Goal: Information Seeking & Learning: Learn about a topic

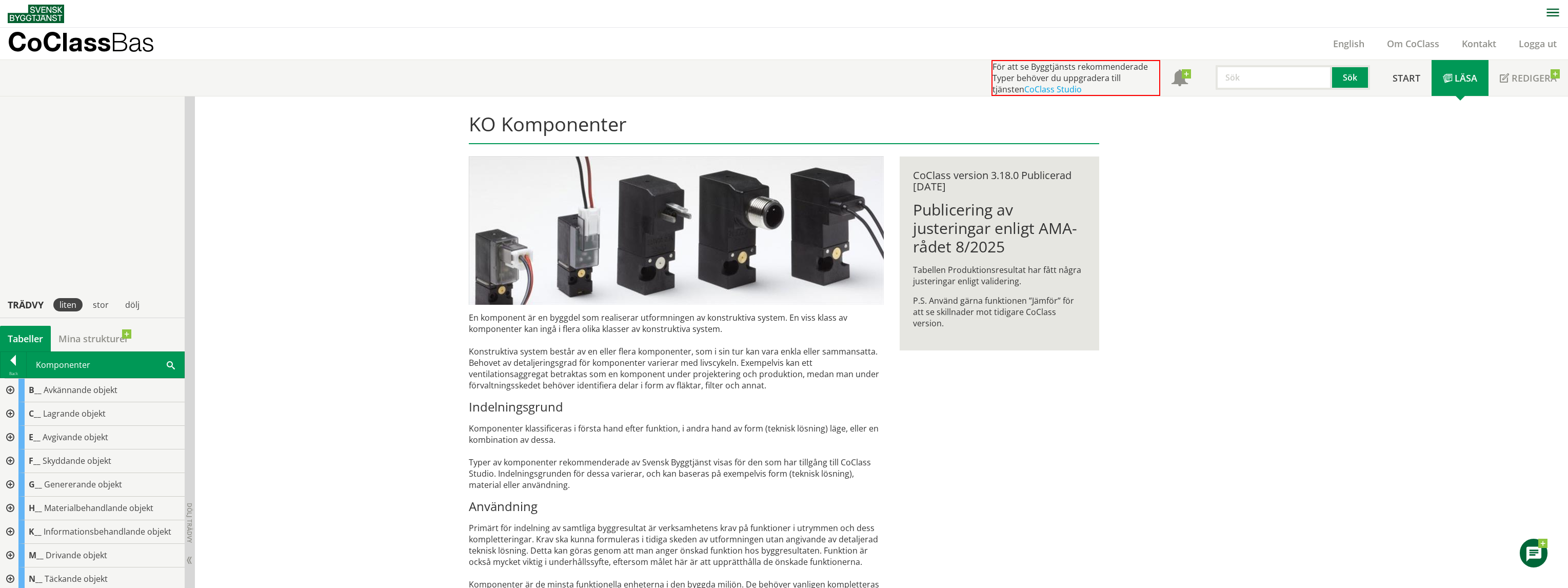
scroll to position [291, 0]
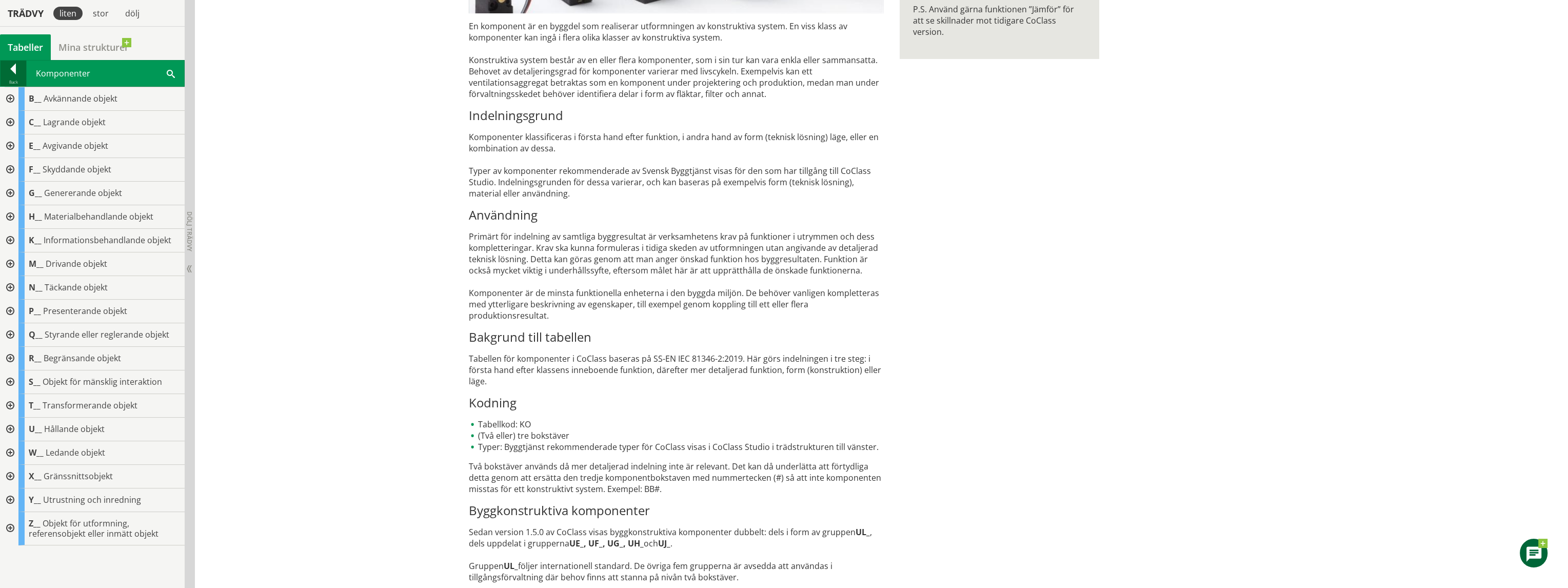
click at [12, 74] on div at bounding box center [13, 71] width 25 height 14
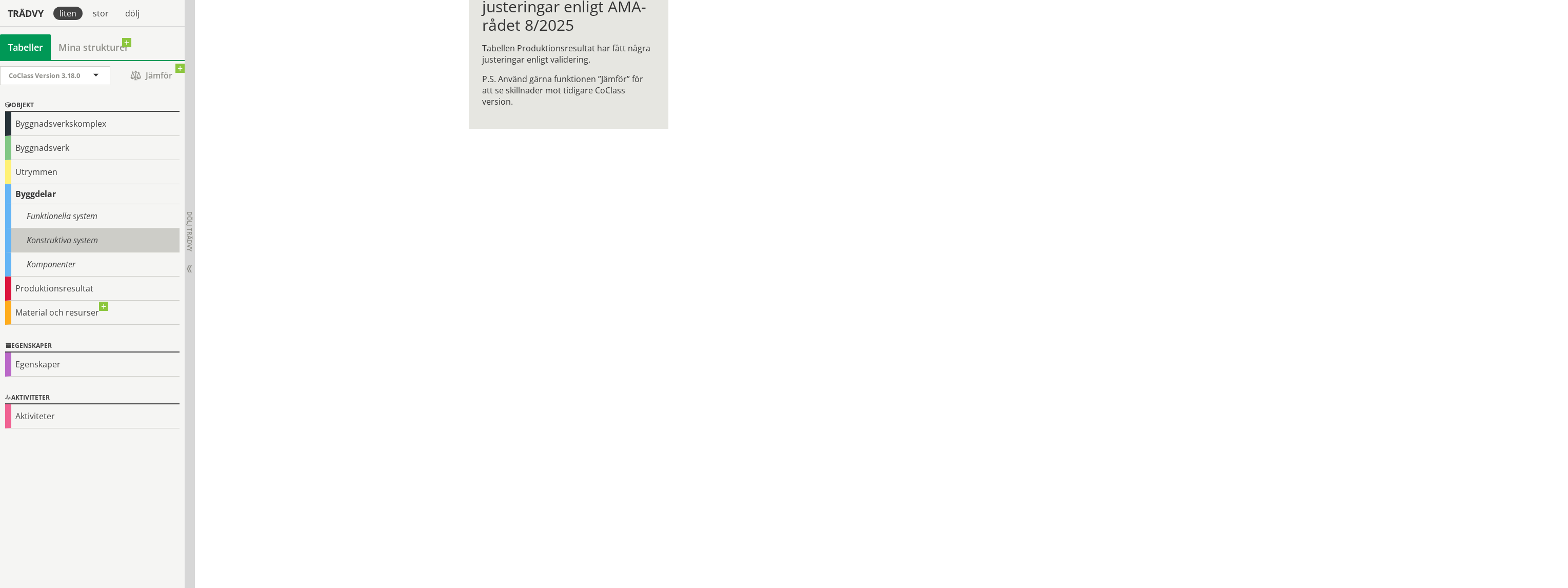
click at [63, 243] on div "Konstruktiva system" at bounding box center [92, 240] width 175 height 24
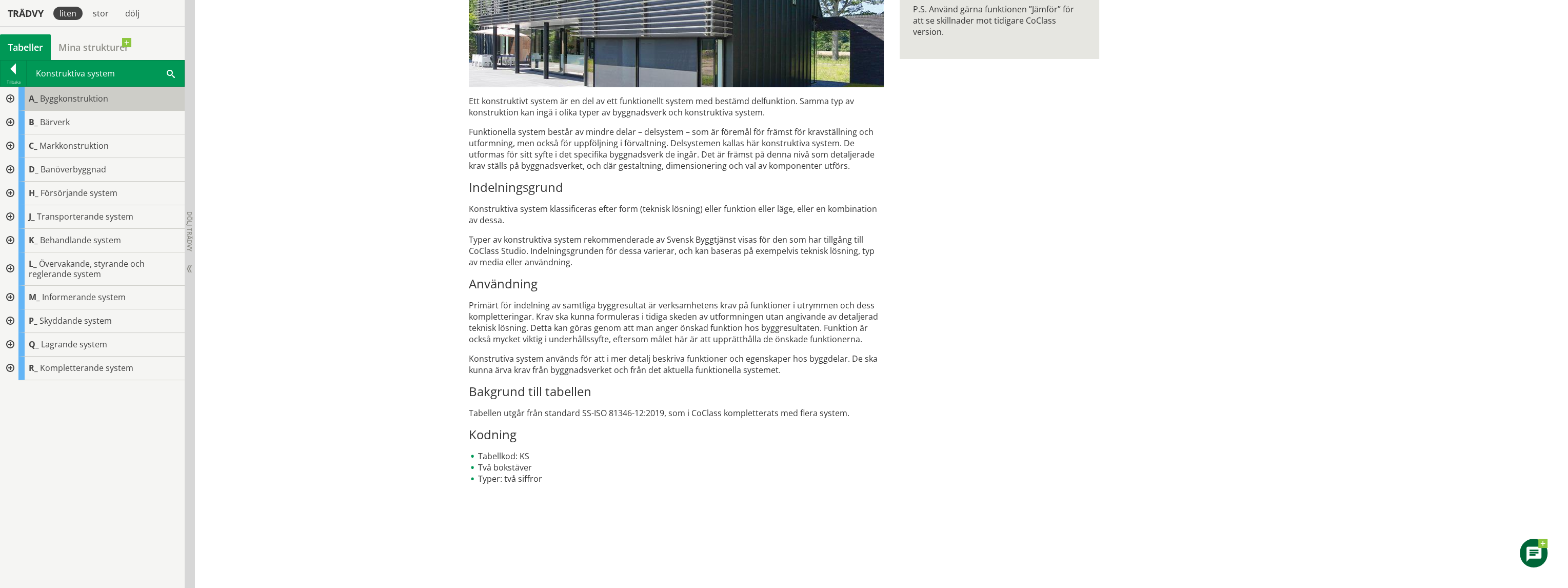
click at [75, 97] on span "Byggkonstruktion" at bounding box center [75, 98] width 68 height 11
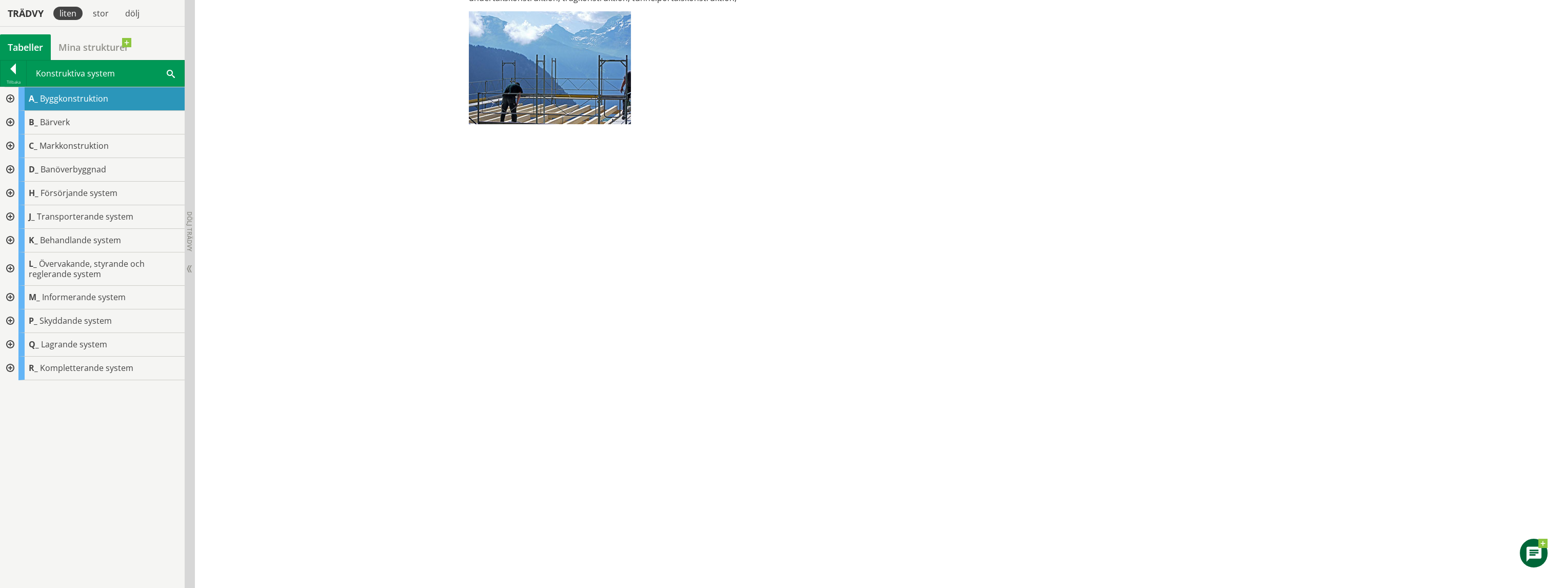
click at [8, 93] on div at bounding box center [9, 98] width 18 height 24
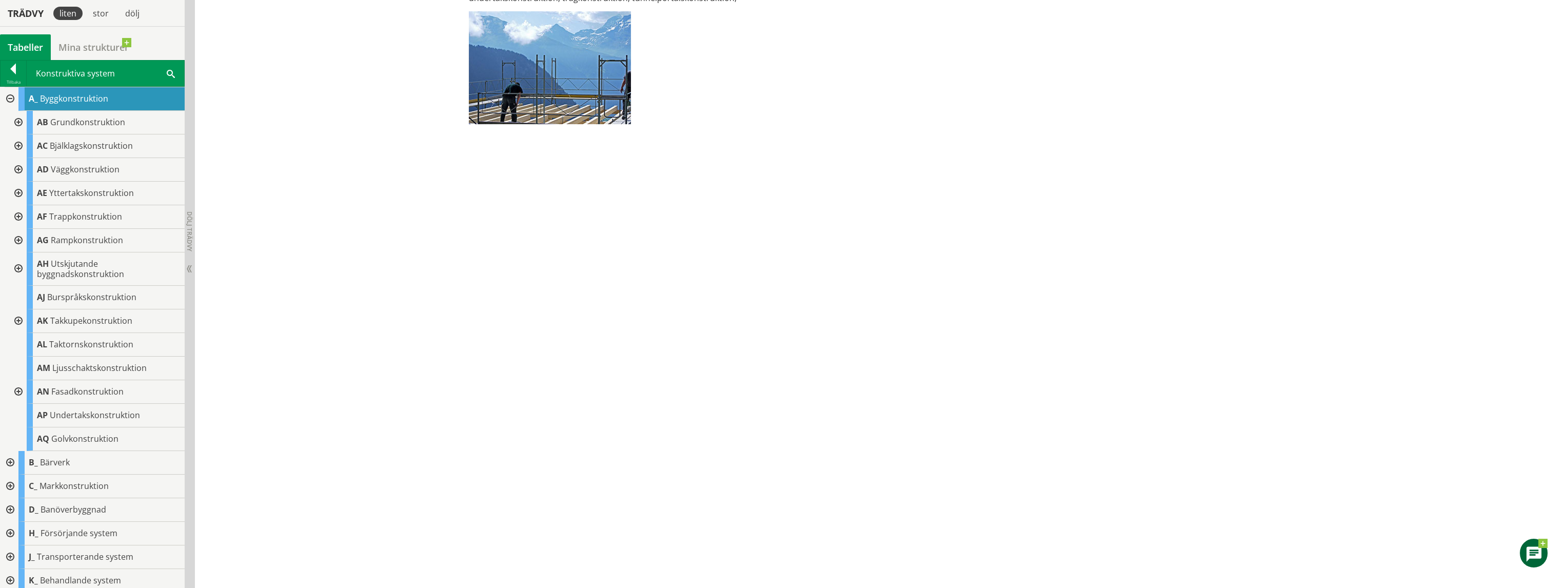
click at [14, 120] on div at bounding box center [17, 122] width 18 height 24
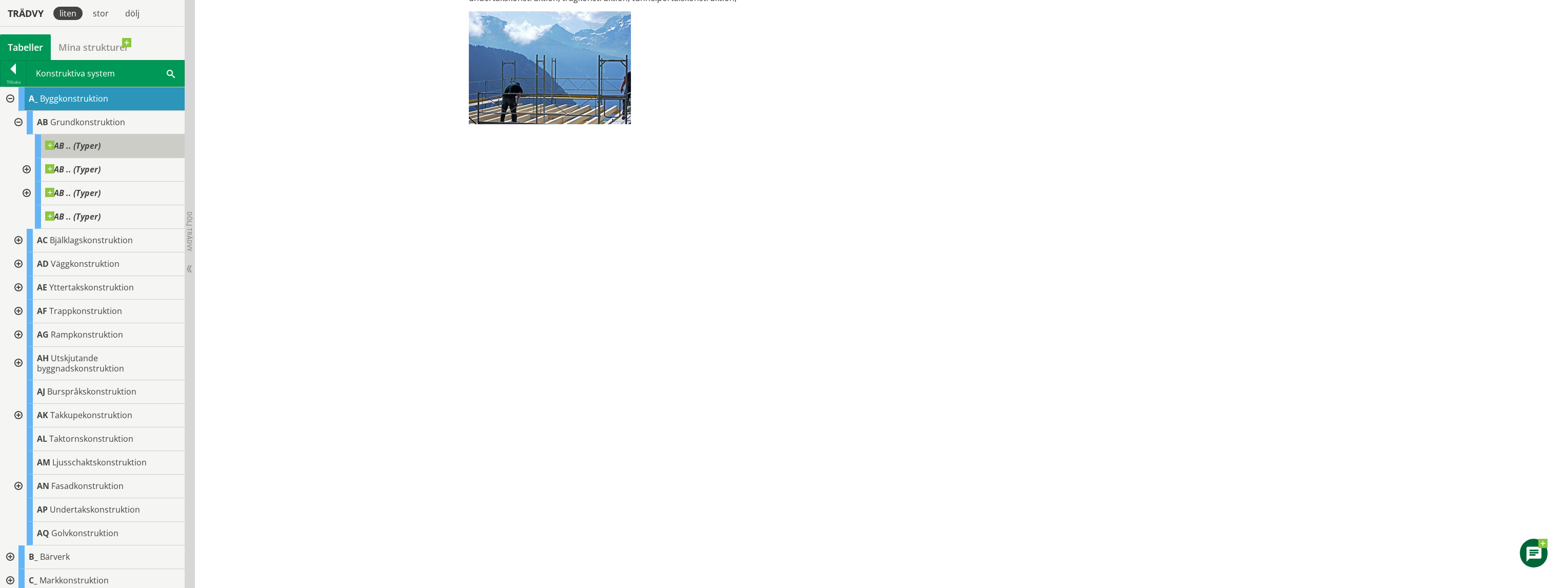
click at [101, 140] on span at bounding box center [101, 140] width 0 height 0
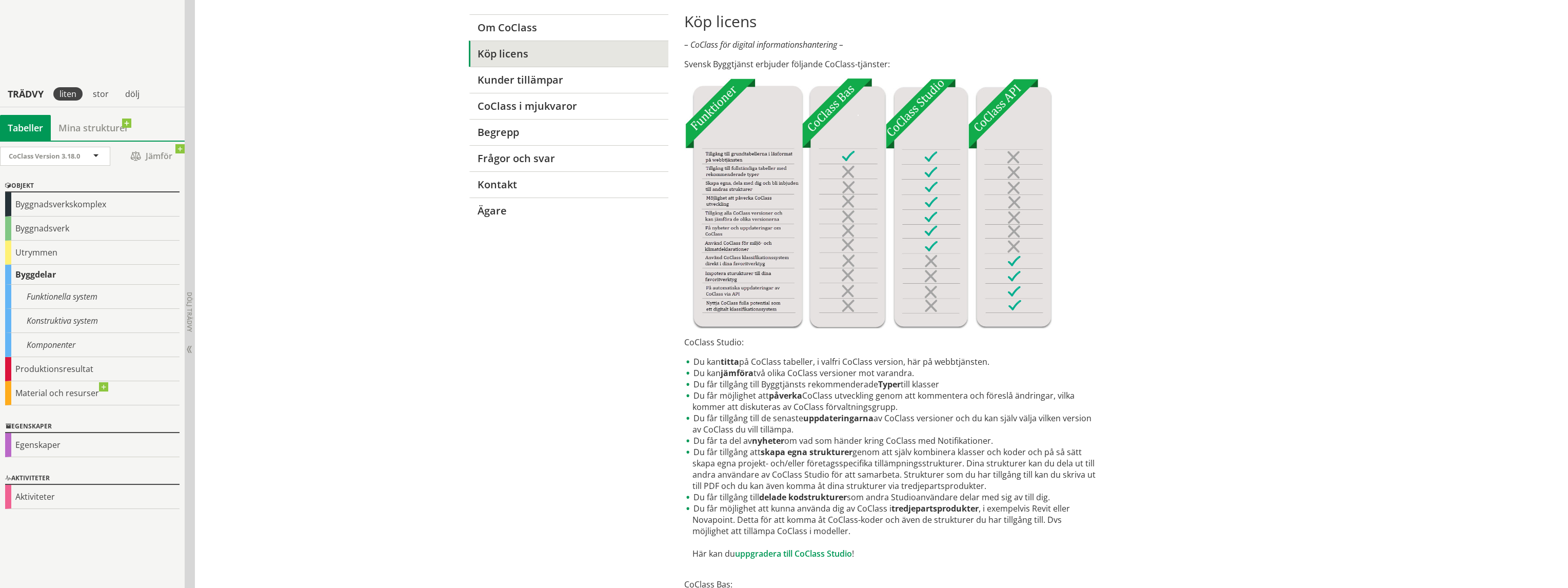
scroll to position [205, 0]
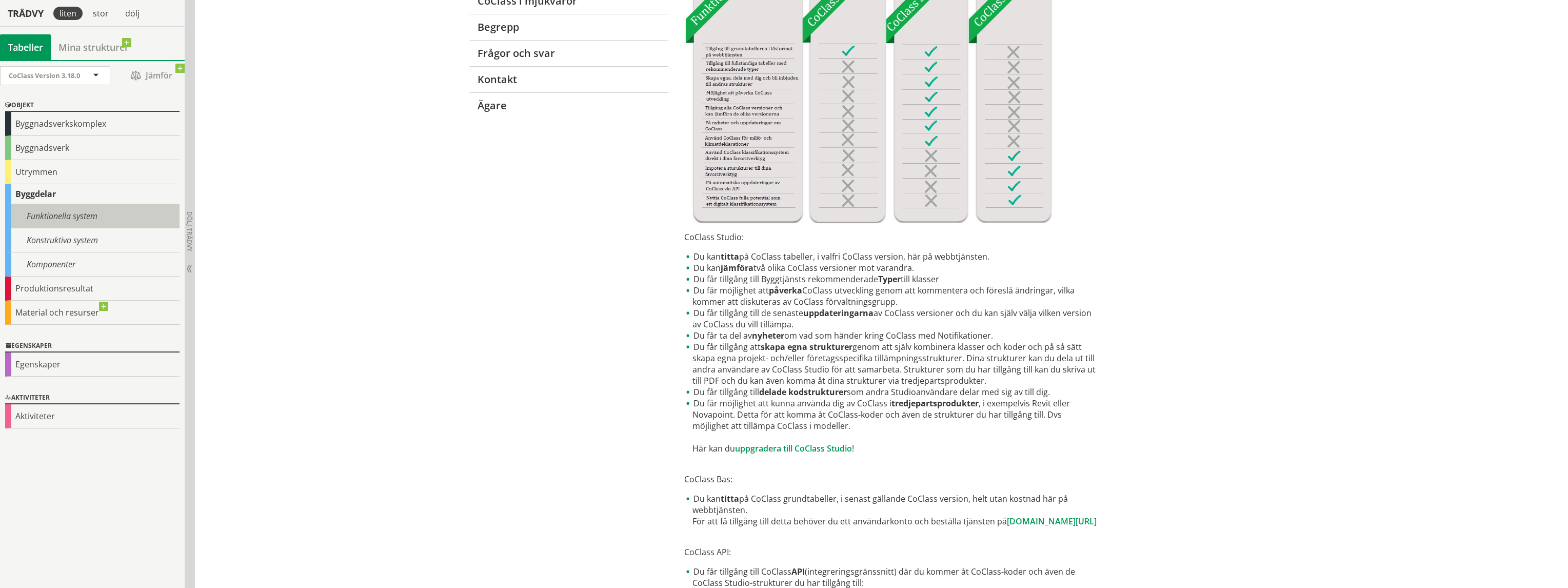
click at [86, 216] on div "Funktionella system" at bounding box center [92, 216] width 175 height 24
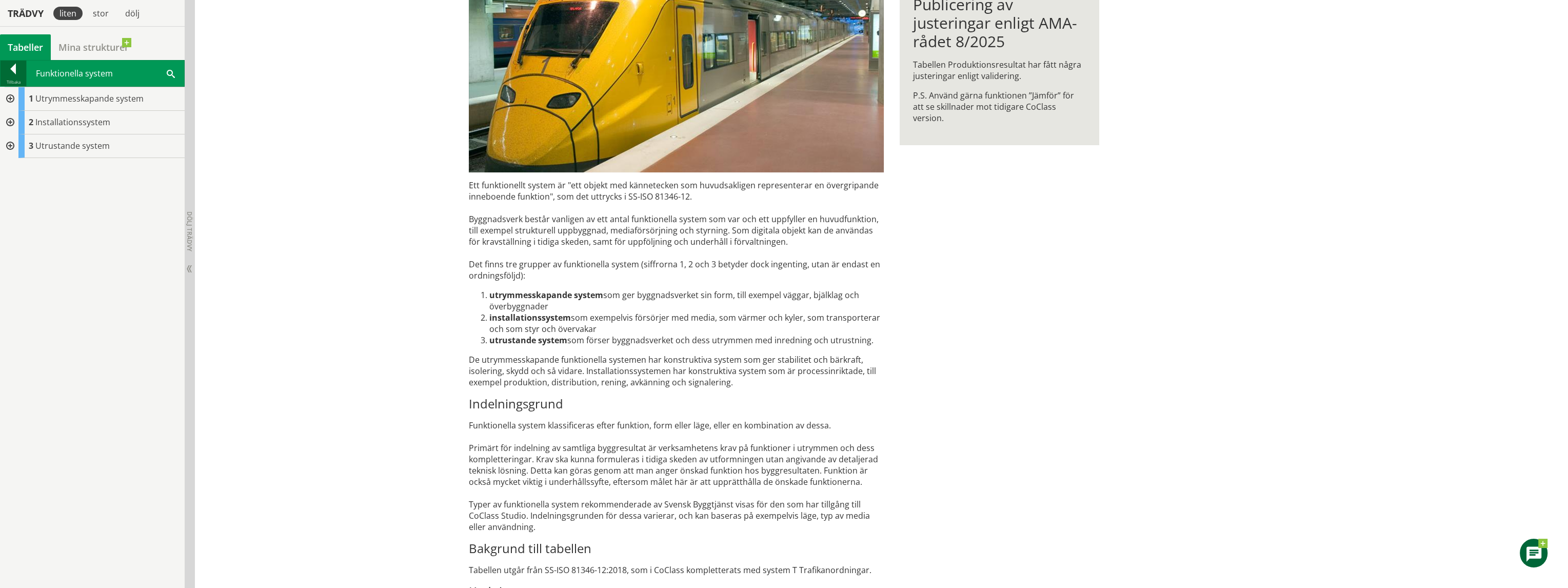
click at [16, 67] on div at bounding box center [13, 71] width 25 height 14
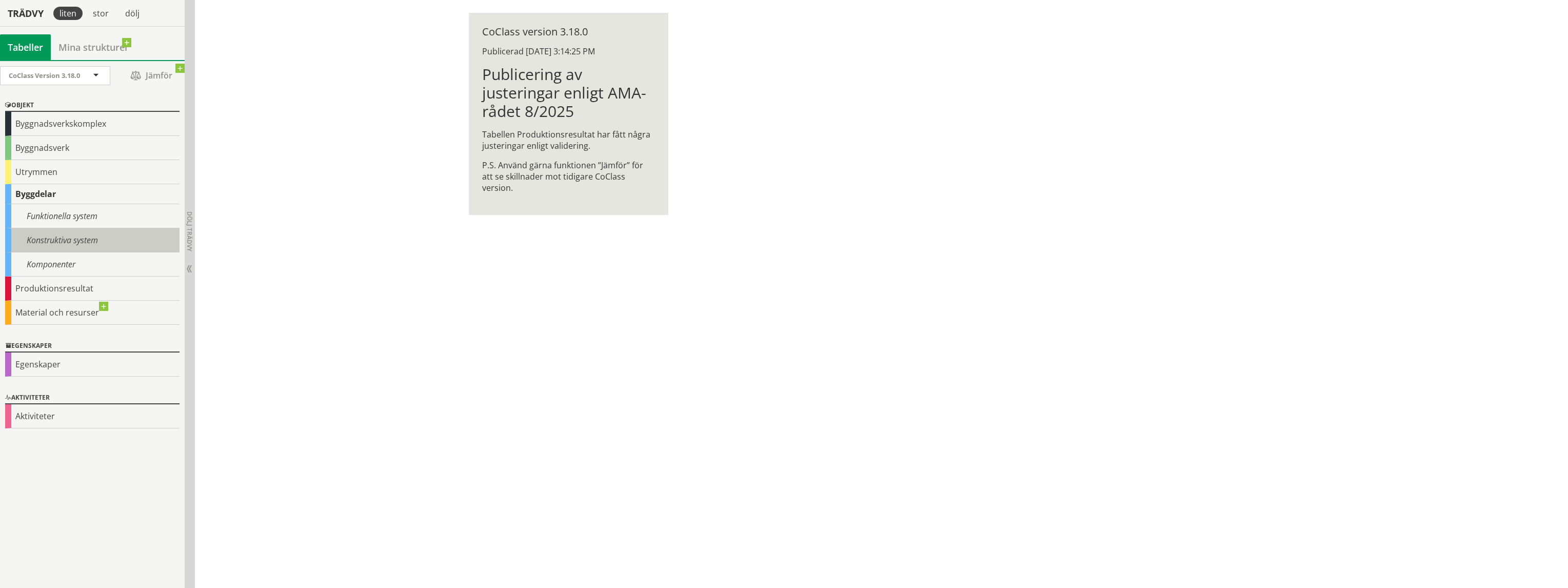
click at [75, 240] on div "Konstruktiva system" at bounding box center [92, 240] width 175 height 24
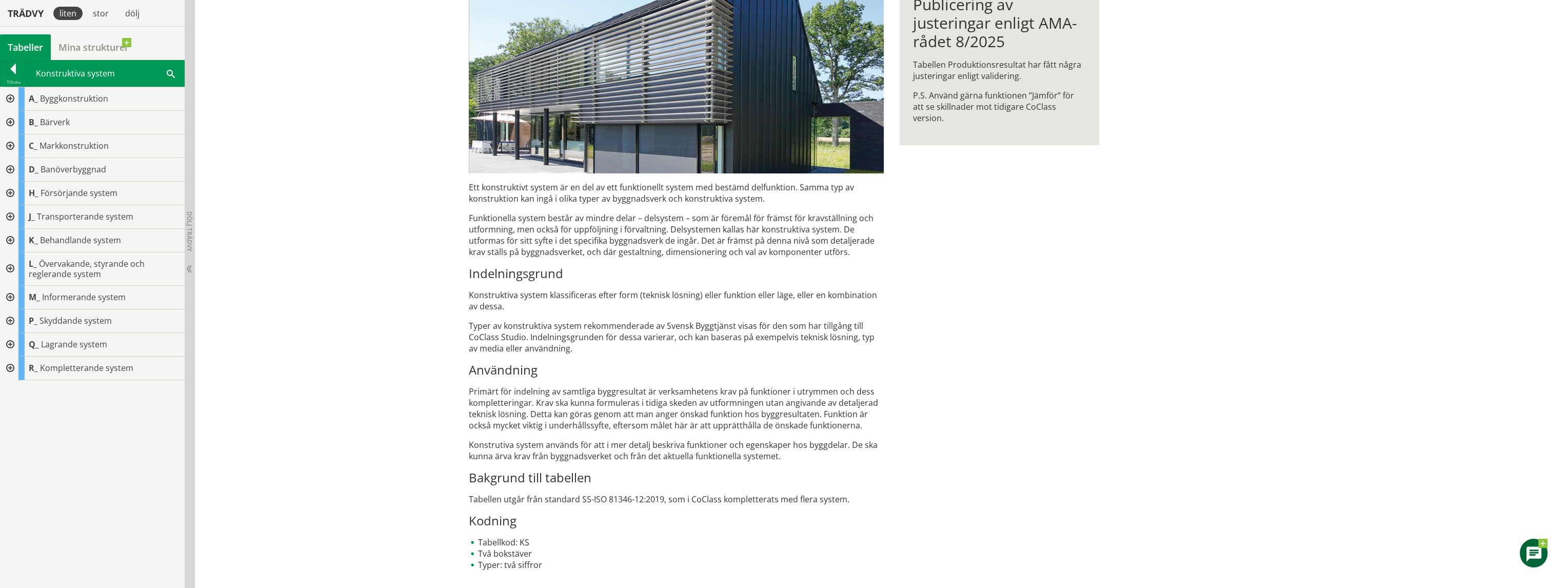
click at [8, 121] on div at bounding box center [9, 122] width 18 height 24
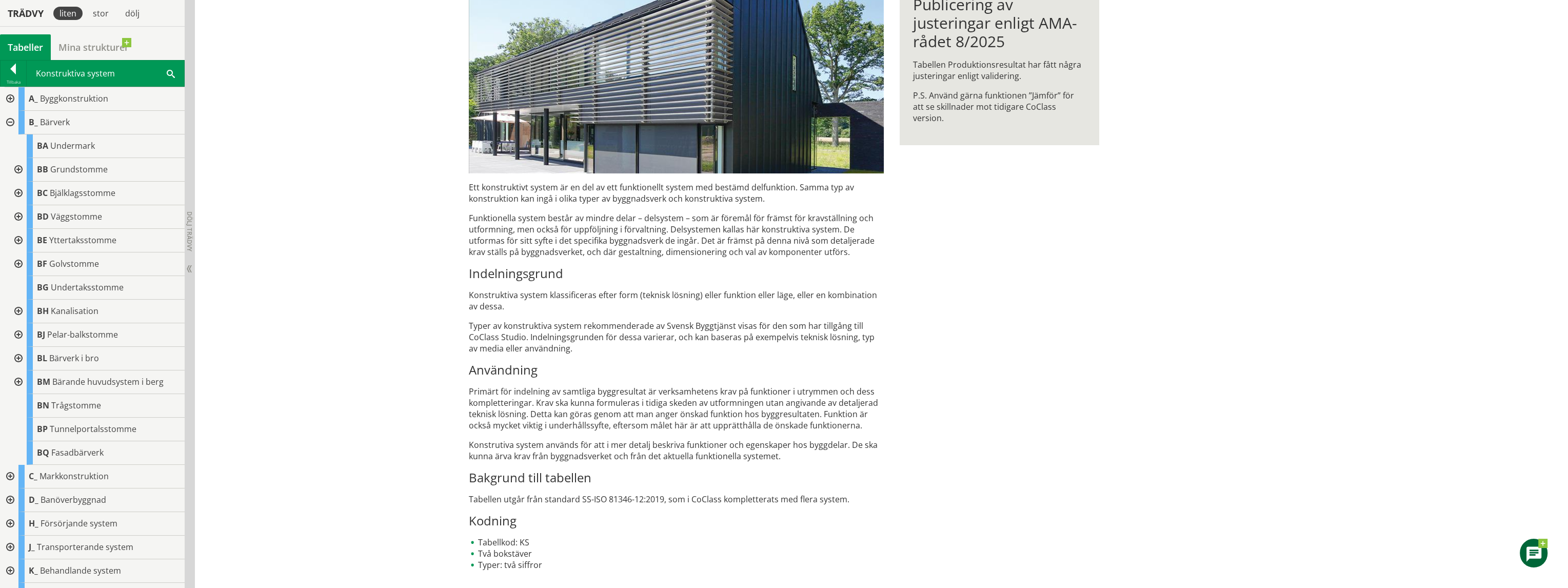
click at [11, 120] on div at bounding box center [9, 122] width 18 height 24
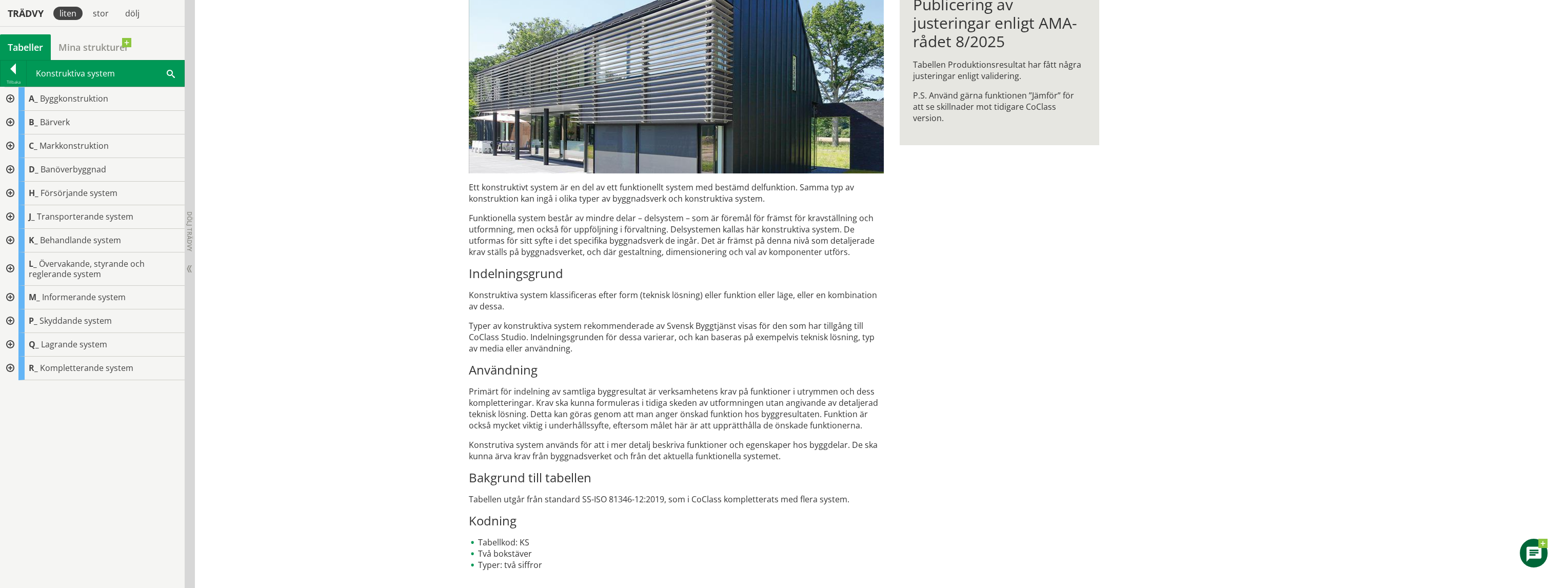
click at [11, 97] on div at bounding box center [9, 98] width 18 height 24
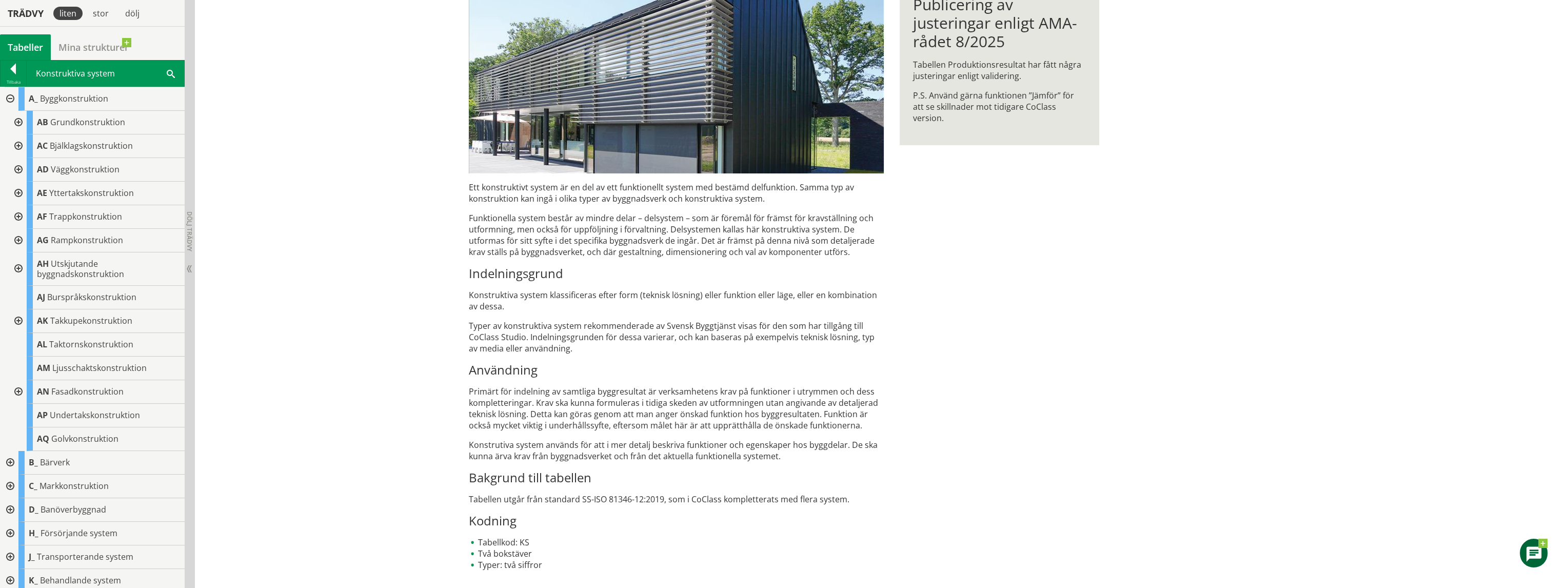
click at [8, 460] on div at bounding box center [9, 463] width 18 height 24
click at [17, 69] on div at bounding box center [13, 71] width 25 height 14
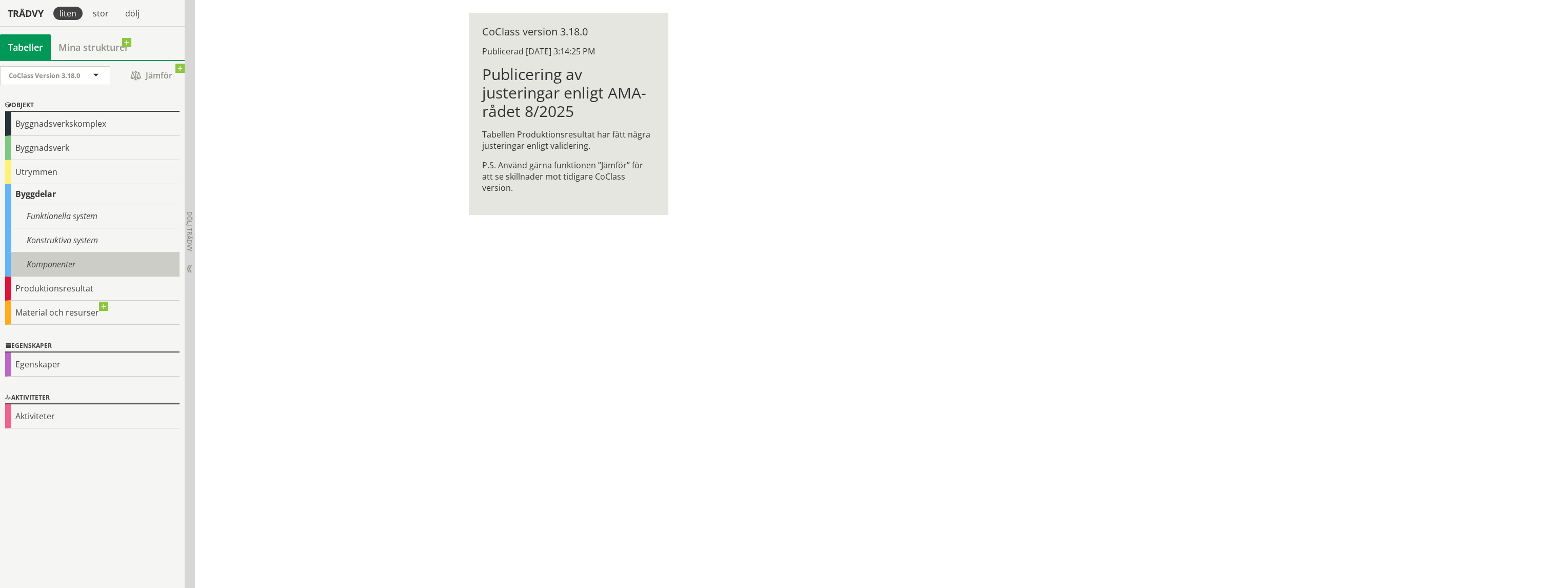
click at [65, 261] on div "Komponenter" at bounding box center [92, 264] width 175 height 24
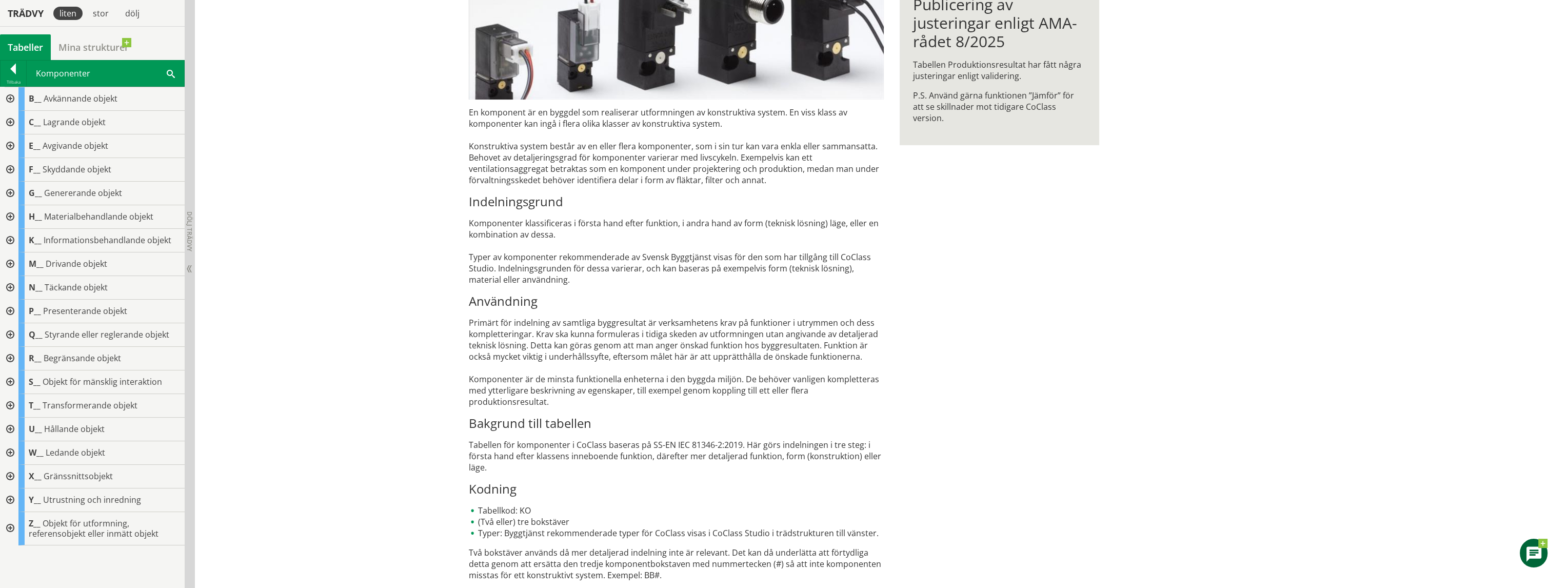
click at [4, 528] on div at bounding box center [9, 529] width 18 height 33
click at [11, 238] on div at bounding box center [9, 240] width 18 height 24
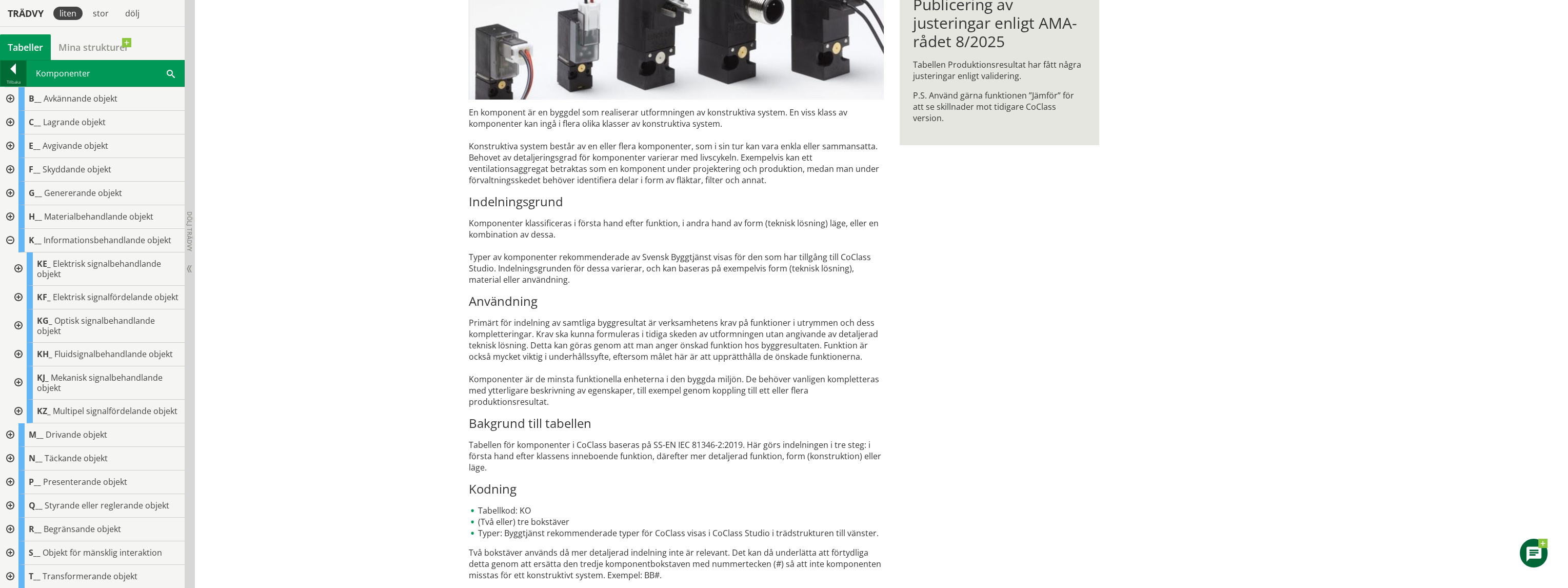
click at [12, 76] on div at bounding box center [13, 71] width 25 height 14
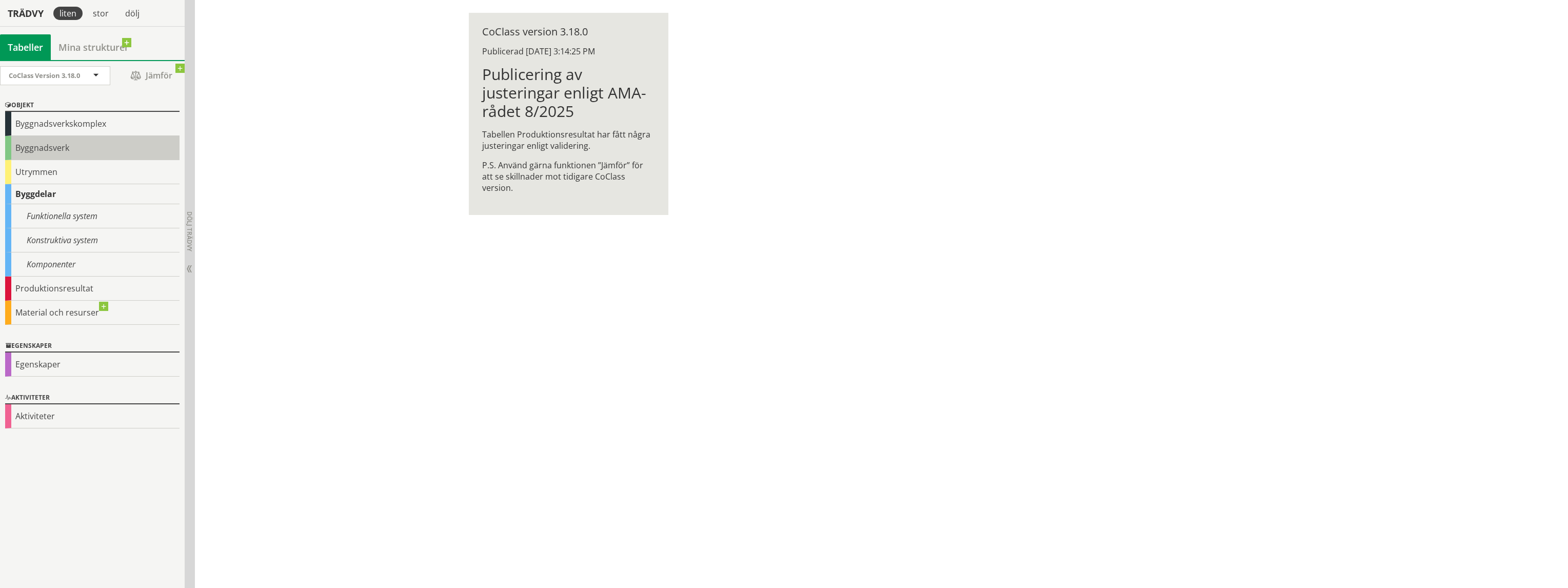
click at [56, 147] on div "Byggnadsverk" at bounding box center [92, 147] width 175 height 24
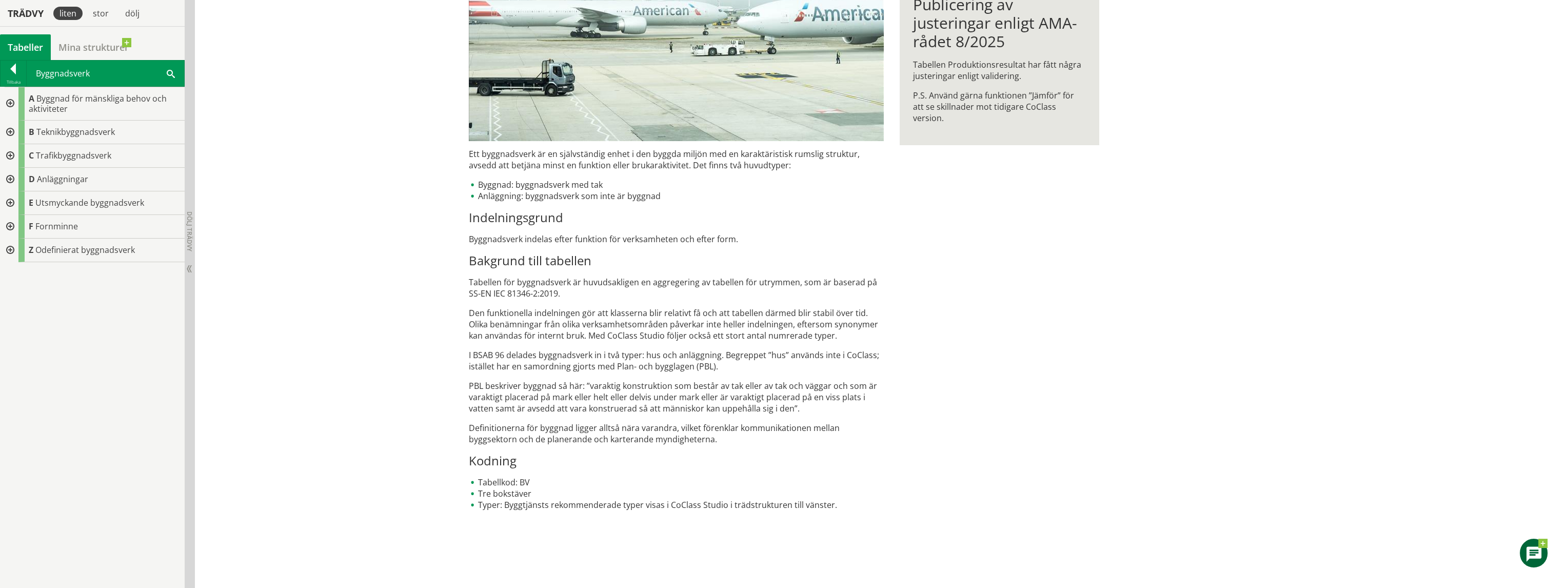
click at [11, 130] on div at bounding box center [9, 132] width 18 height 24
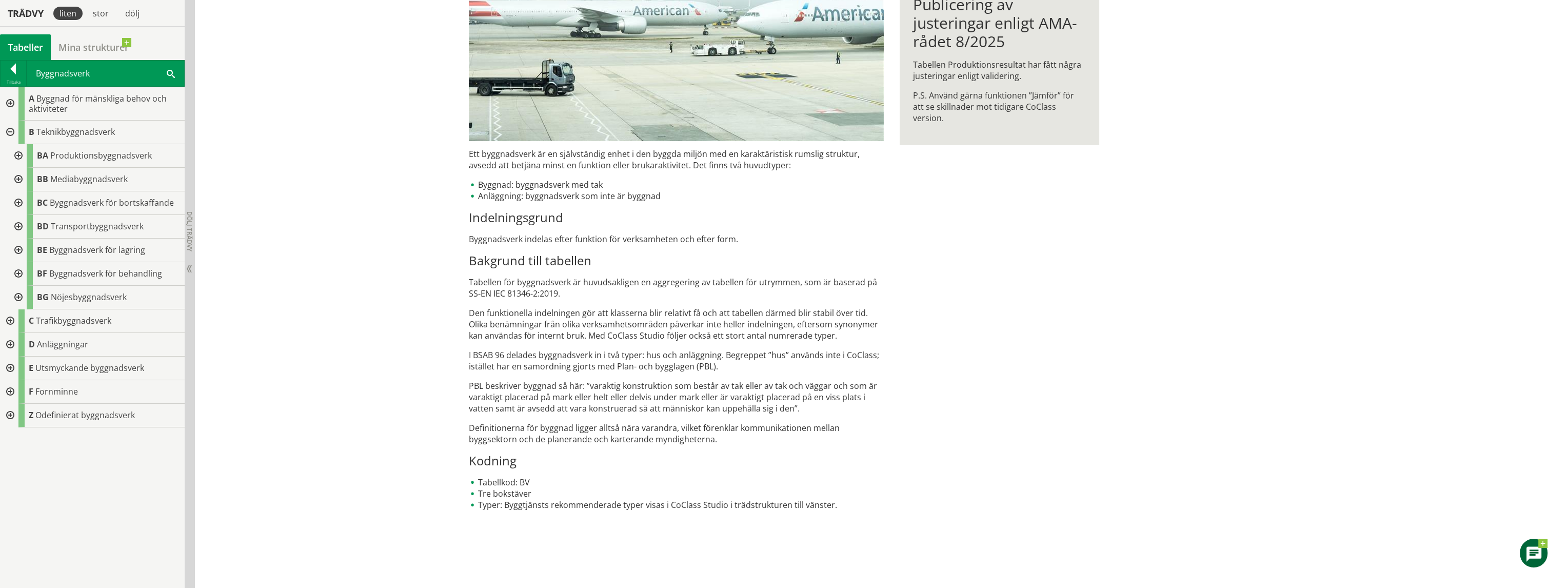
click at [11, 130] on div at bounding box center [9, 132] width 18 height 24
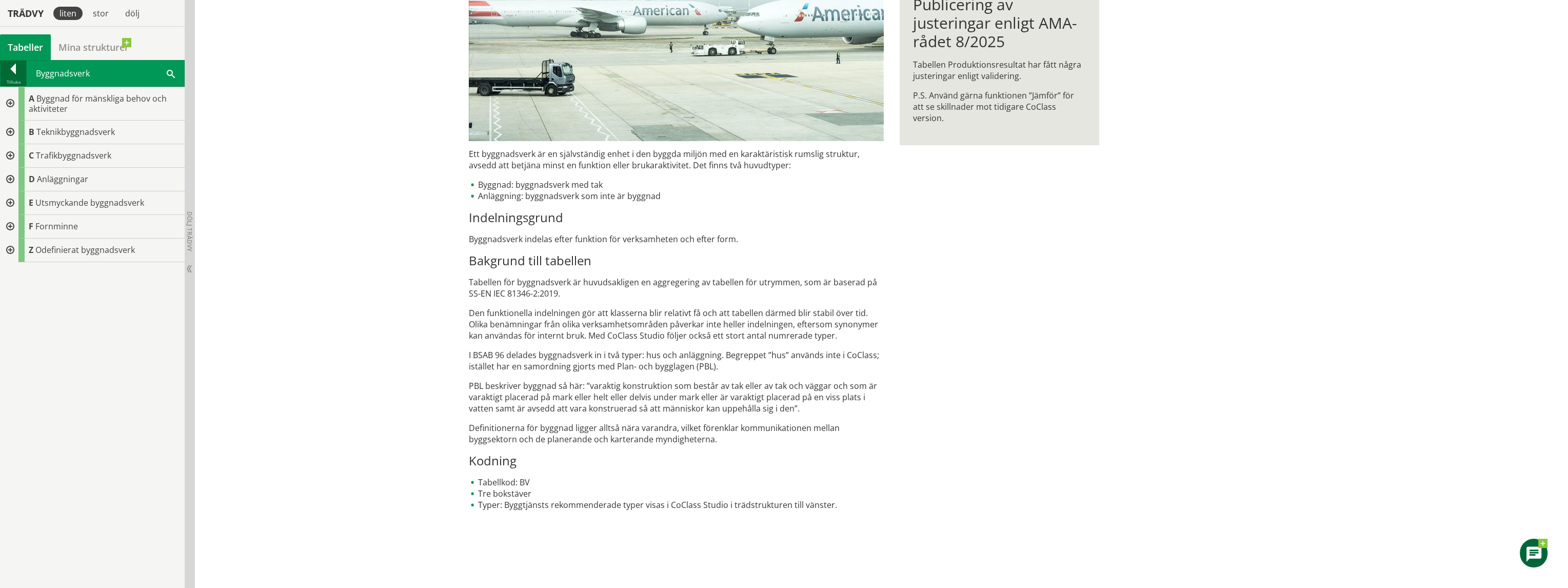
click at [15, 66] on div at bounding box center [13, 71] width 25 height 14
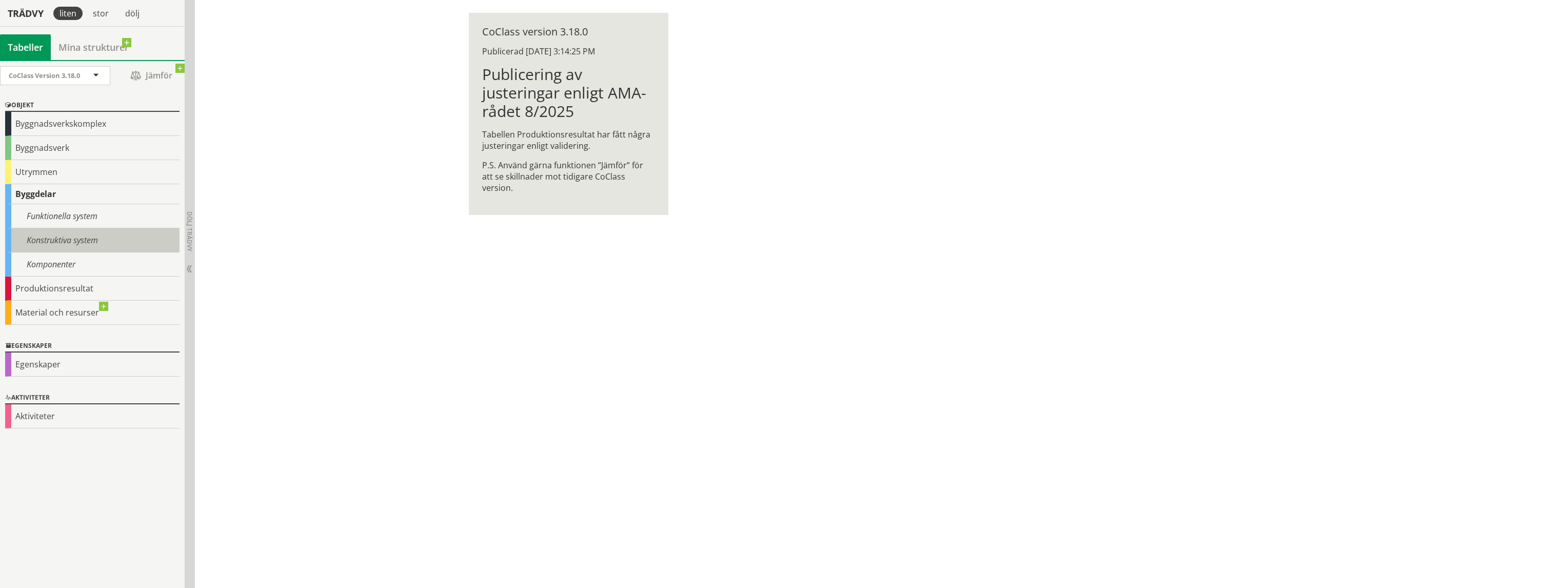
click at [58, 232] on div "Konstruktiva system" at bounding box center [92, 240] width 175 height 24
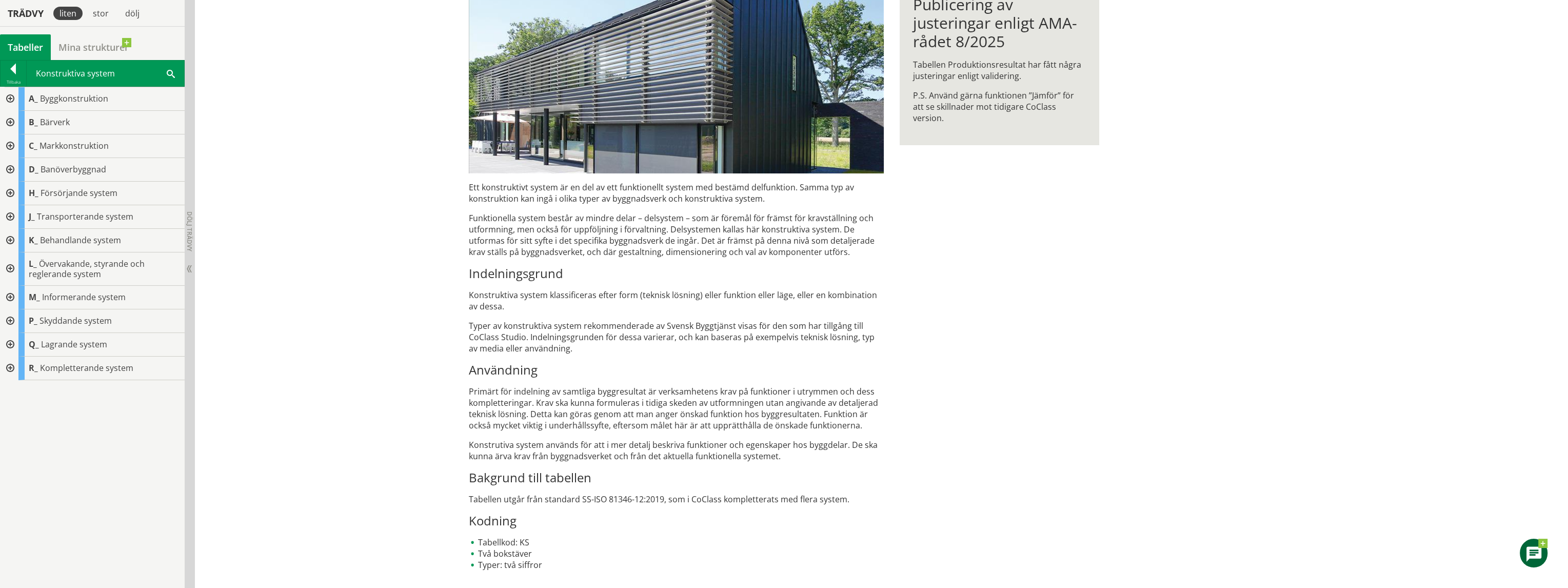
click at [8, 95] on div at bounding box center [9, 98] width 18 height 24
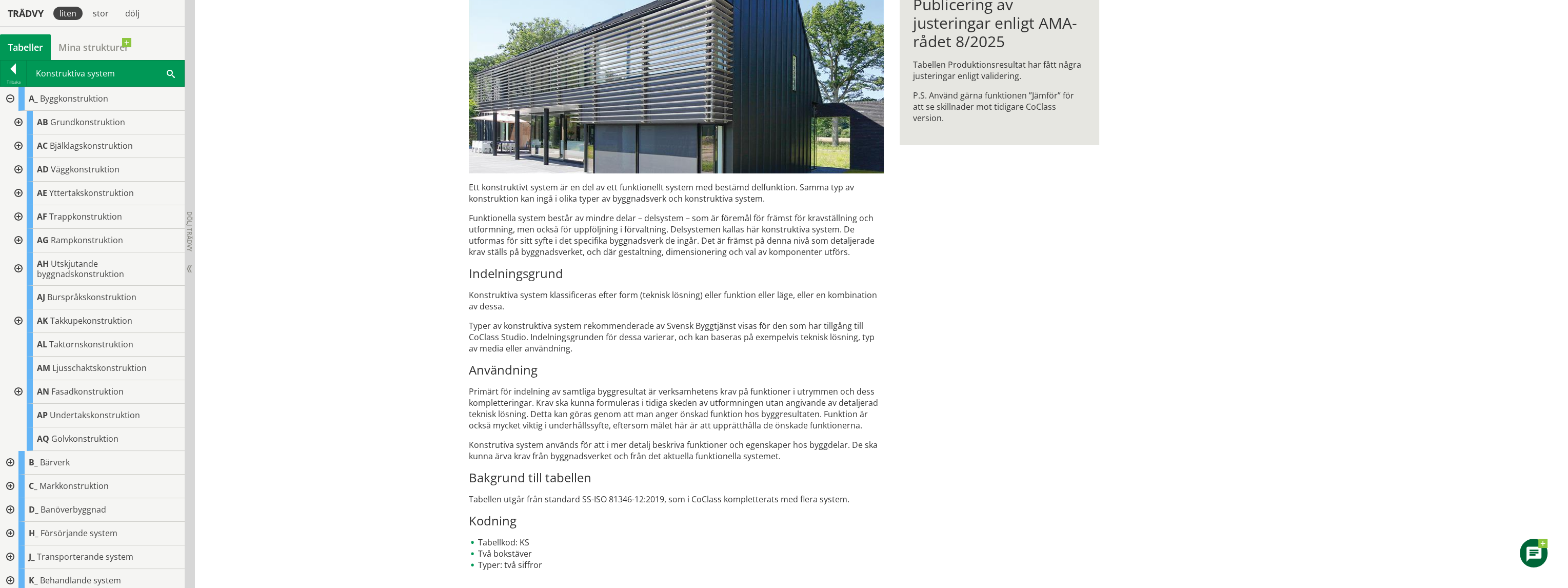
click at [10, 97] on div at bounding box center [9, 98] width 18 height 24
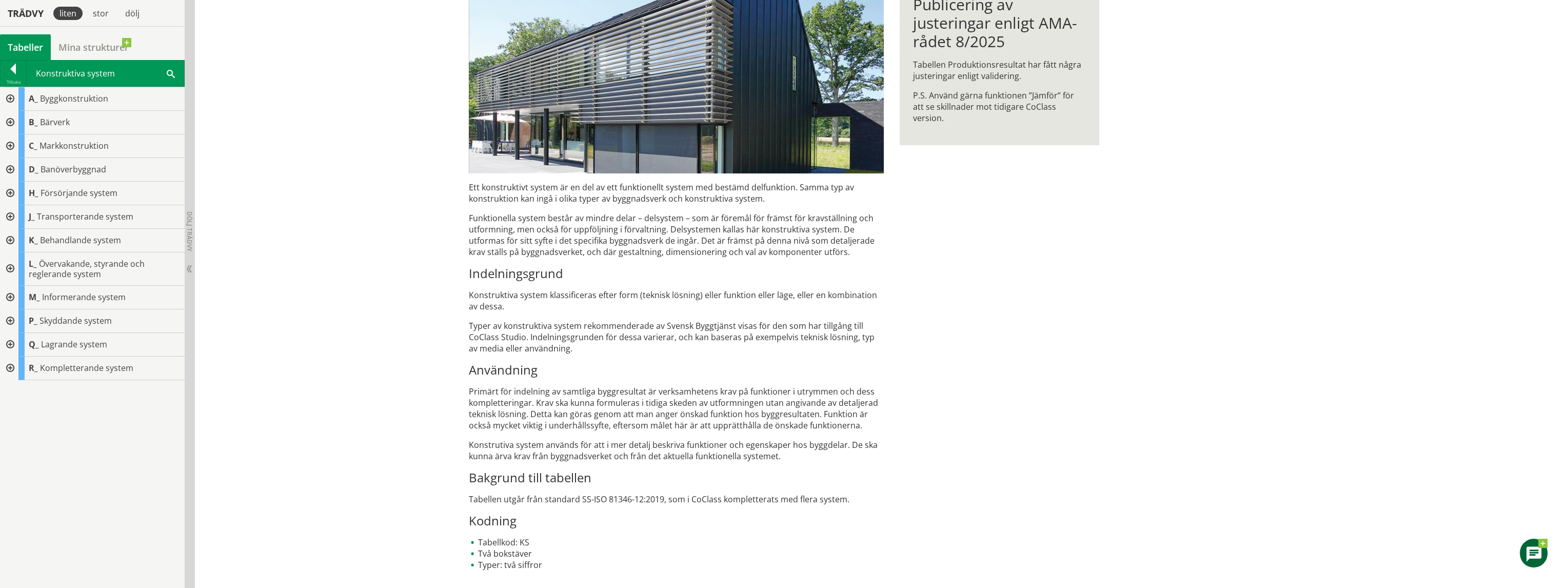
click at [8, 122] on div at bounding box center [9, 122] width 18 height 24
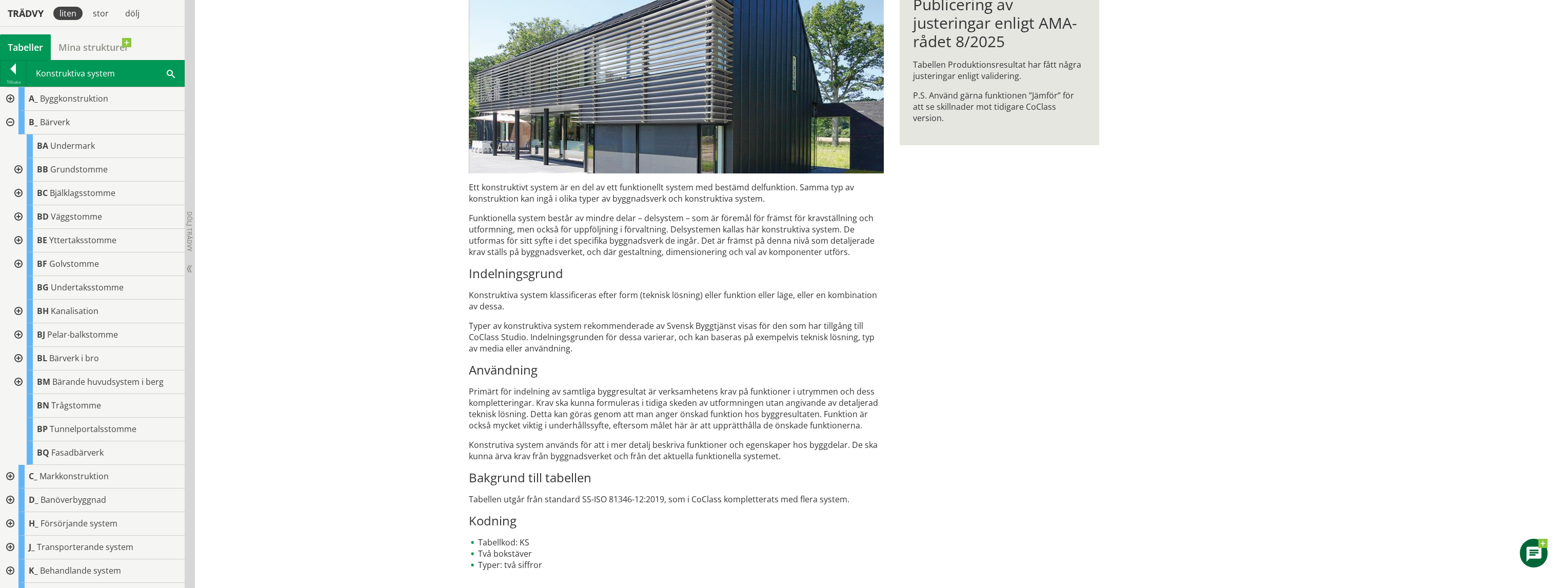
click at [11, 118] on div at bounding box center [9, 122] width 18 height 24
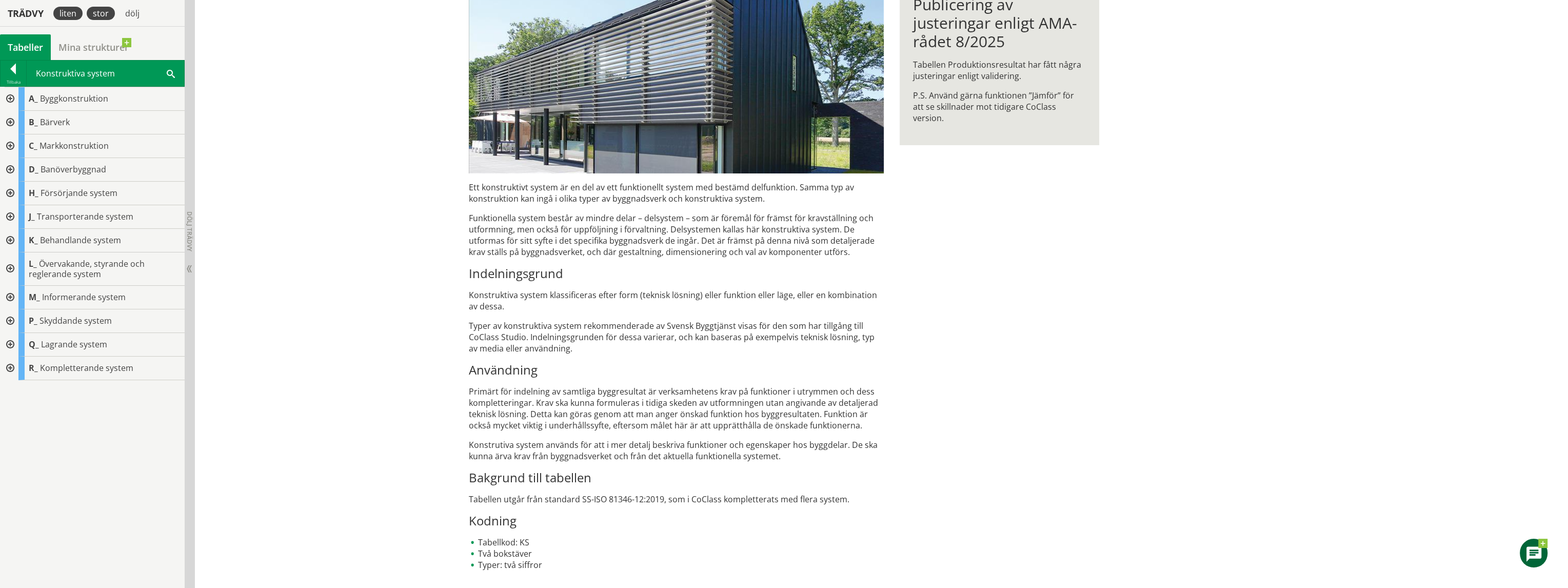
click at [99, 14] on div "stor" at bounding box center [101, 13] width 28 height 13
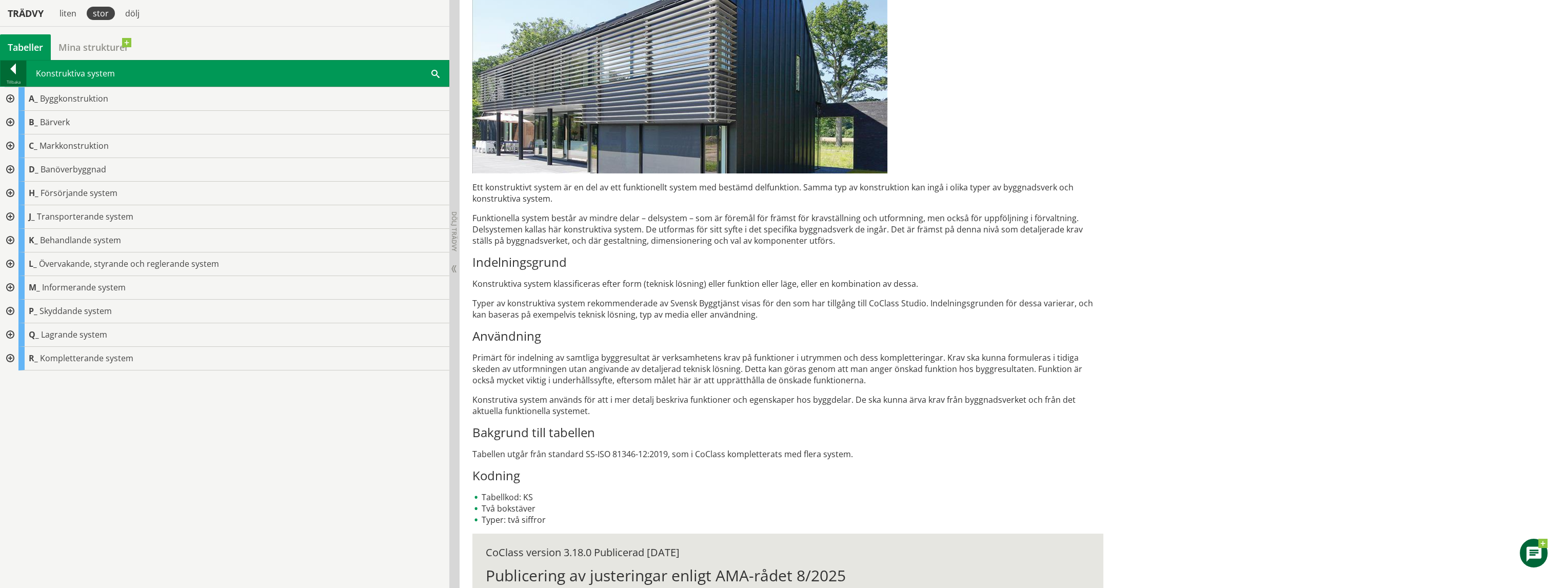
click at [12, 74] on div at bounding box center [13, 71] width 25 height 14
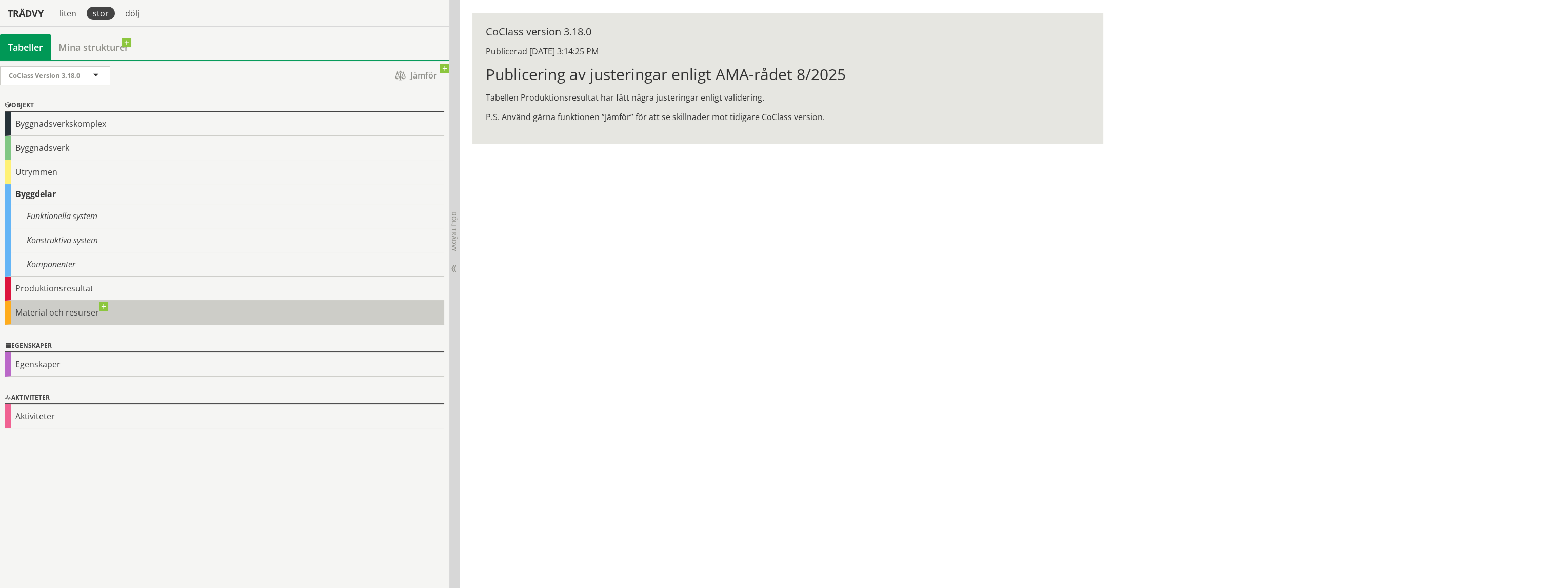
click at [103, 305] on div "Material och resurser" at bounding box center [225, 312] width 439 height 24
click at [63, 311] on div "Material och resurser" at bounding box center [225, 312] width 439 height 24
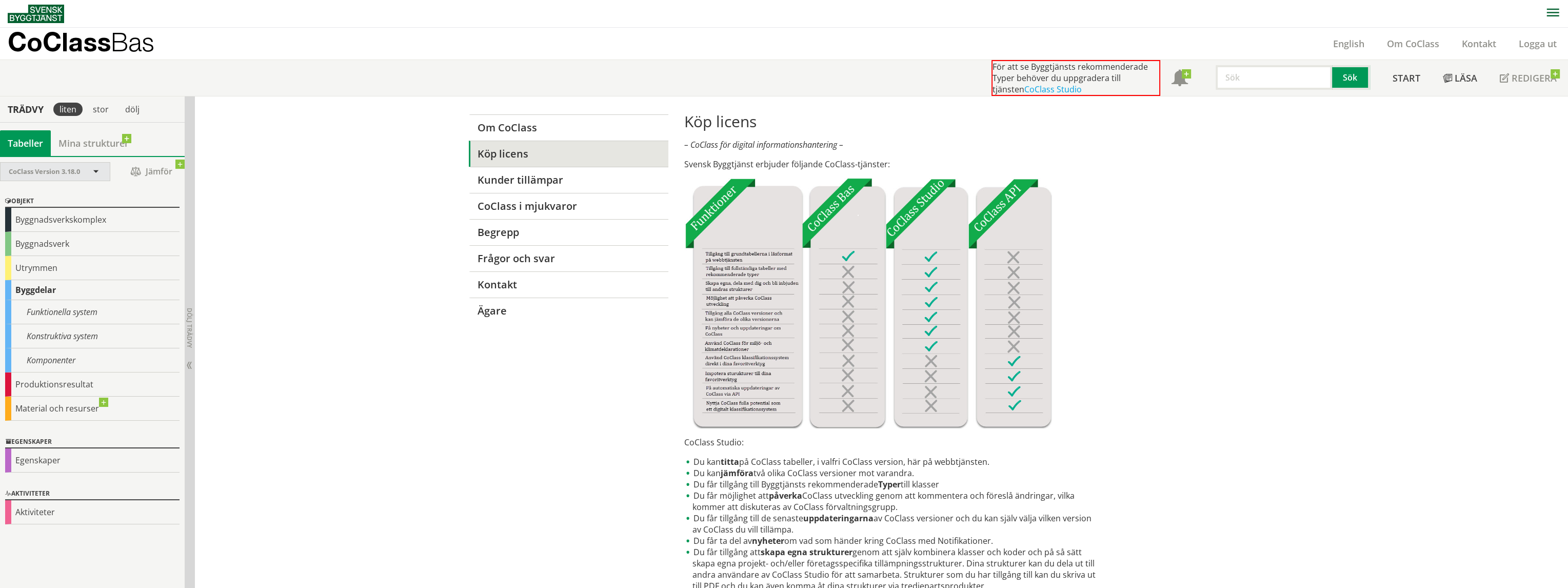
click at [90, 165] on div "CoClass Version 3.18.0" at bounding box center [50, 171] width 82 height 18
click at [92, 165] on div "CoClass Version 3.18.0" at bounding box center [55, 171] width 110 height 18
click at [53, 455] on div "Egenskaper" at bounding box center [92, 460] width 175 height 24
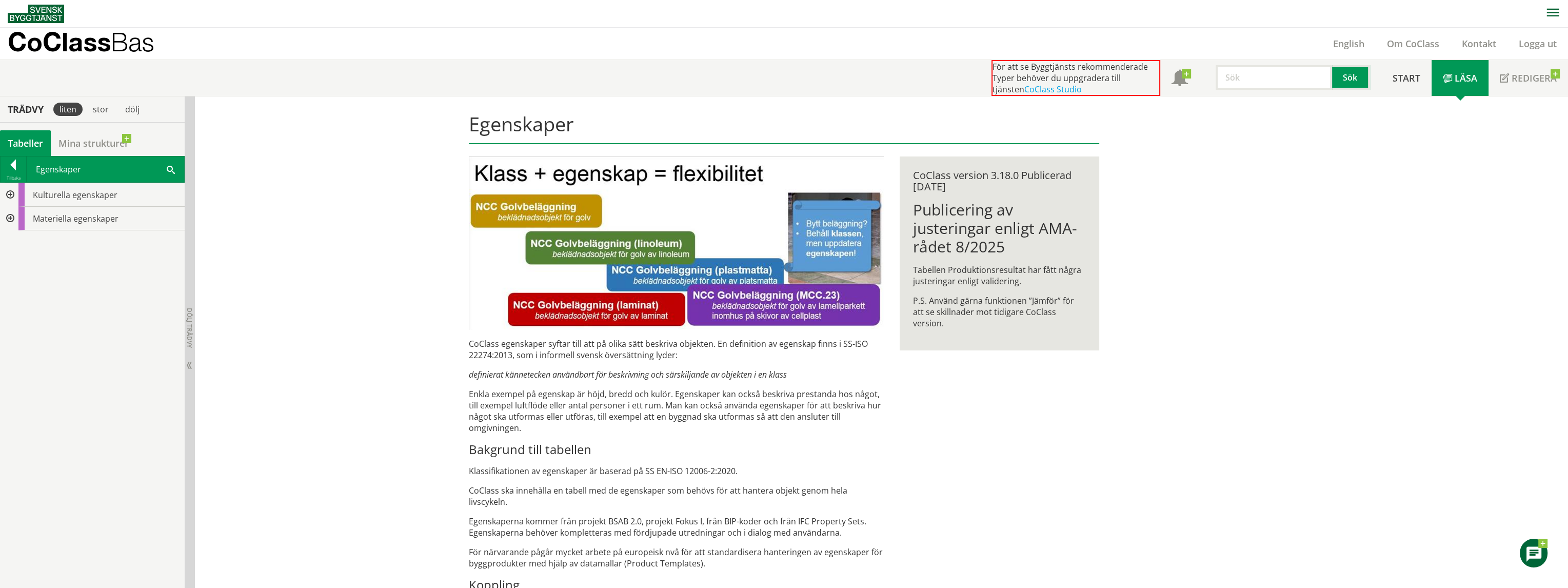
click at [8, 194] on div at bounding box center [9, 195] width 18 height 24
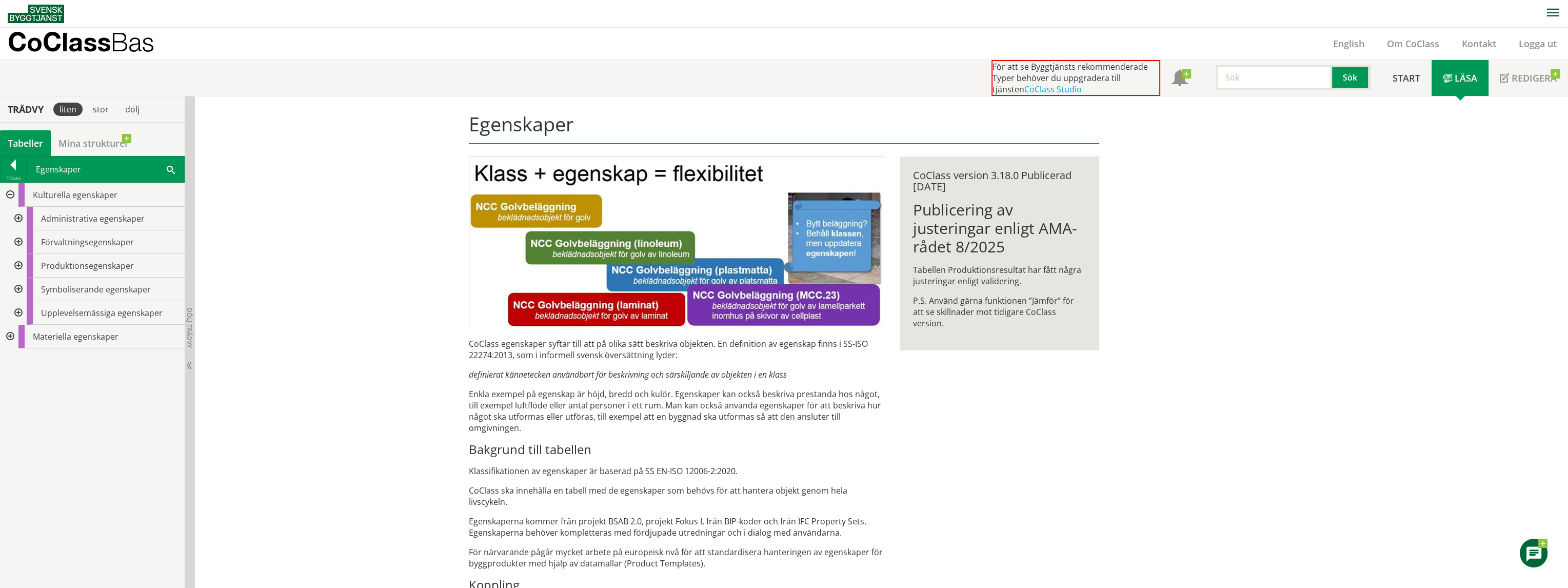
click at [8, 193] on div at bounding box center [9, 195] width 18 height 24
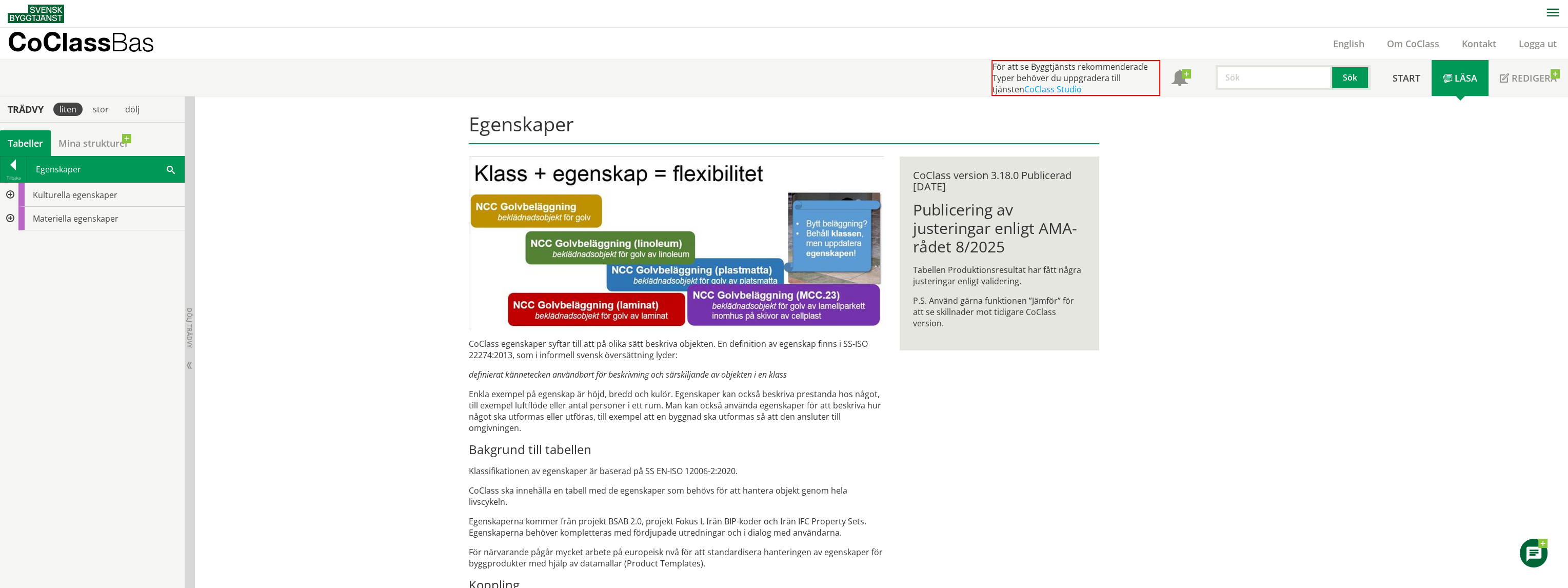
click at [9, 216] on div at bounding box center [9, 219] width 18 height 24
click at [19, 265] on div at bounding box center [17, 266] width 18 height 24
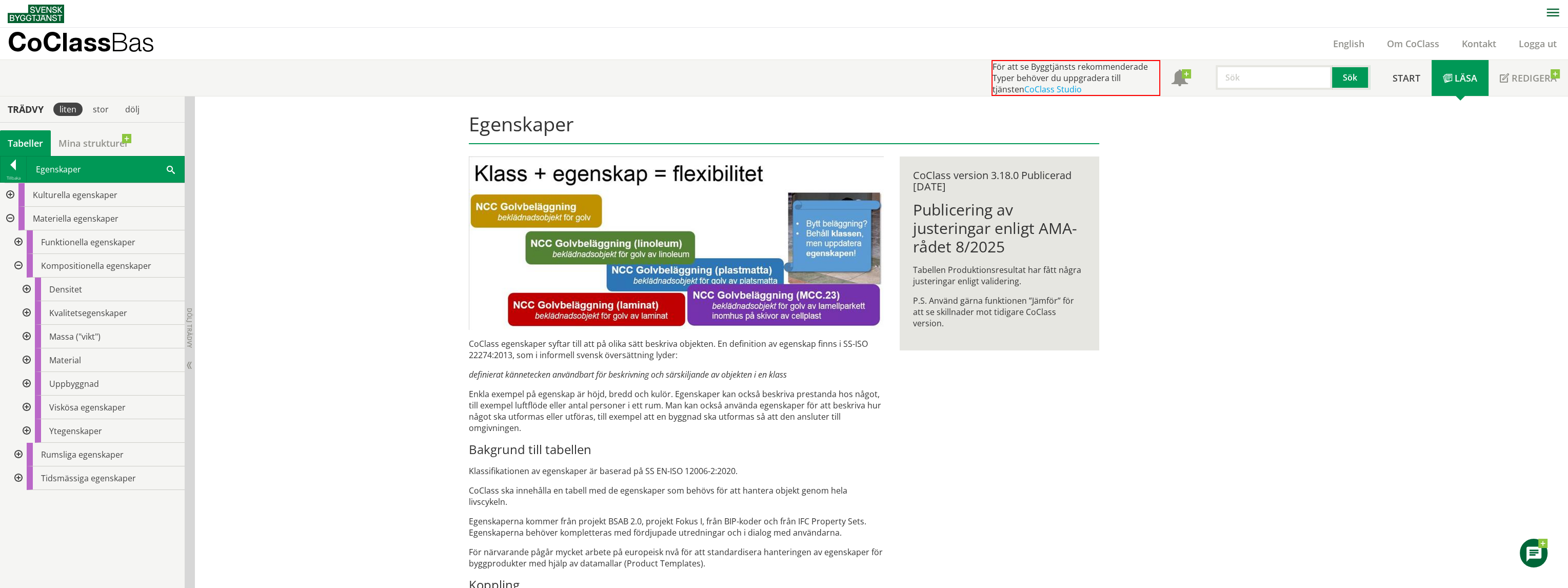
click at [16, 243] on div at bounding box center [17, 242] width 18 height 24
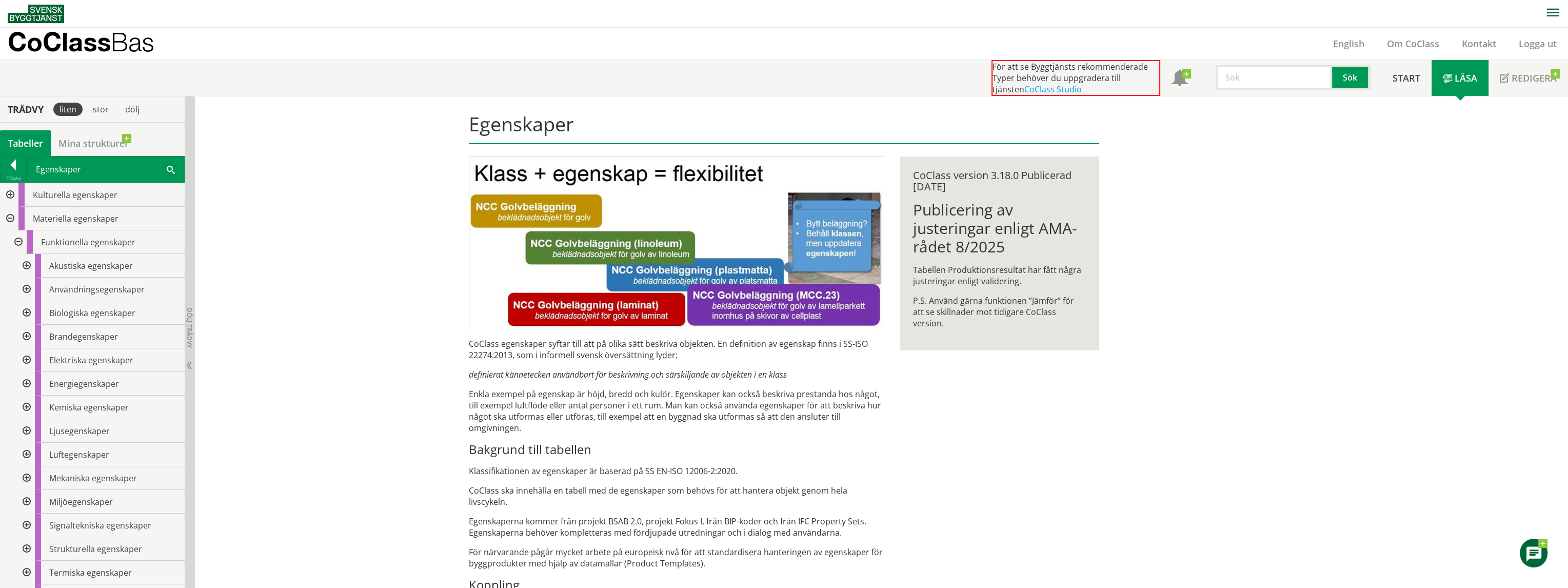
click at [18, 243] on div at bounding box center [17, 242] width 18 height 24
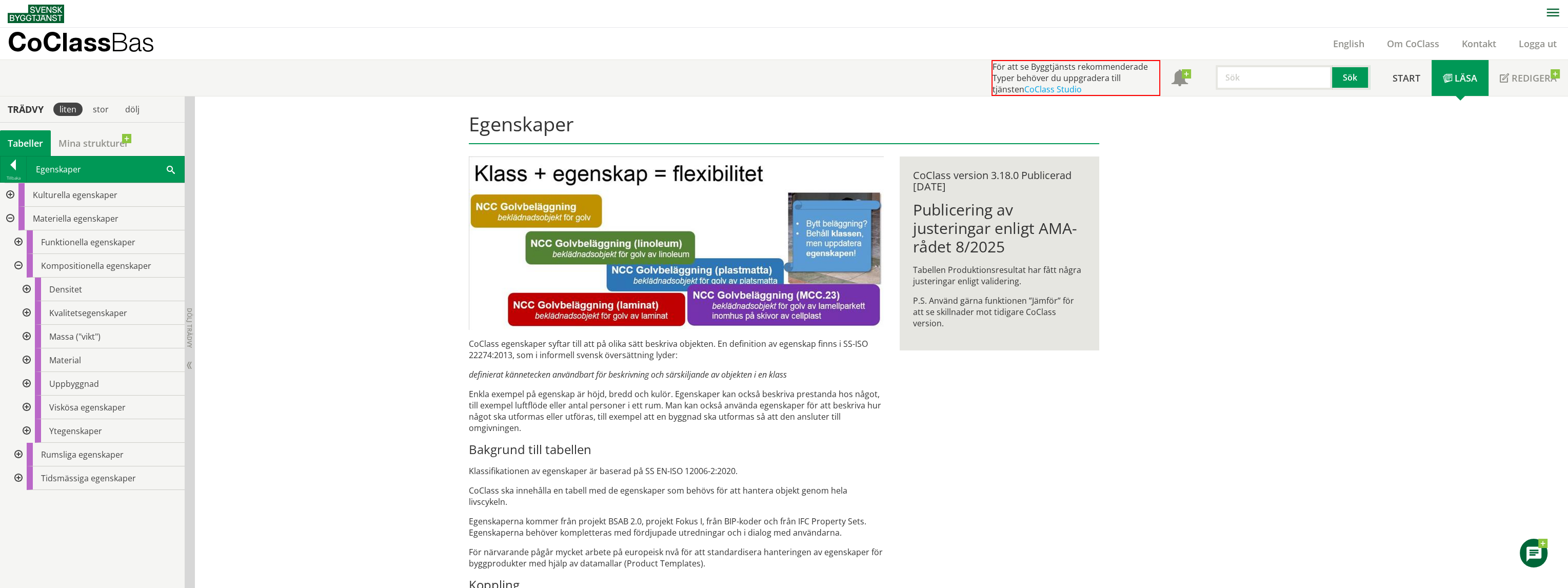
click at [18, 263] on div at bounding box center [17, 266] width 18 height 24
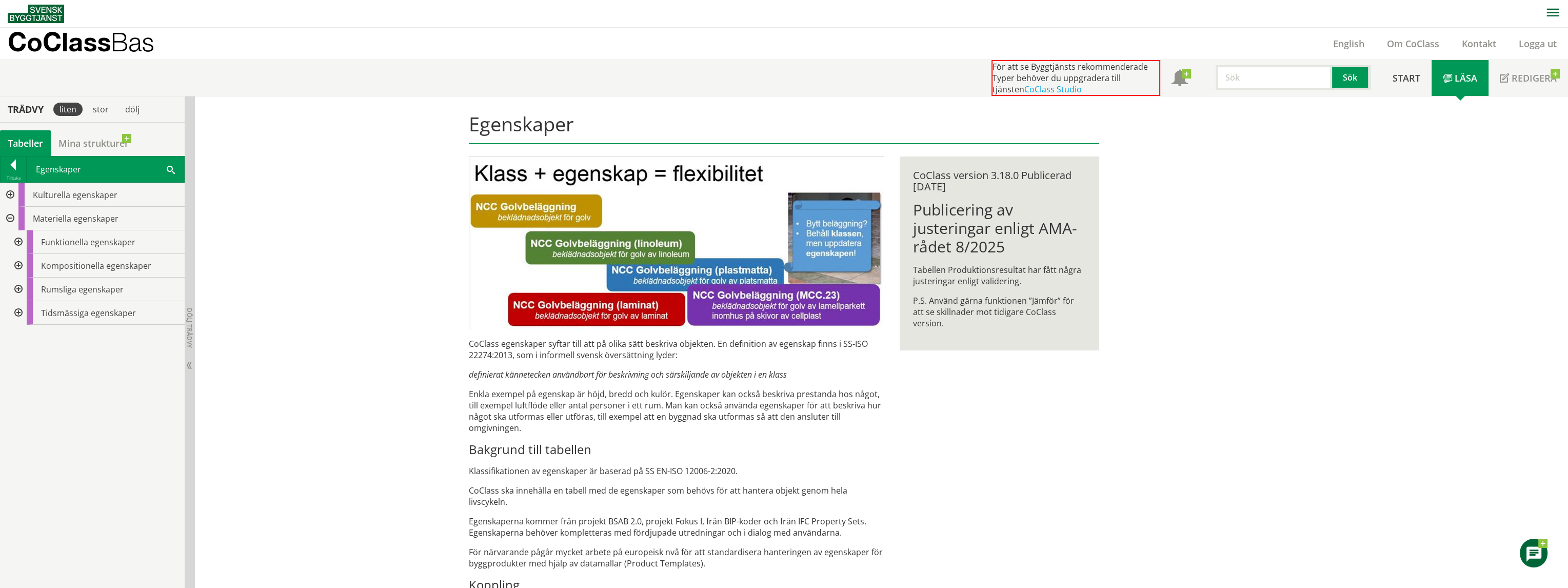
click at [18, 312] on div at bounding box center [17, 312] width 18 height 24
click at [17, 289] on div at bounding box center [17, 290] width 18 height 24
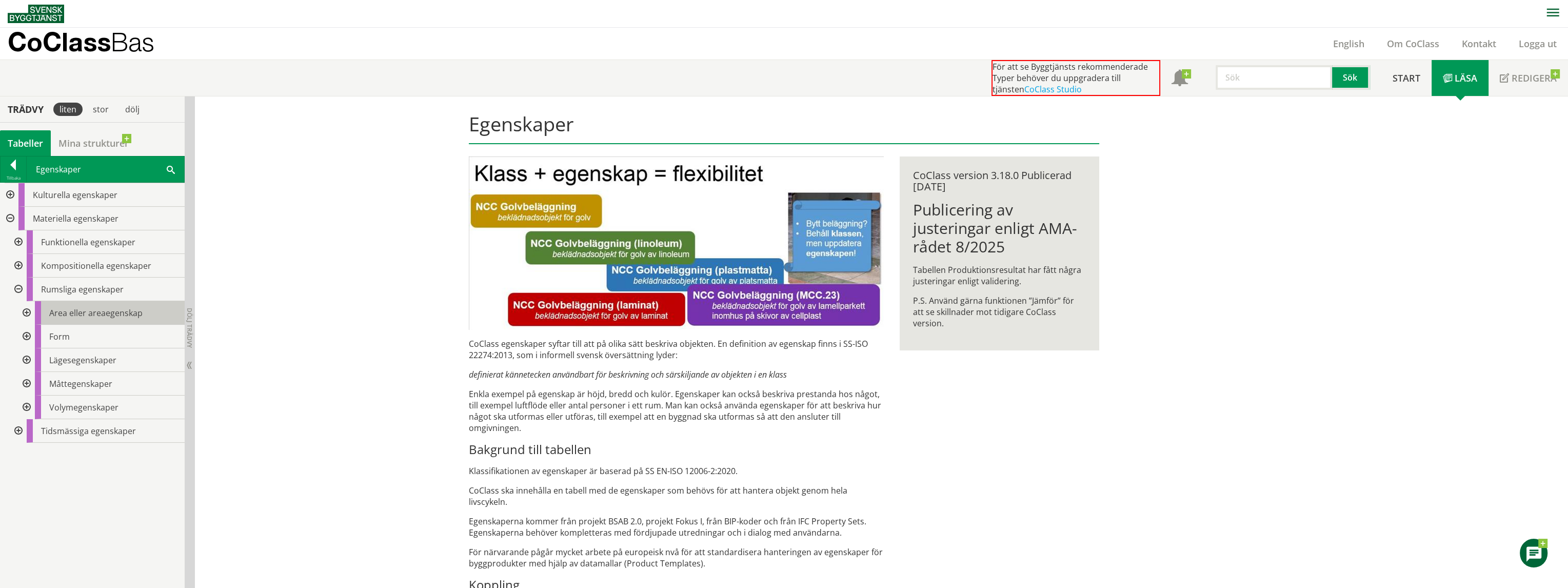
click at [92, 311] on span "Area eller areaegenskap" at bounding box center [96, 312] width 93 height 11
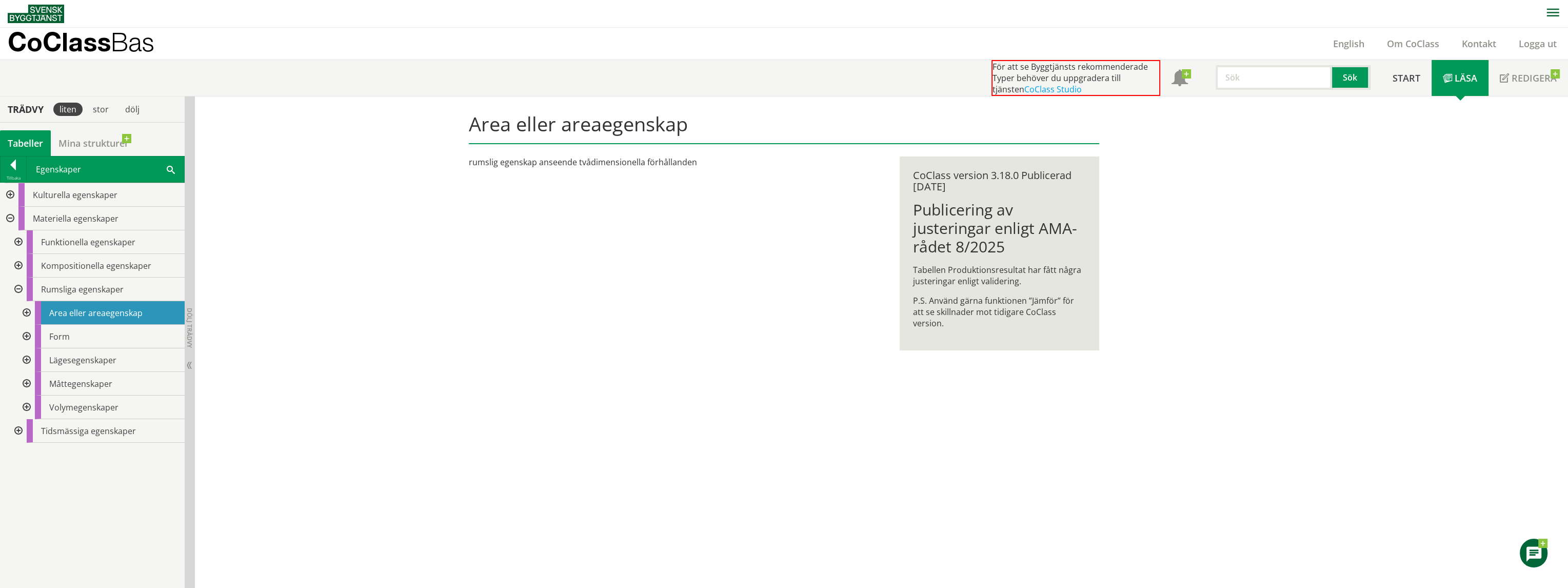
click at [26, 310] on div at bounding box center [25, 312] width 18 height 24
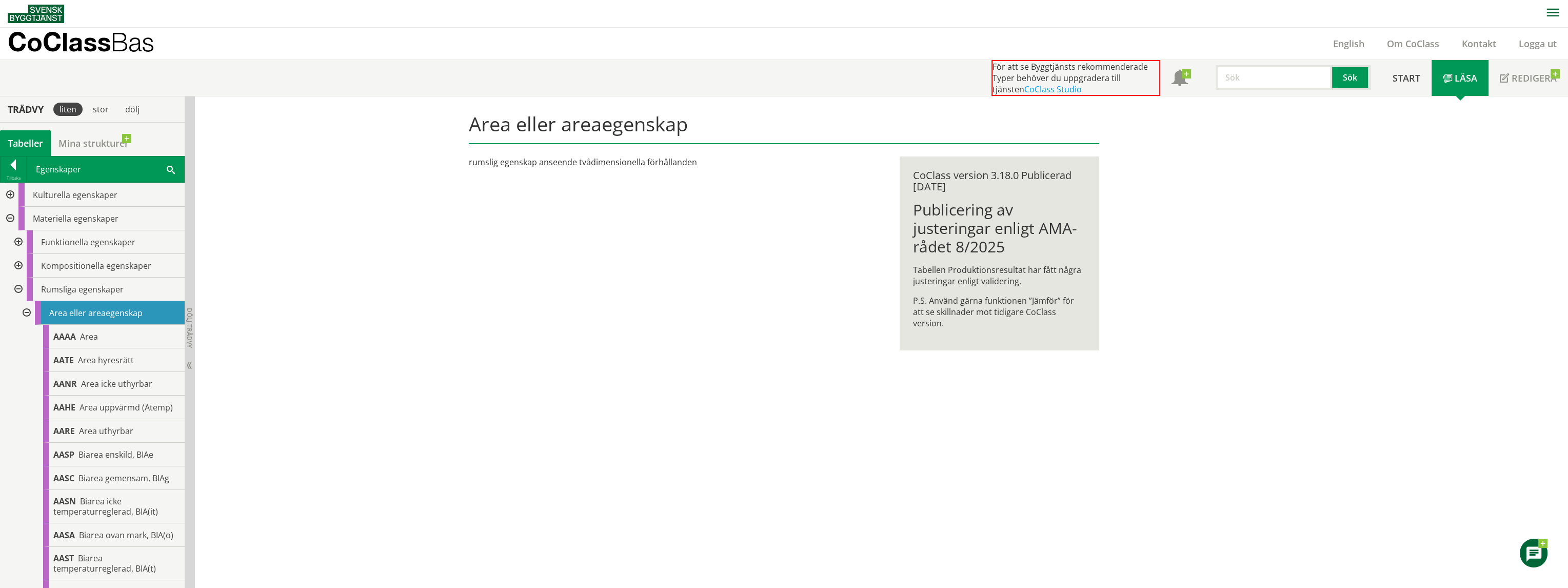
click at [18, 313] on div at bounding box center [25, 312] width 18 height 24
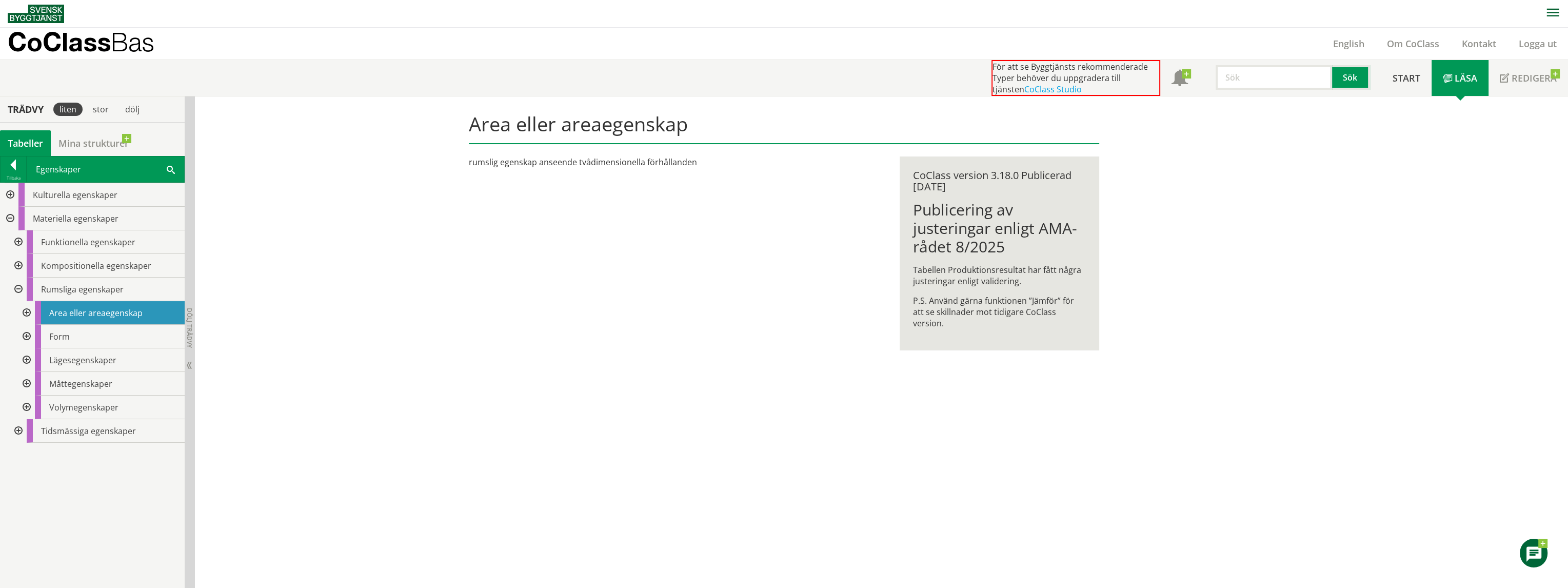
click at [19, 290] on div at bounding box center [17, 290] width 18 height 24
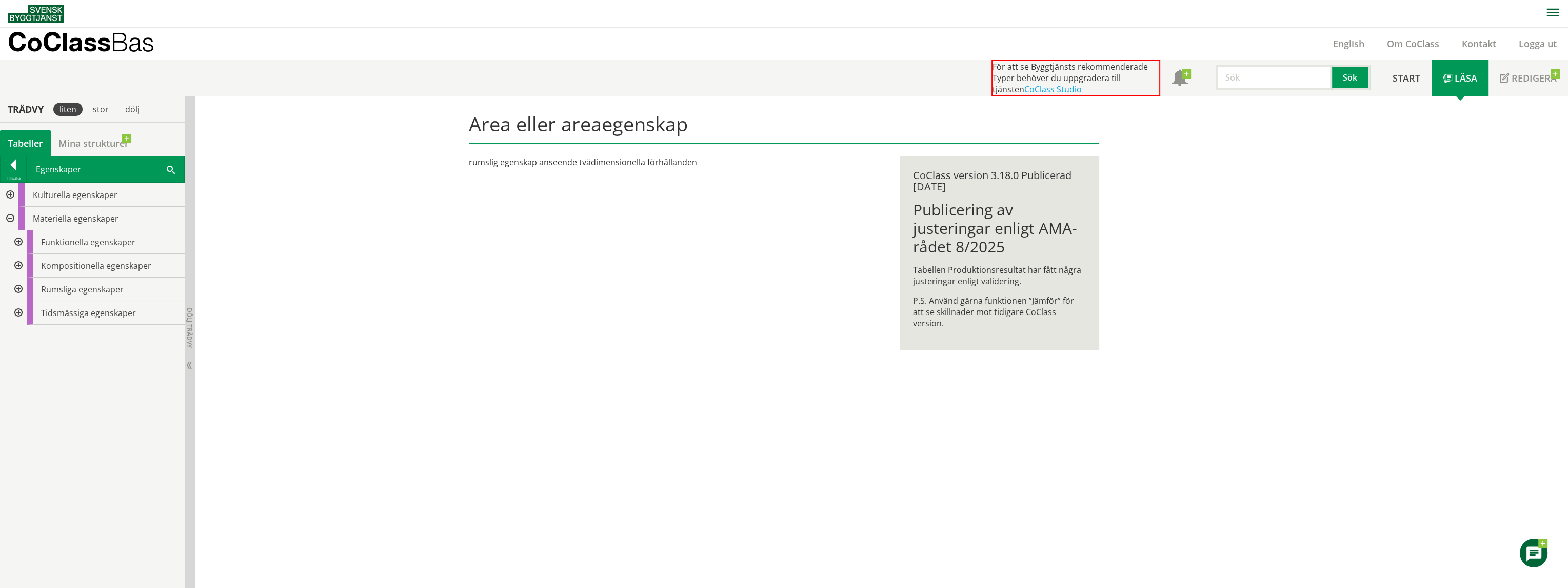
click at [18, 264] on div at bounding box center [17, 266] width 18 height 24
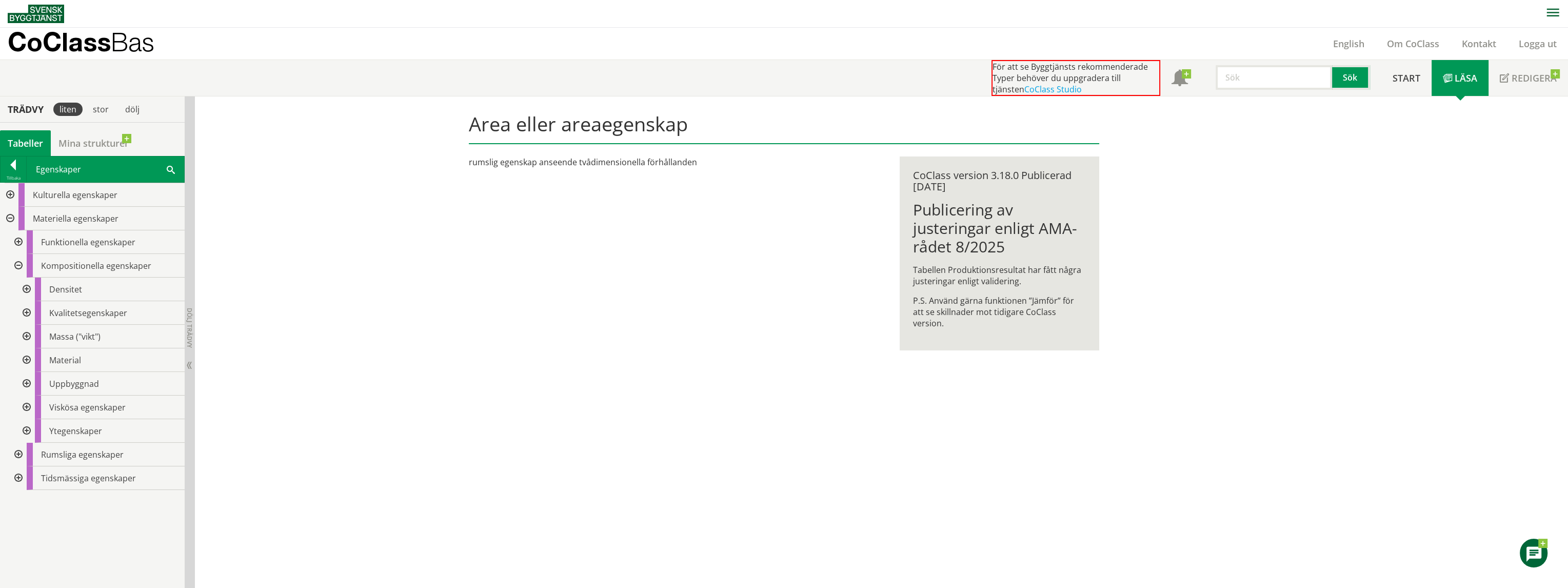
click at [28, 336] on div at bounding box center [25, 336] width 18 height 24
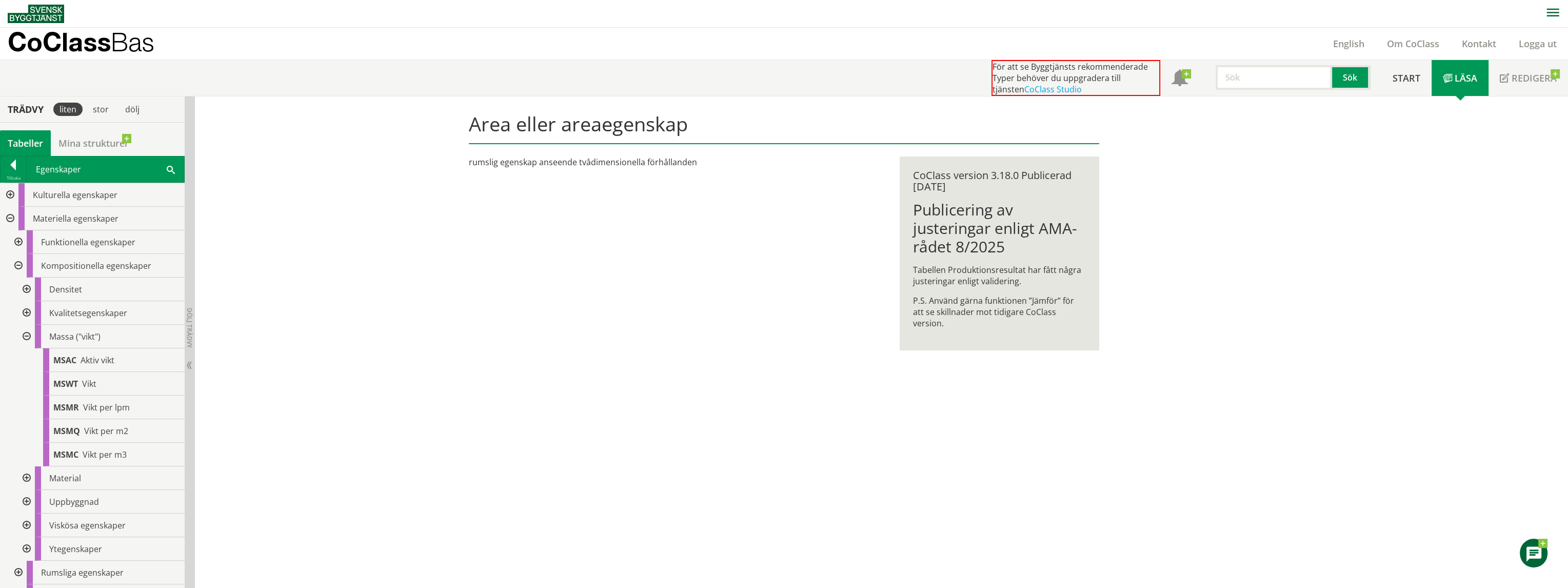
click at [25, 332] on div at bounding box center [25, 336] width 18 height 24
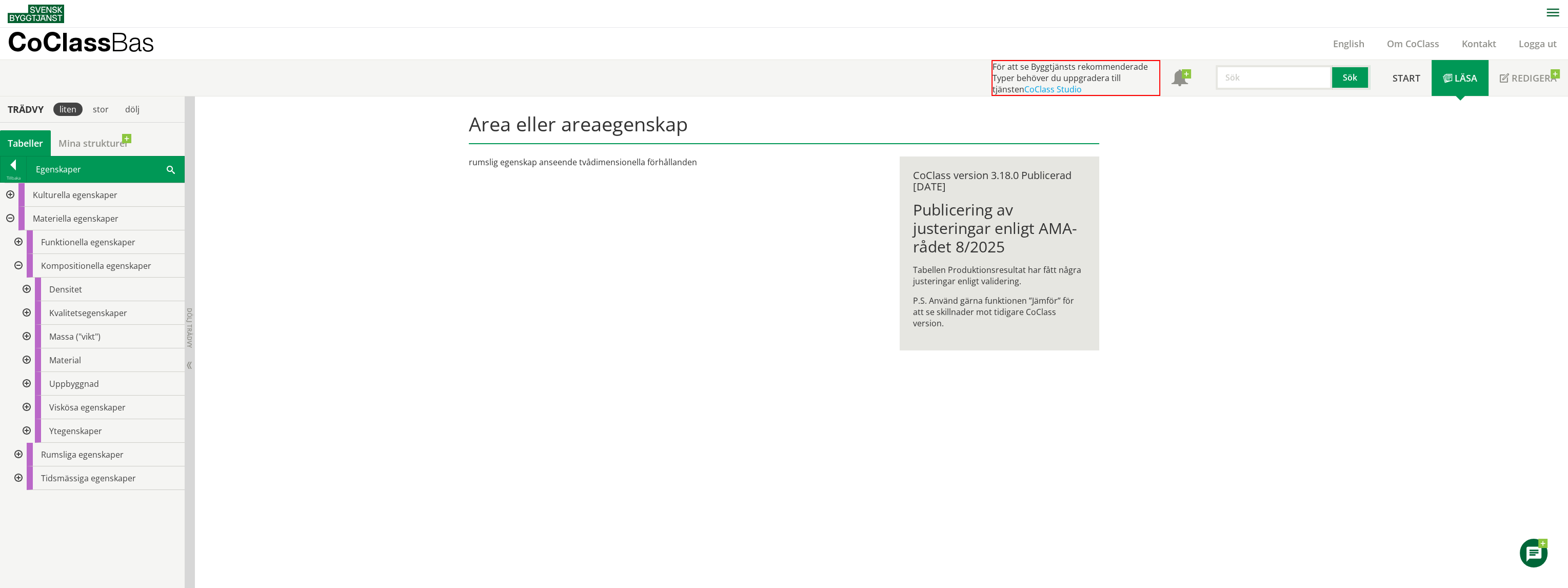
click at [27, 312] on div at bounding box center [25, 312] width 18 height 24
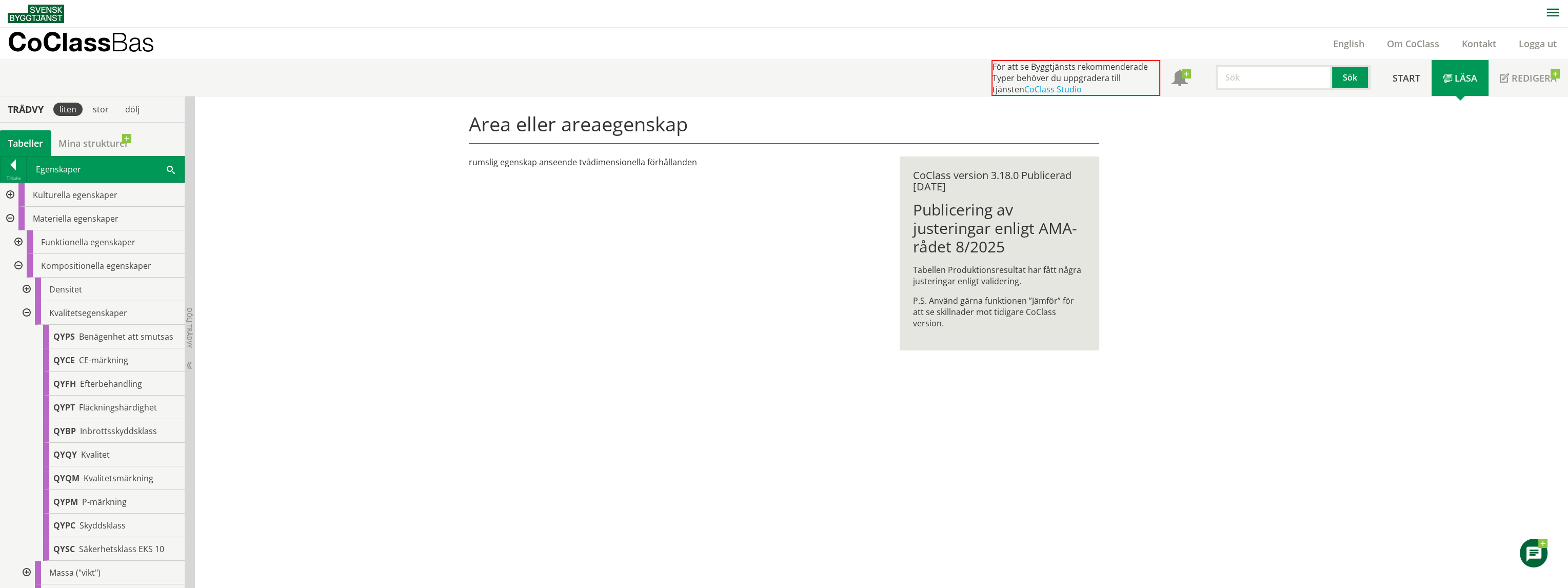
click at [25, 313] on div at bounding box center [25, 312] width 18 height 24
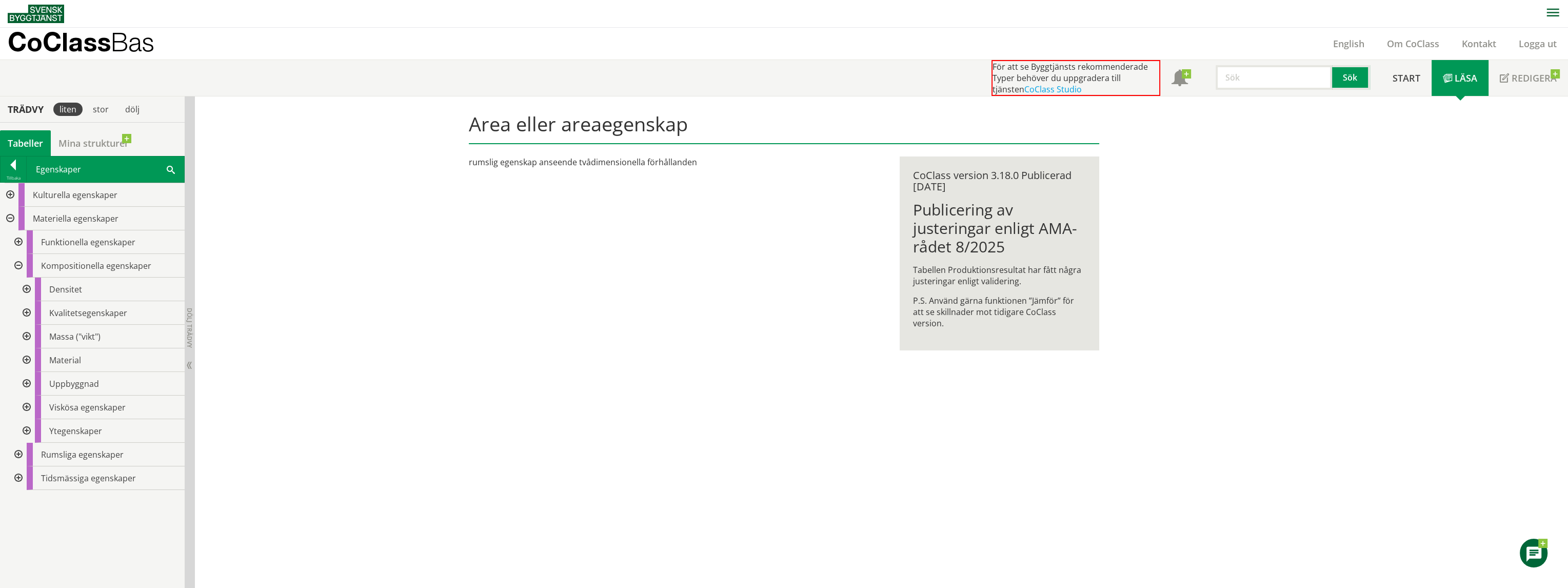
click at [26, 288] on div at bounding box center [25, 290] width 18 height 24
click at [80, 311] on span "Densitet" at bounding box center [96, 312] width 32 height 11
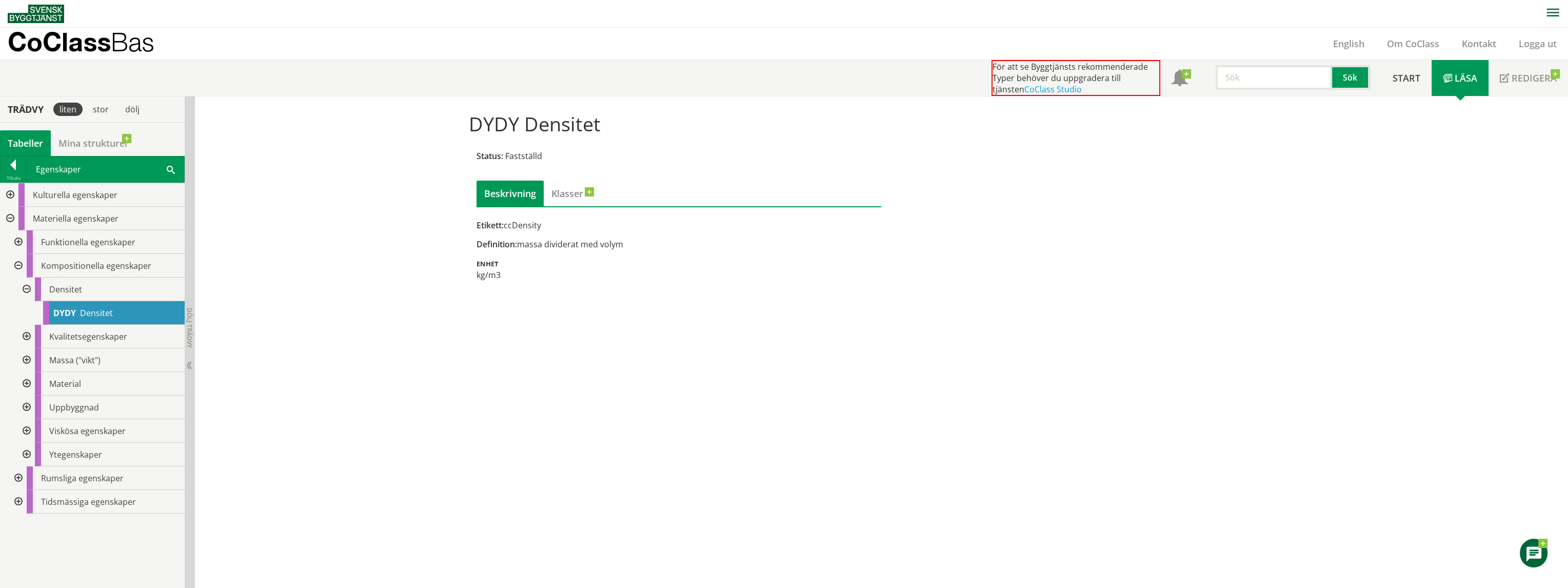
click at [25, 361] on div at bounding box center [25, 360] width 18 height 24
click at [27, 360] on div at bounding box center [25, 360] width 18 height 24
click at [1355, 39] on link "English" at bounding box center [1349, 43] width 53 height 12
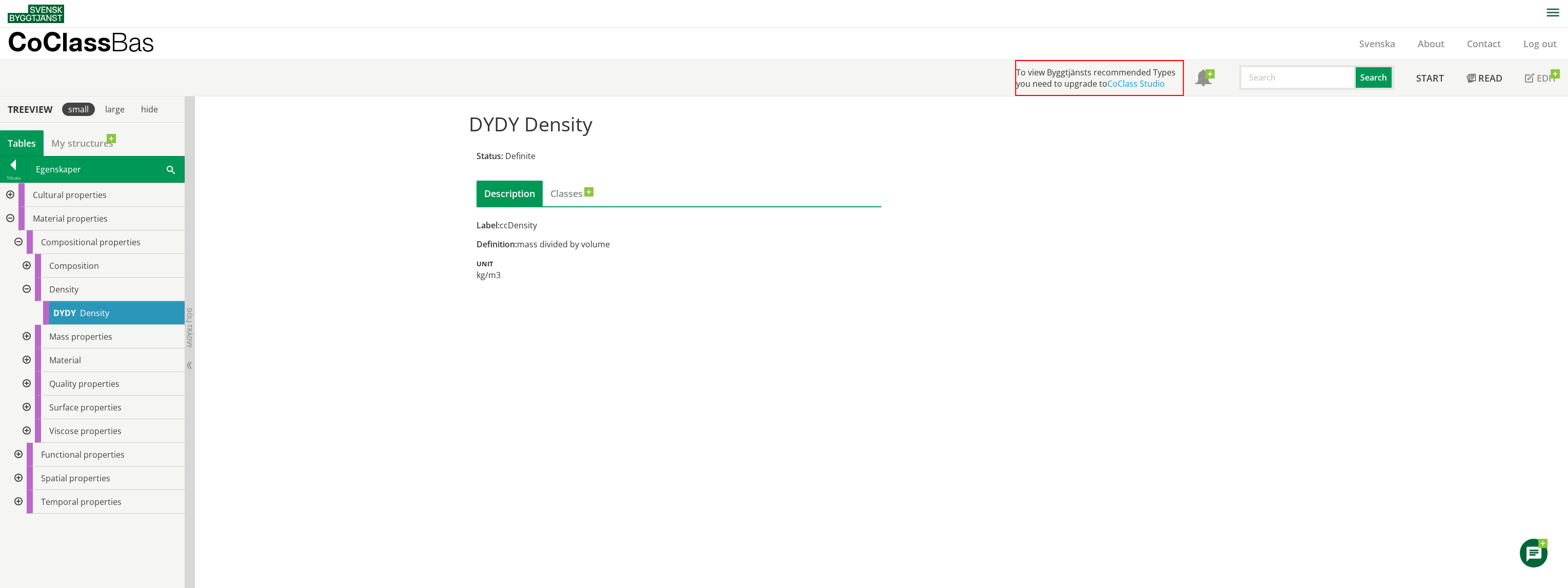
click at [18, 240] on div at bounding box center [17, 242] width 18 height 24
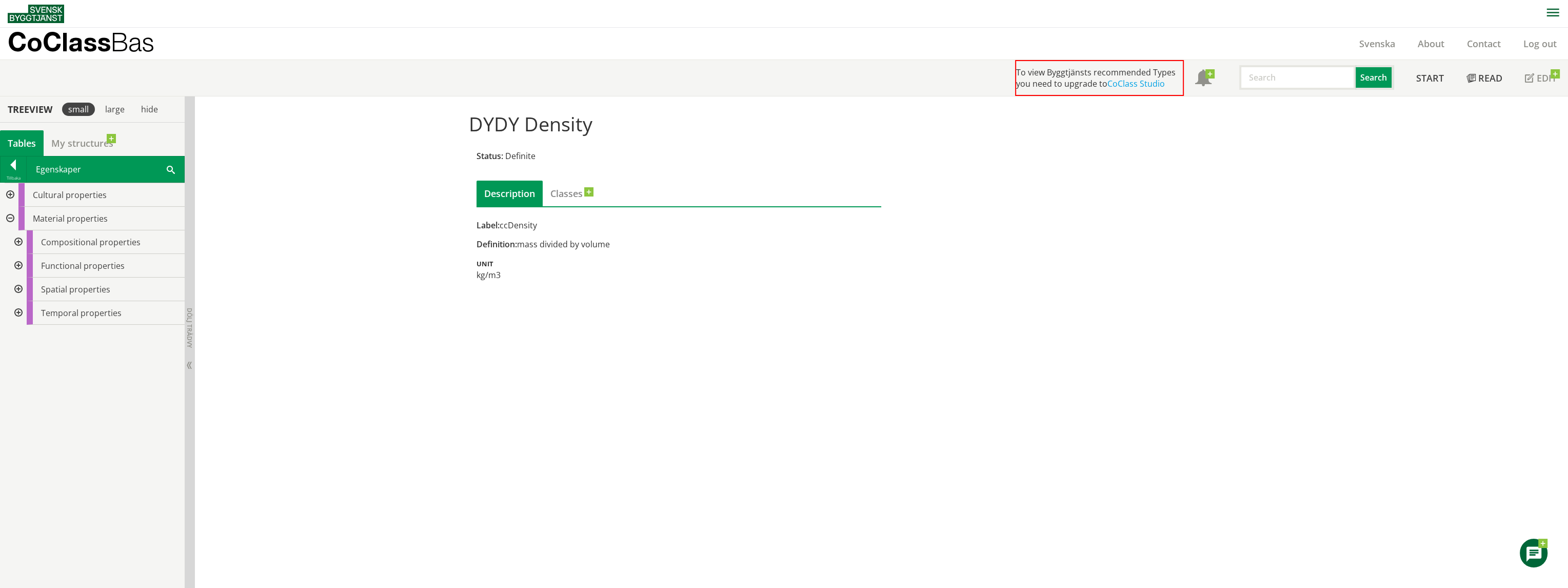
click at [11, 222] on div at bounding box center [9, 219] width 18 height 24
click at [10, 219] on div at bounding box center [9, 219] width 18 height 24
click at [19, 286] on div at bounding box center [17, 290] width 18 height 24
click at [29, 358] on div at bounding box center [25, 360] width 18 height 24
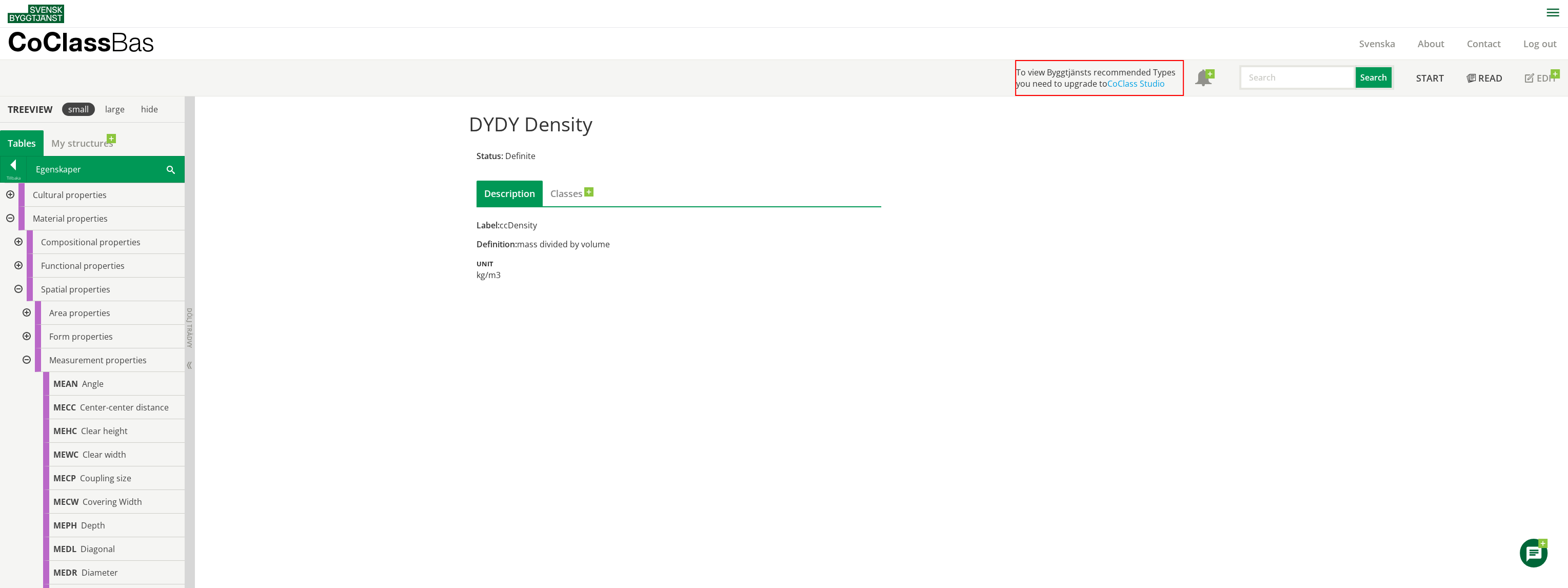
click at [21, 240] on div at bounding box center [17, 242] width 18 height 24
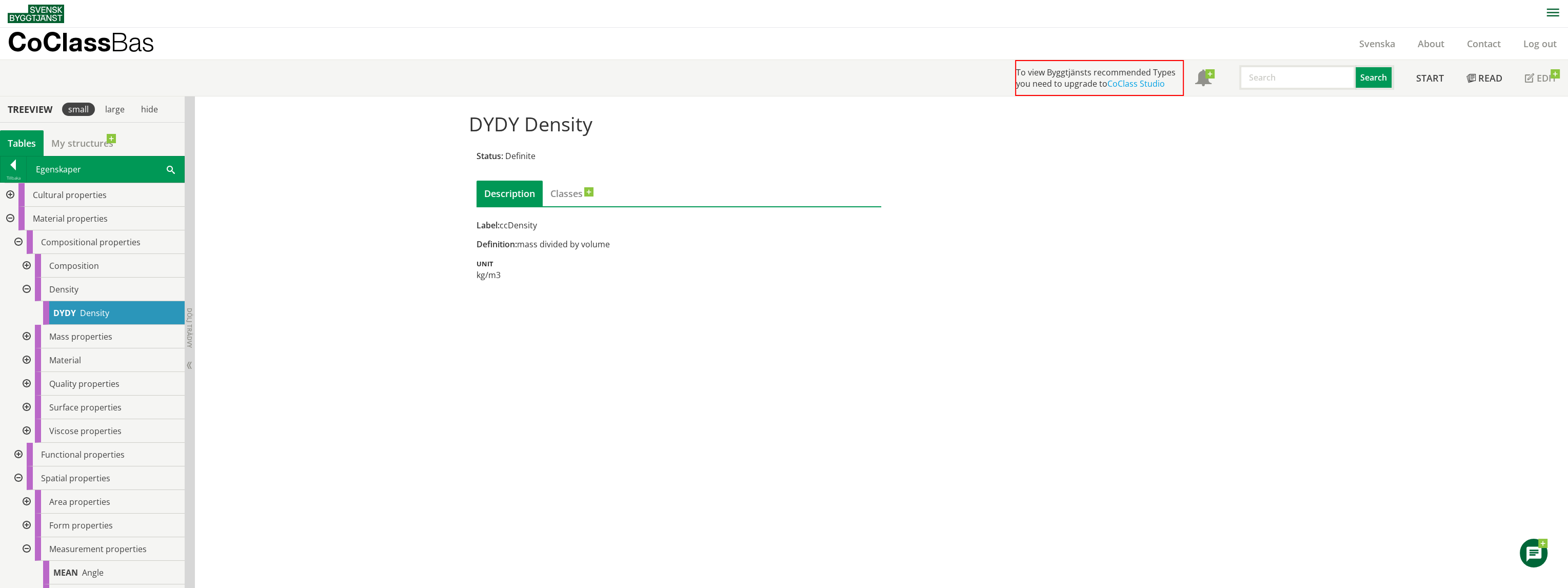
click at [21, 240] on div at bounding box center [17, 242] width 18 height 24
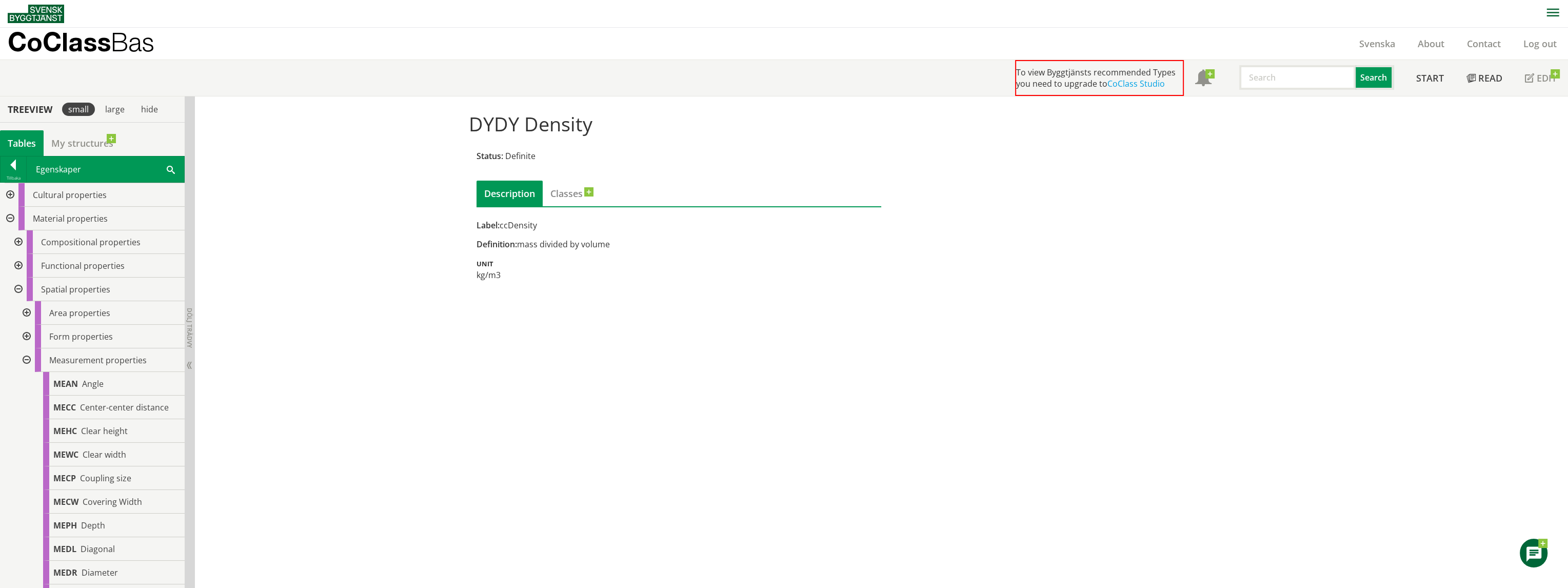
click at [25, 361] on div at bounding box center [25, 360] width 18 height 24
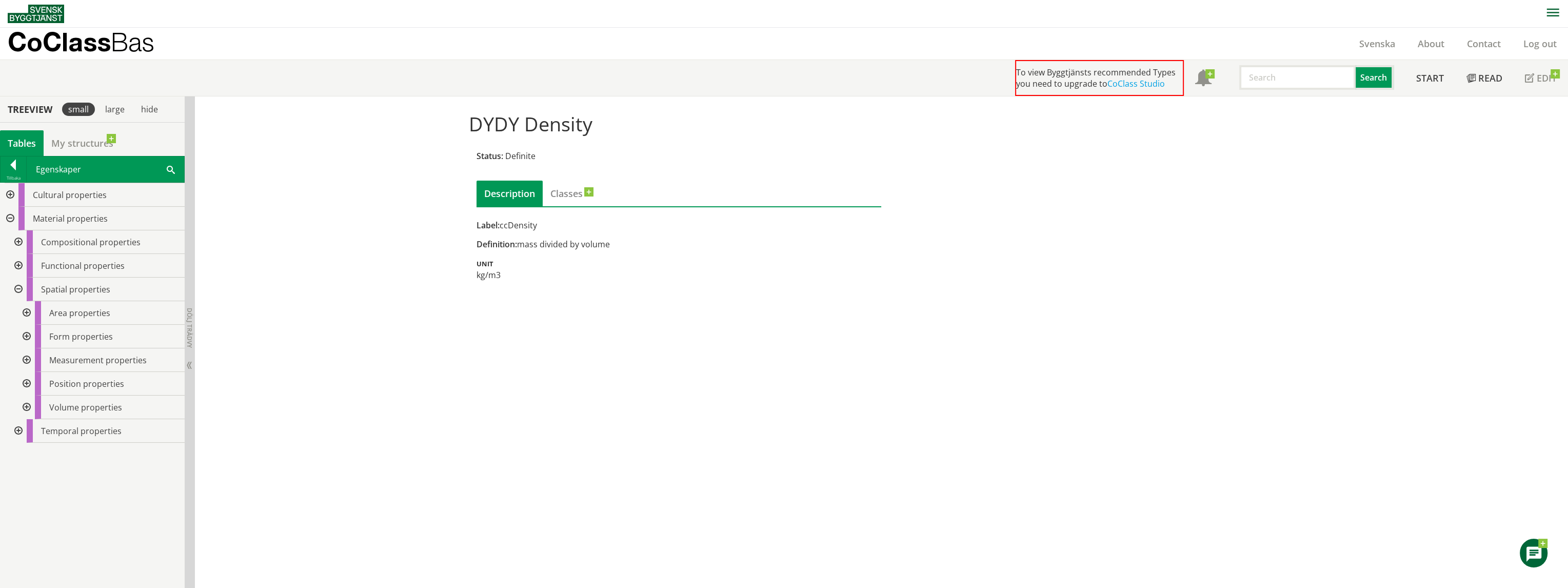
click at [18, 288] on div at bounding box center [17, 290] width 18 height 24
click at [17, 312] on div at bounding box center [17, 312] width 18 height 24
click at [25, 360] on div at bounding box center [25, 360] width 18 height 24
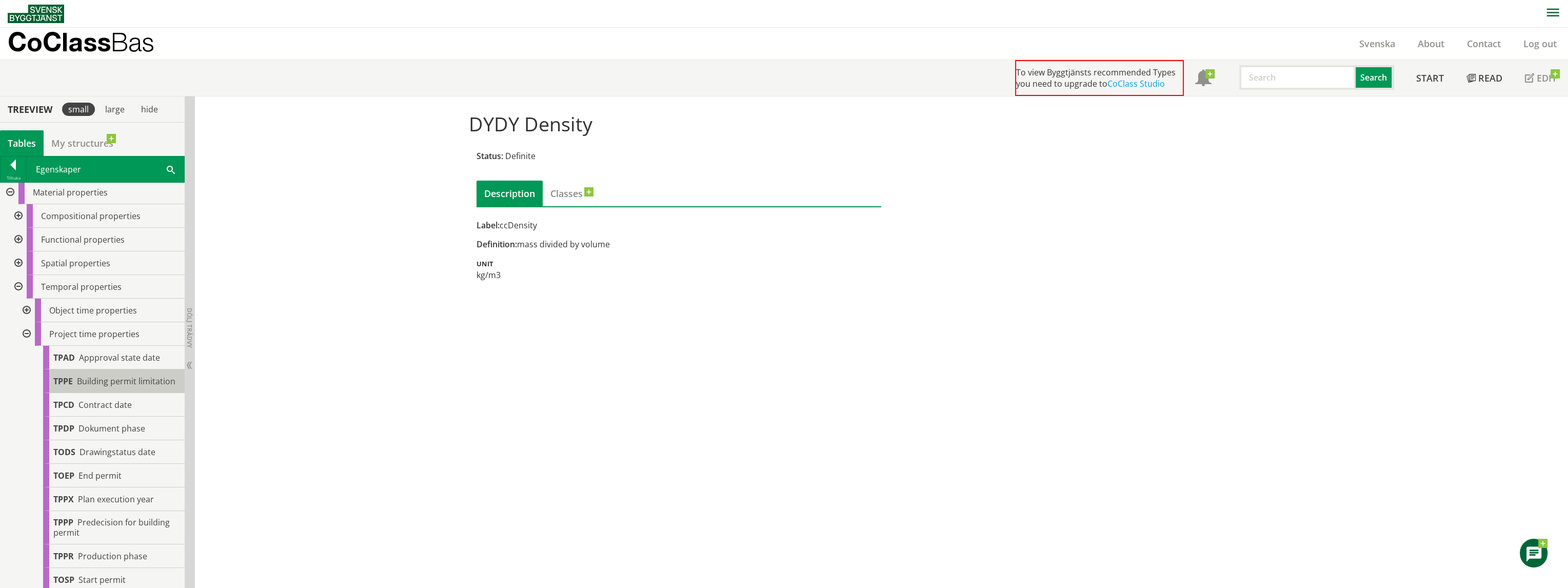
scroll to position [39, 0]
click at [31, 319] on div at bounding box center [25, 331] width 18 height 24
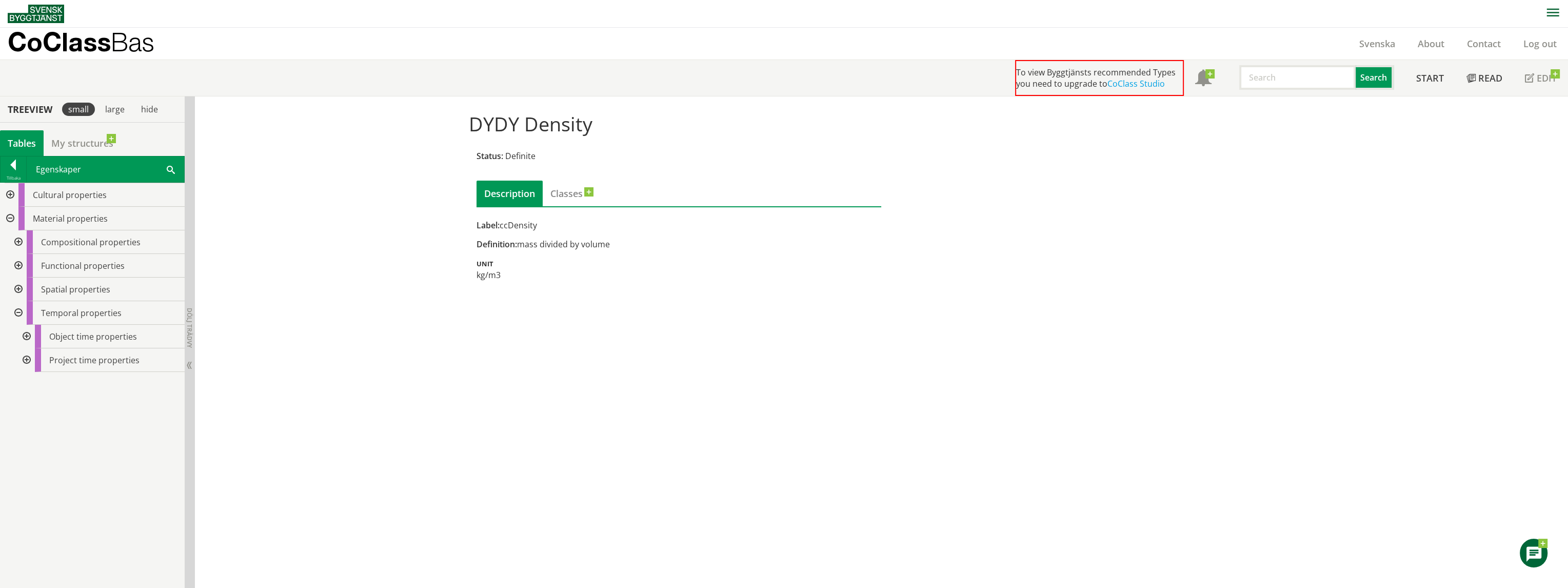
click at [17, 240] on div at bounding box center [17, 242] width 18 height 24
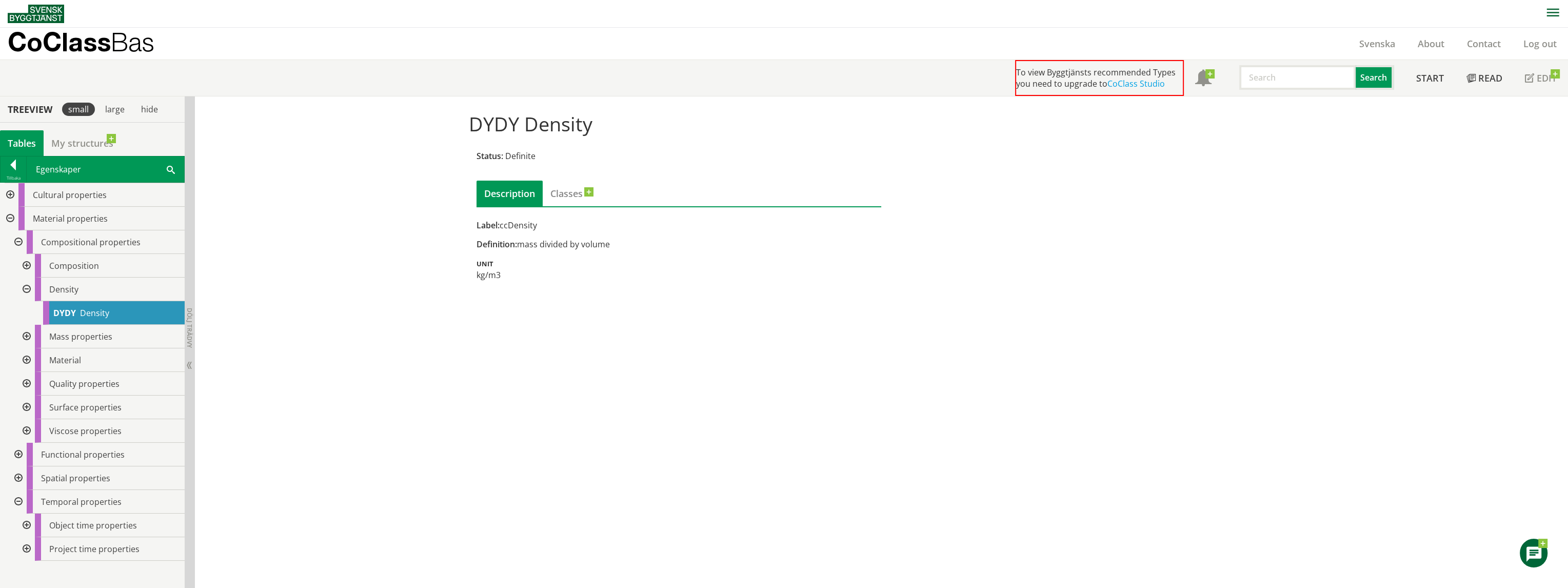
click at [25, 288] on div at bounding box center [25, 290] width 18 height 24
click at [26, 334] on div at bounding box center [25, 336] width 18 height 24
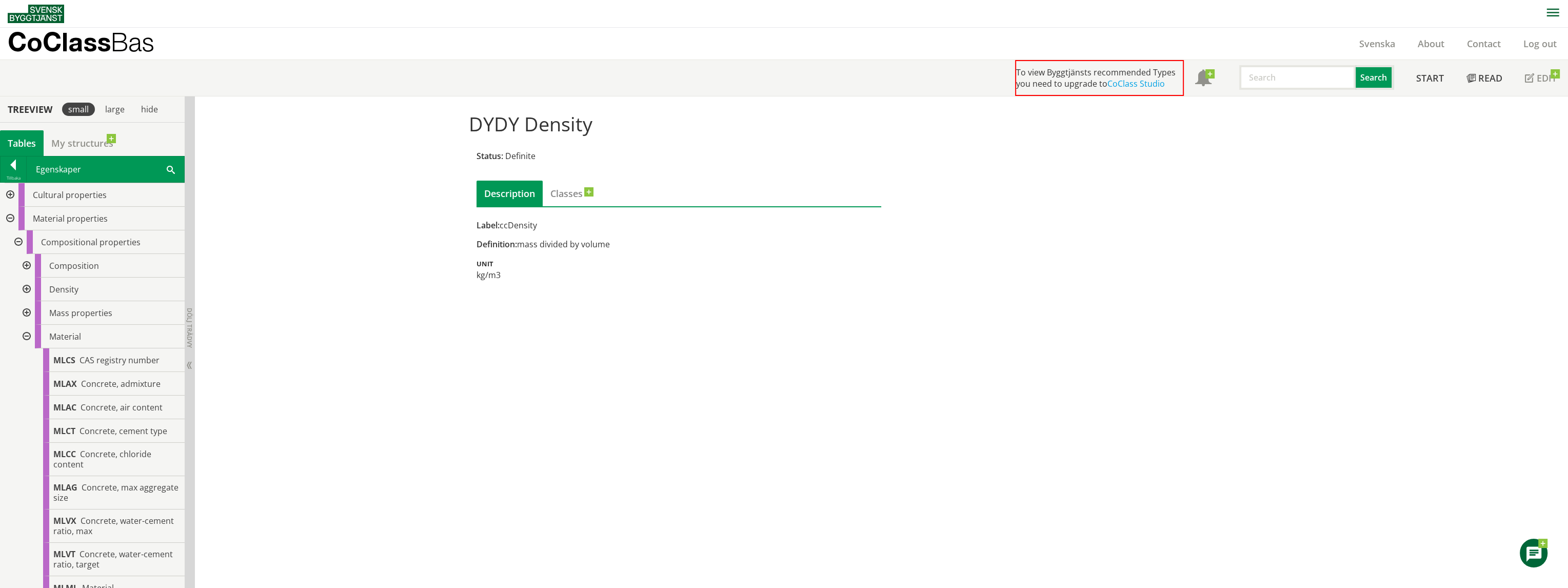
click at [25, 336] on div at bounding box center [25, 336] width 18 height 24
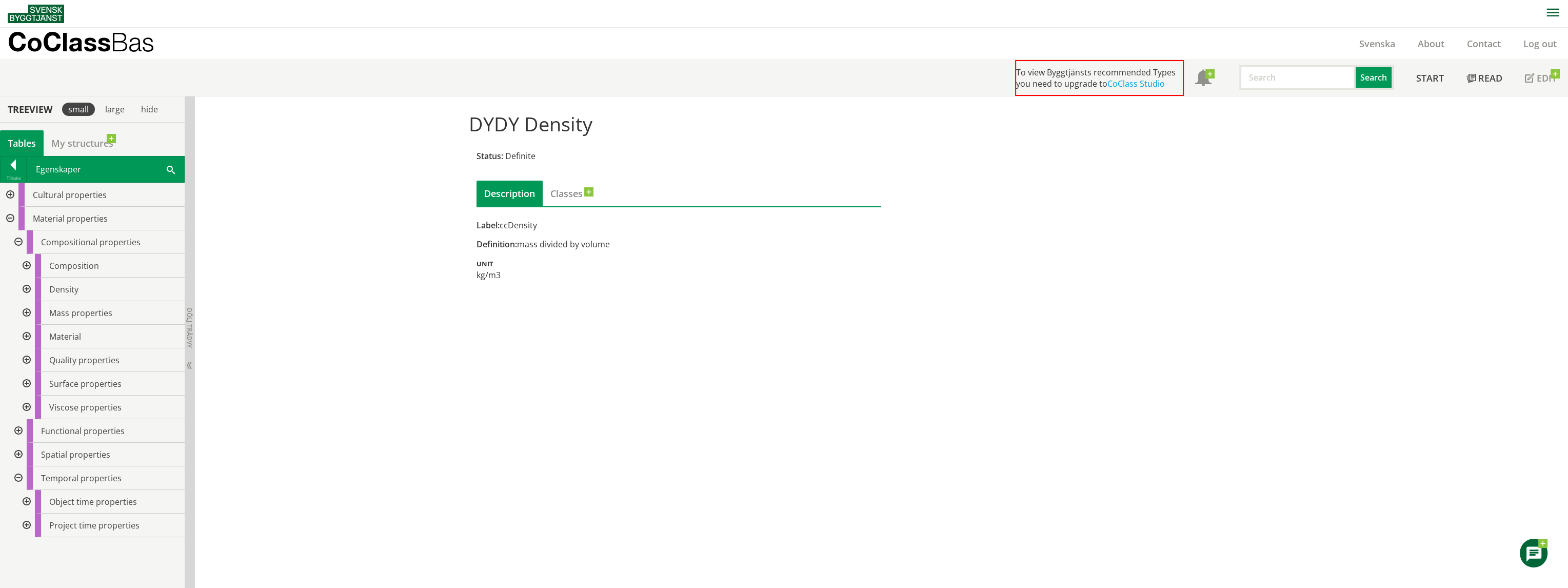
click at [18, 237] on div at bounding box center [17, 242] width 18 height 24
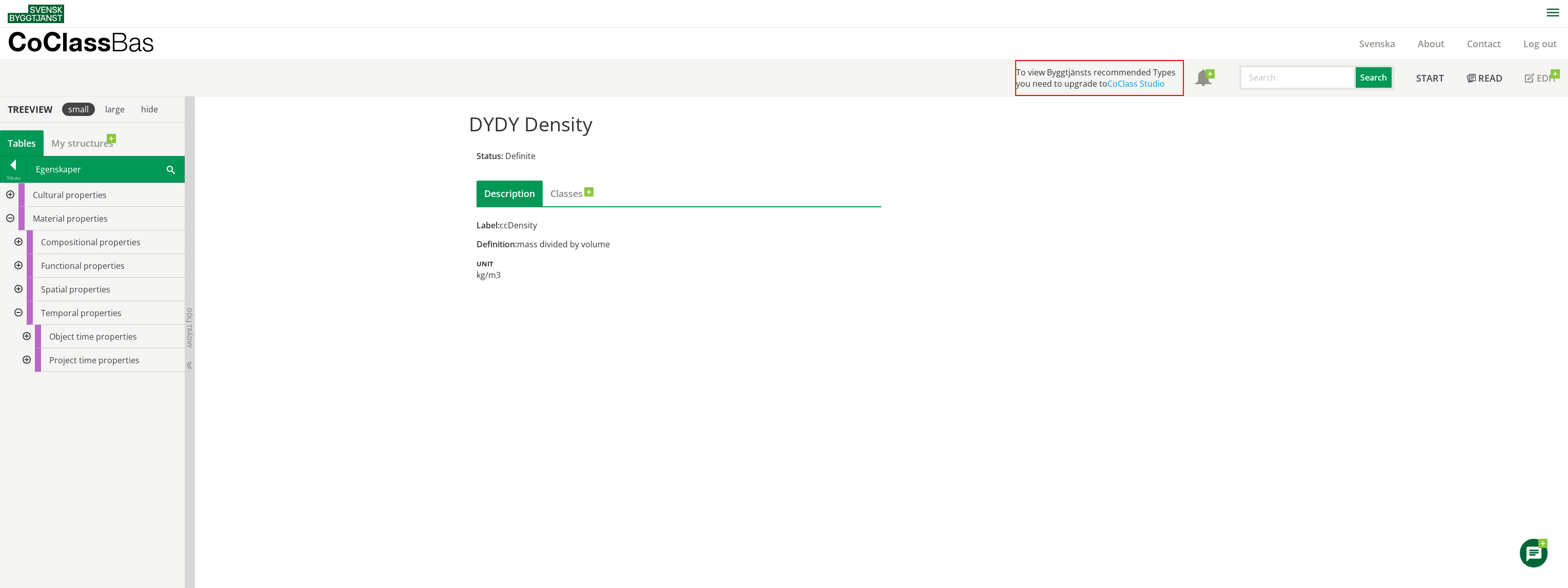
click at [19, 265] on div at bounding box center [17, 266] width 18 height 24
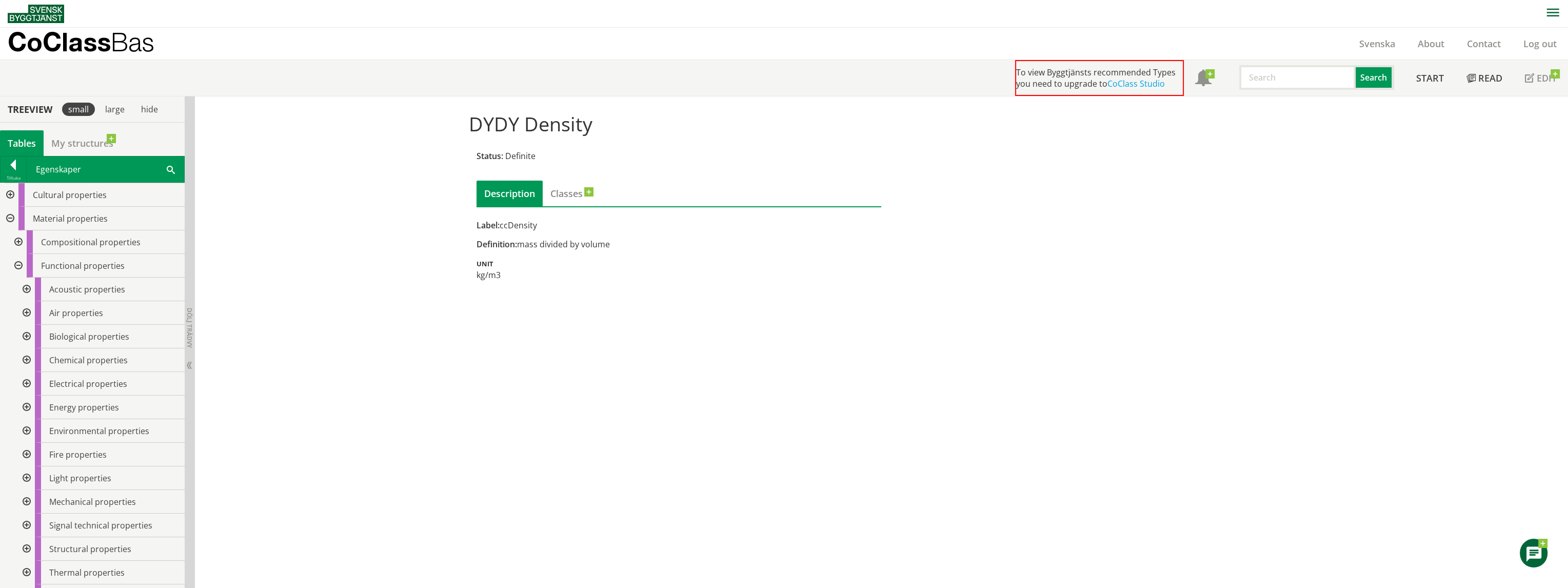
click at [18, 262] on div at bounding box center [17, 266] width 18 height 24
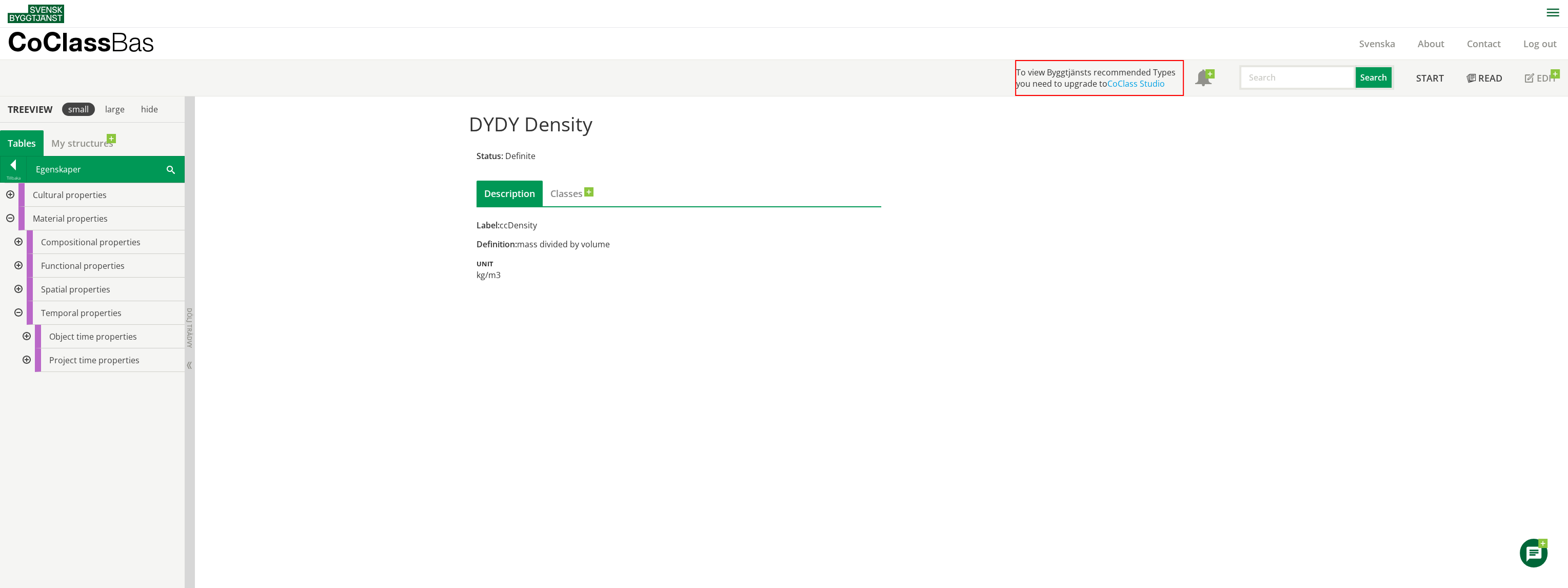
click at [28, 333] on div at bounding box center [25, 336] width 18 height 24
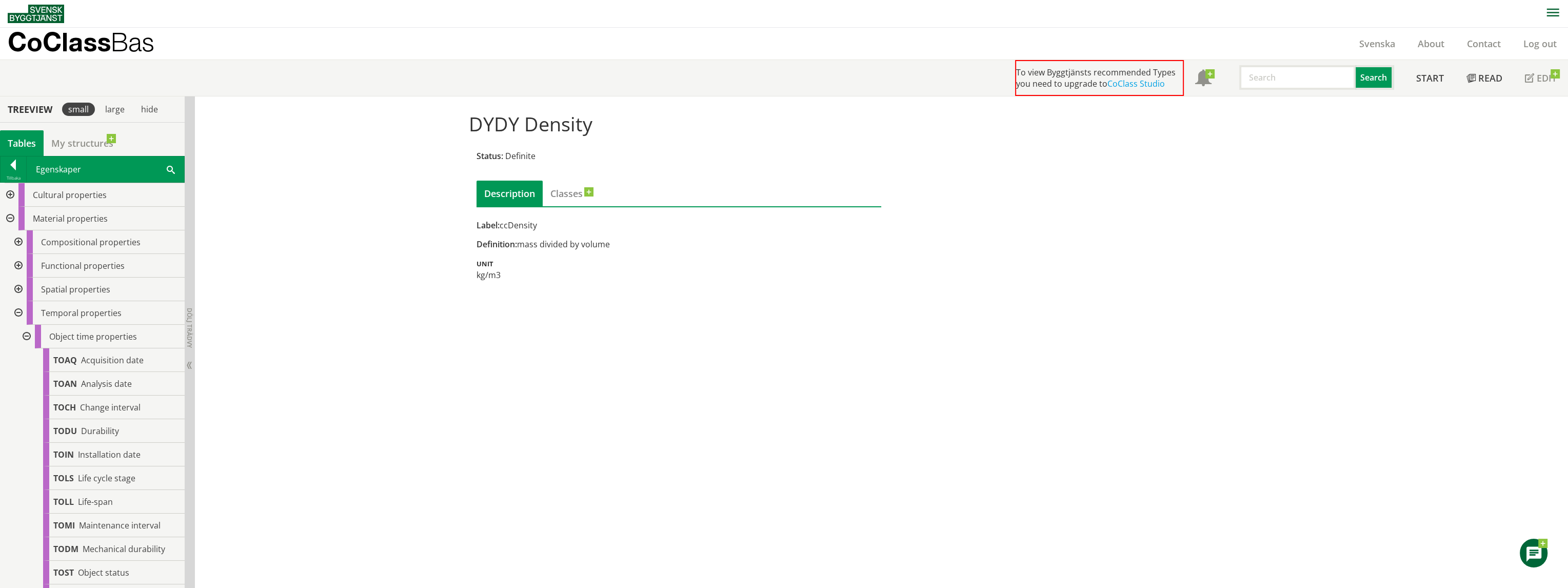
click at [25, 339] on div at bounding box center [25, 336] width 18 height 24
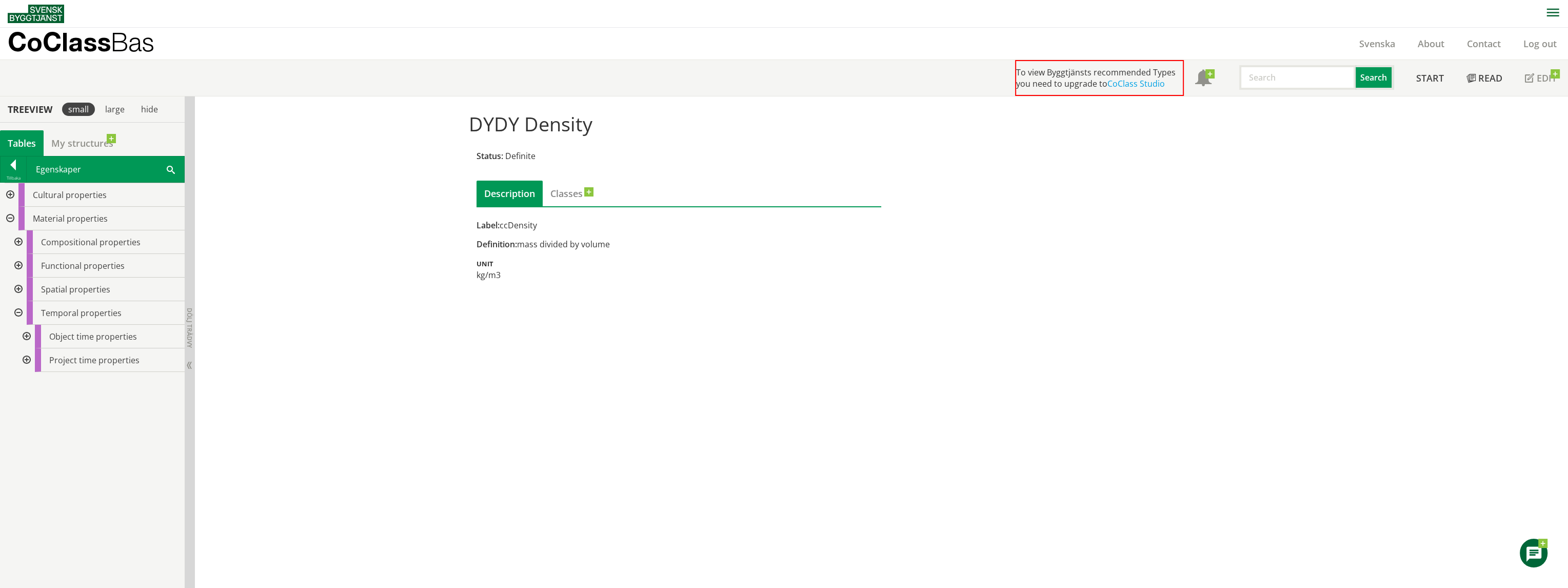
click at [18, 309] on div at bounding box center [17, 312] width 18 height 24
click at [17, 264] on div at bounding box center [17, 266] width 18 height 24
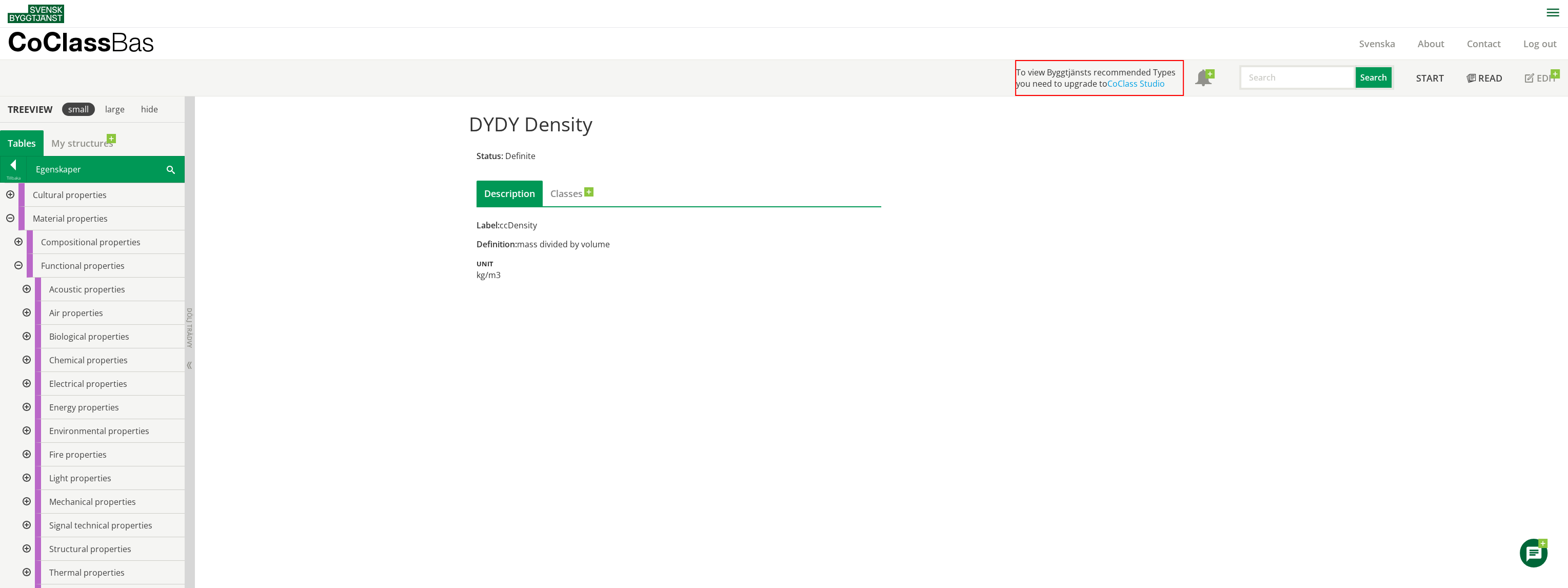
click at [10, 215] on div at bounding box center [9, 219] width 18 height 24
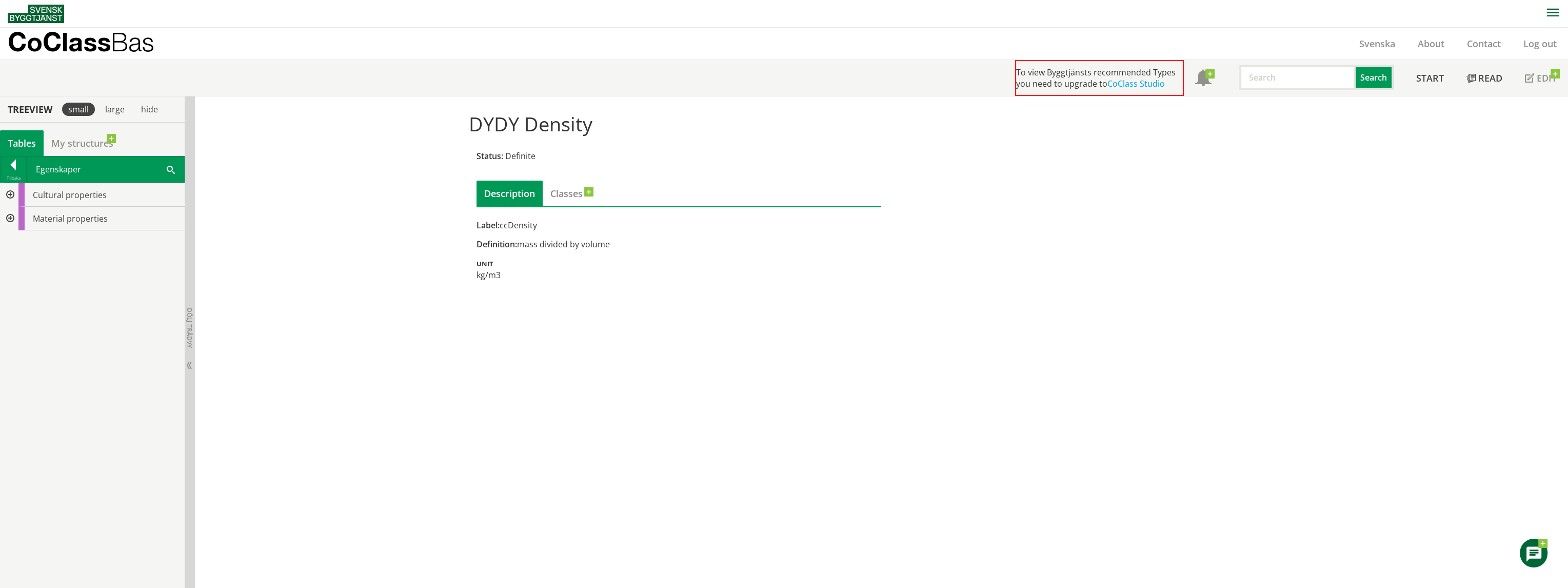
click at [11, 217] on div at bounding box center [9, 219] width 18 height 24
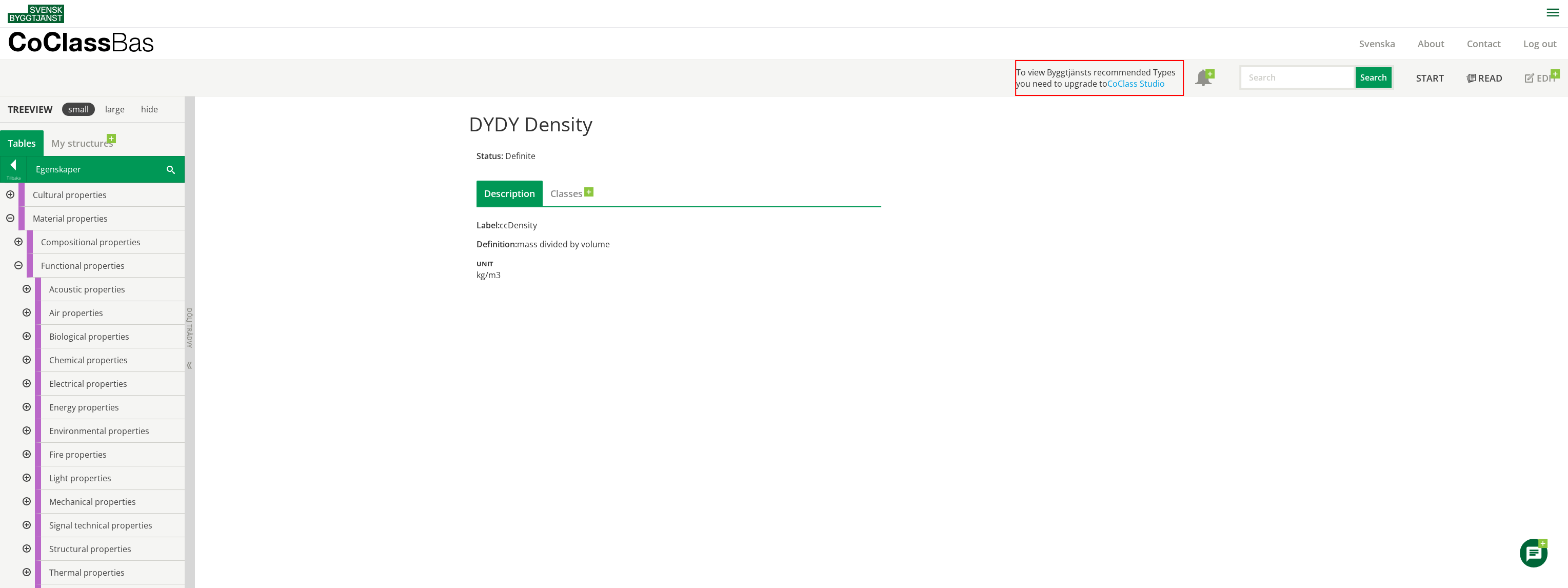
click at [17, 262] on div at bounding box center [17, 266] width 18 height 24
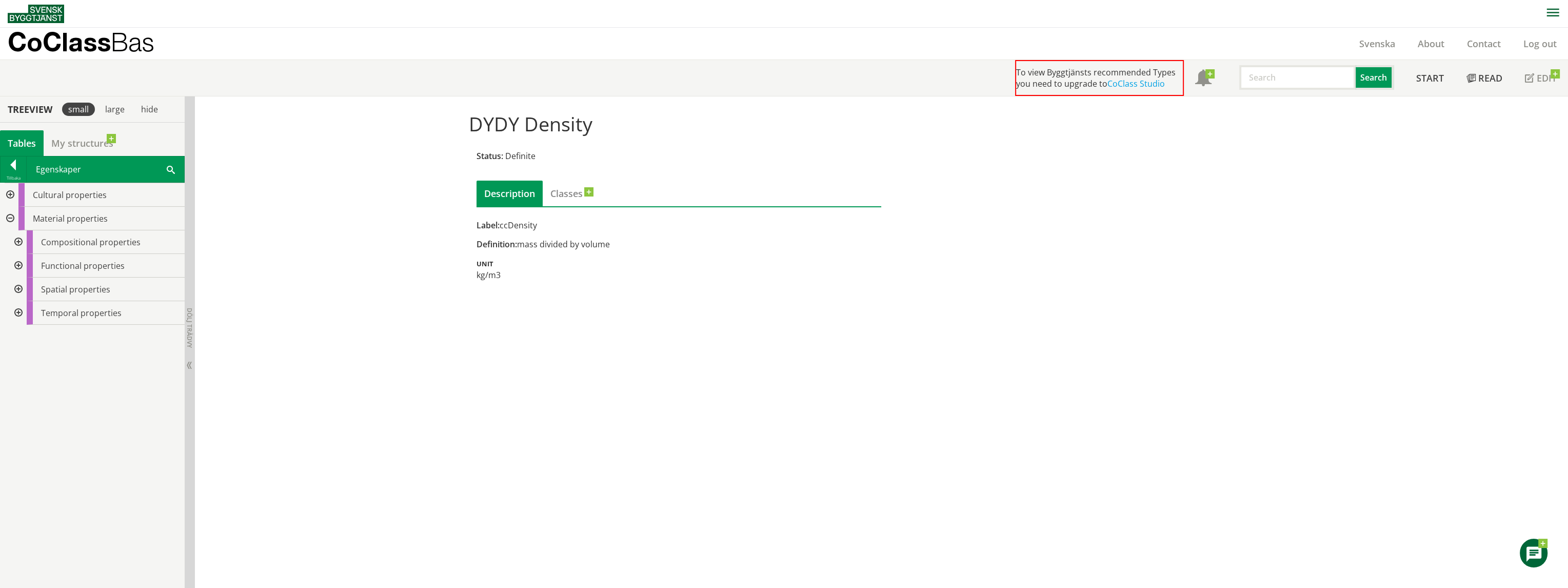
click at [19, 284] on div at bounding box center [17, 290] width 18 height 24
click at [25, 357] on div at bounding box center [25, 360] width 18 height 24
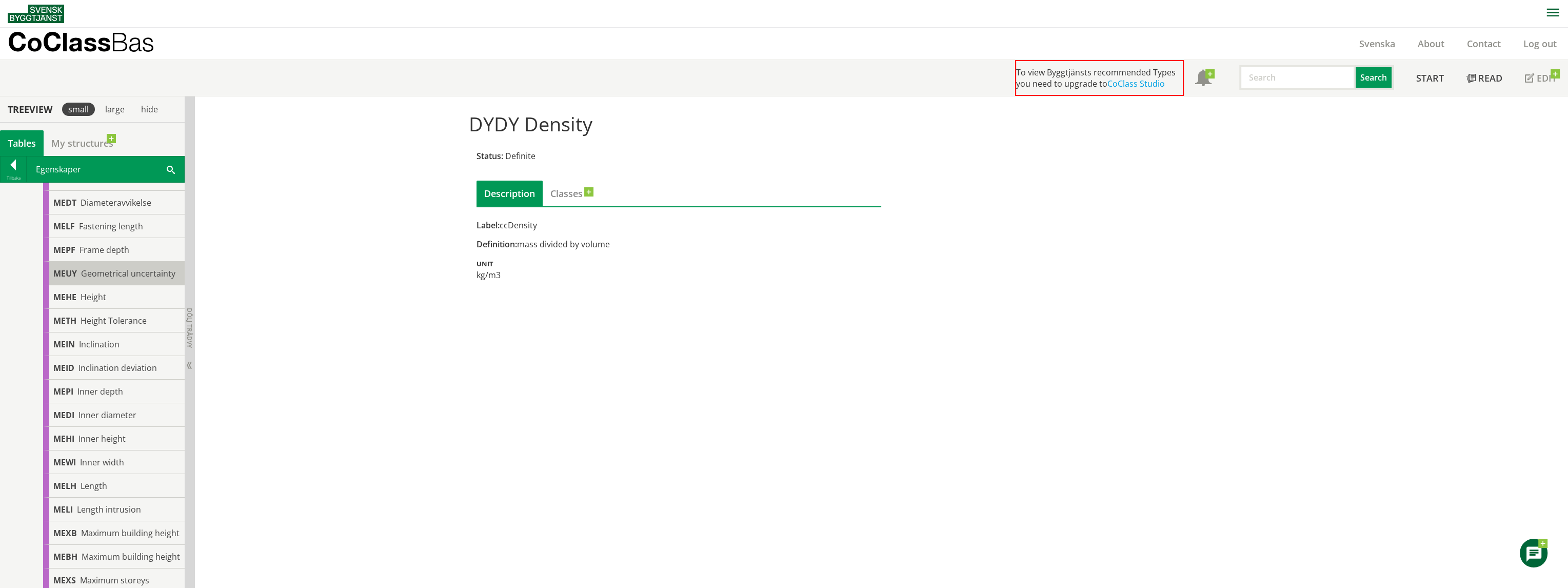
scroll to position [411, 0]
click at [406, 433] on div "DYDY Density Status: Definite Description Classes Label: ccDensity Definition: …" at bounding box center [881, 342] width 1373 height 492
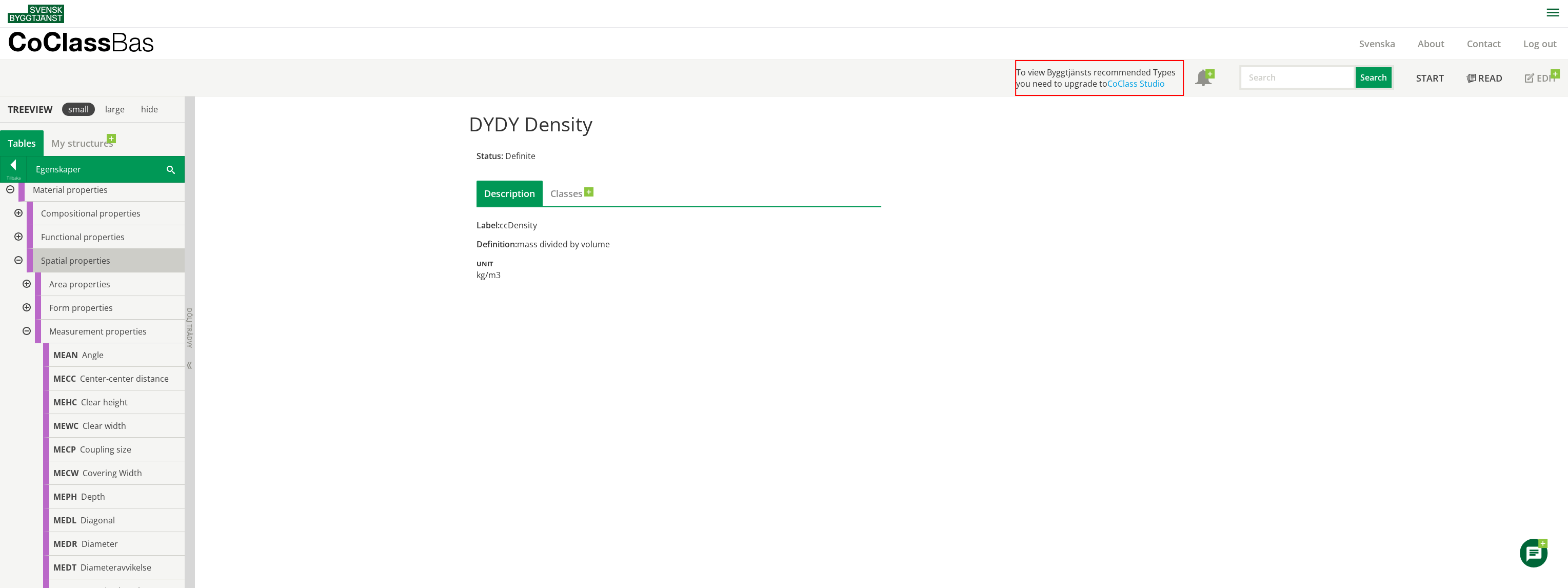
scroll to position [0, 0]
click at [27, 360] on div at bounding box center [25, 360] width 18 height 24
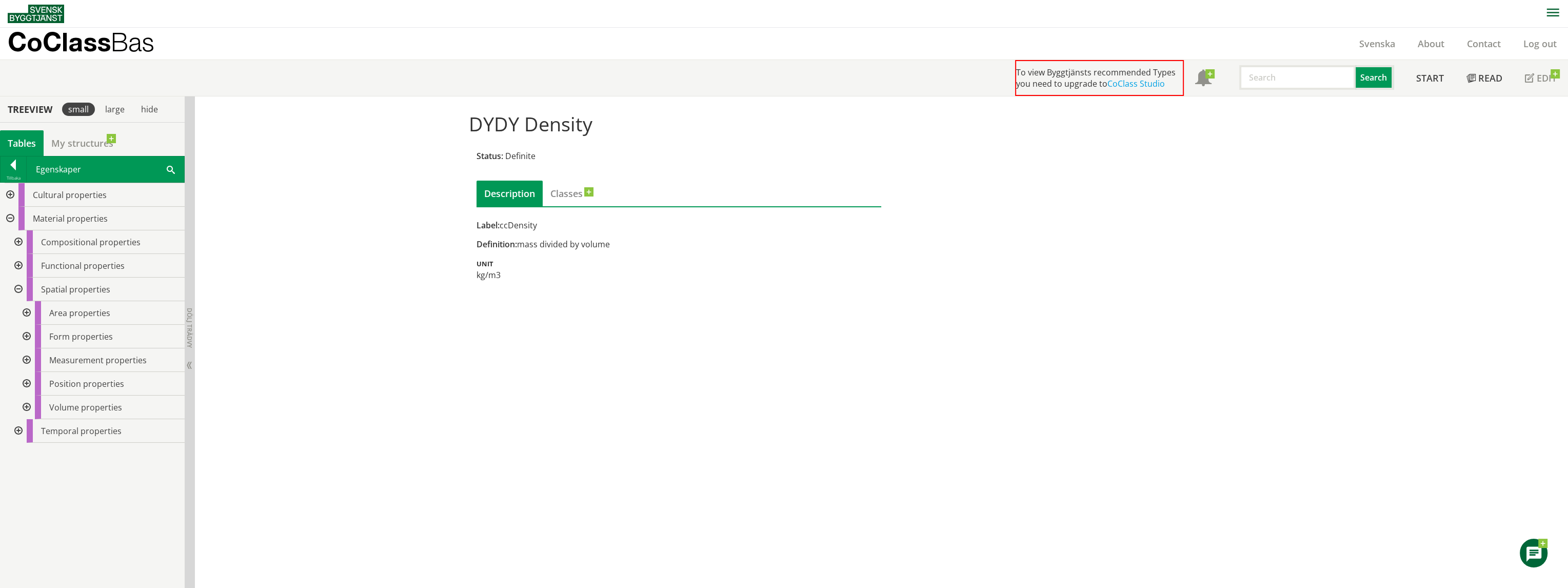
click at [18, 286] on div at bounding box center [17, 290] width 18 height 24
click at [19, 286] on div at bounding box center [17, 290] width 18 height 24
click at [18, 286] on div at bounding box center [17, 290] width 18 height 24
click at [14, 219] on div at bounding box center [9, 219] width 18 height 24
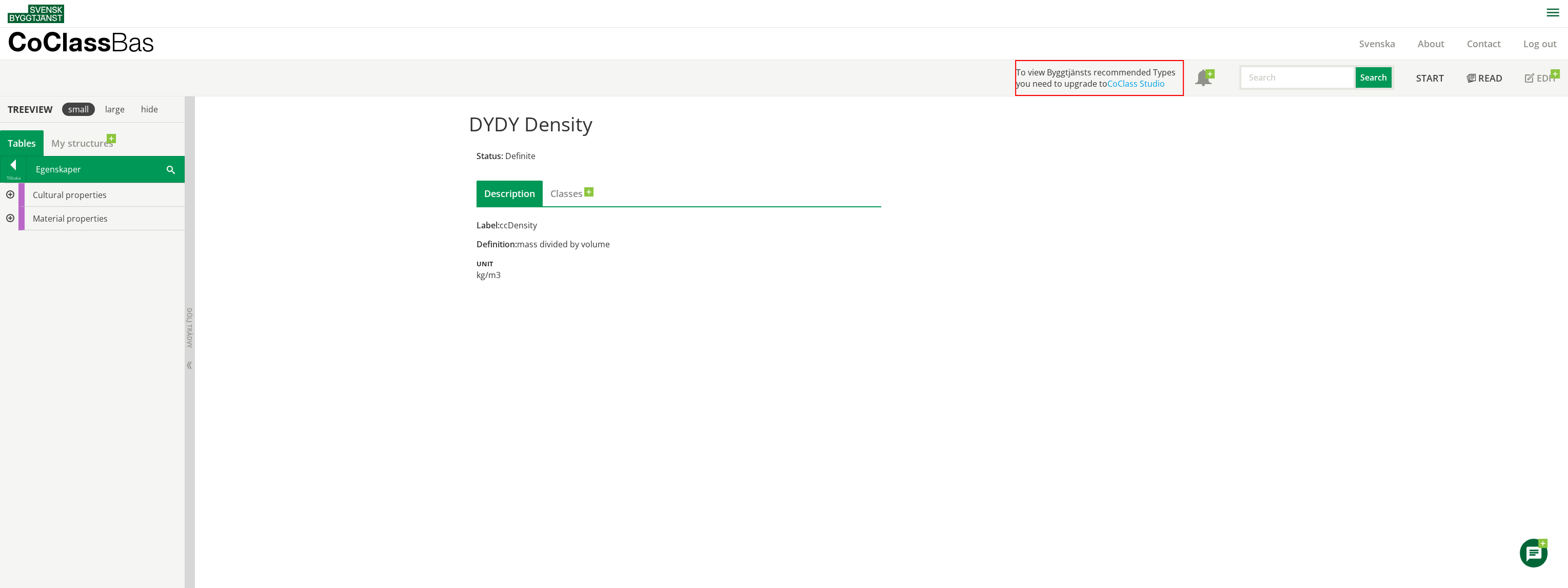
click at [13, 218] on div at bounding box center [9, 219] width 18 height 24
click at [11, 215] on div at bounding box center [9, 219] width 18 height 24
click at [708, 305] on div "DYDY Density Status: Definite Description Classes Label: ccDensity Definition: …" at bounding box center [881, 342] width 1373 height 492
click at [567, 195] on link "Classes" at bounding box center [567, 193] width 47 height 25
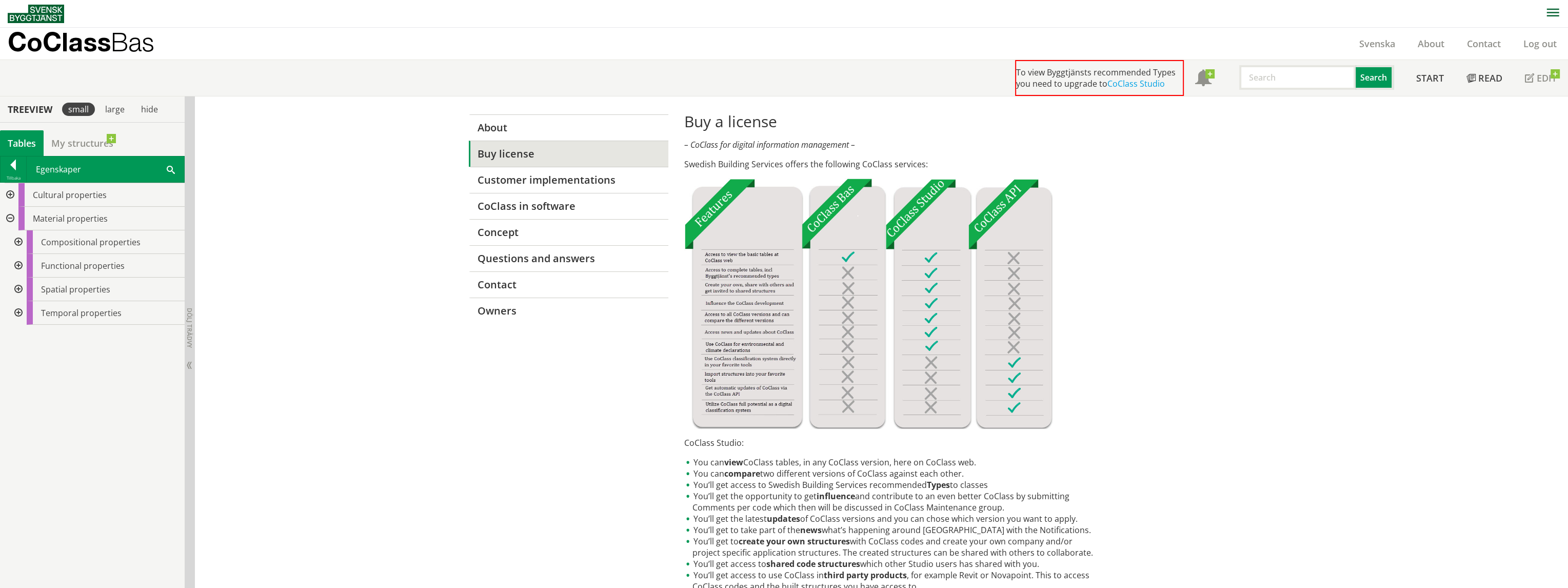
scroll to position [103, 0]
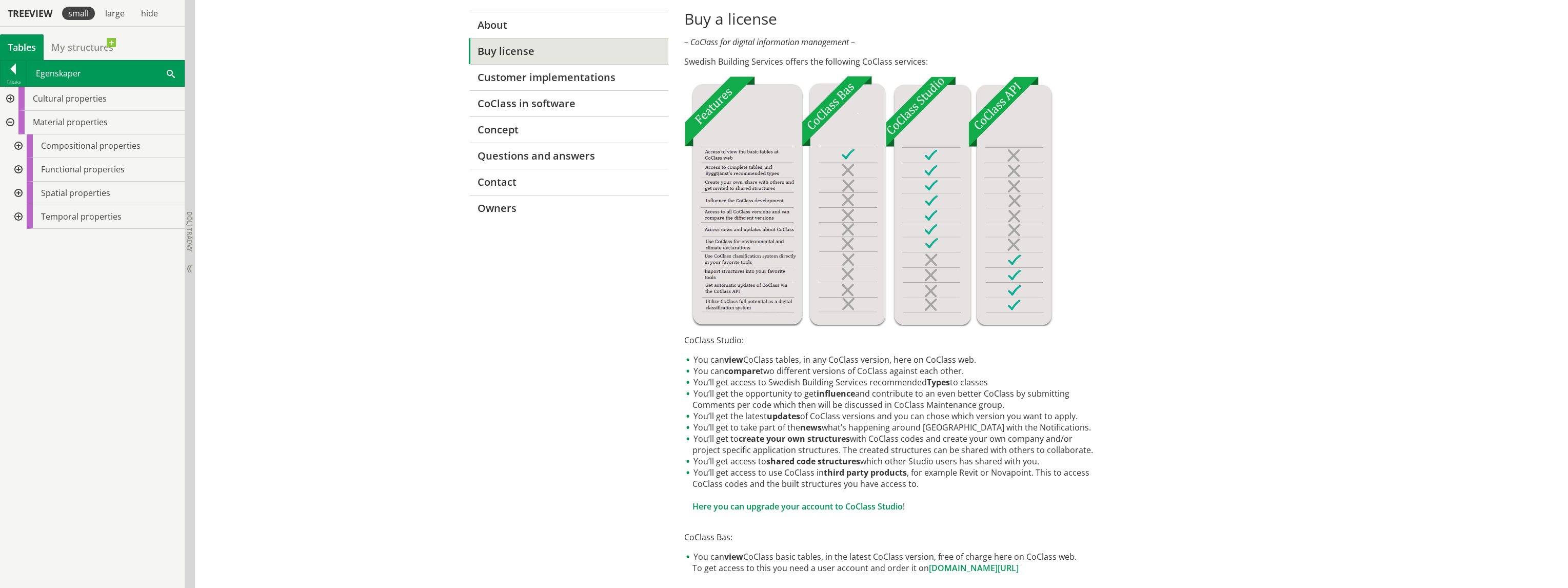
click at [22, 148] on div at bounding box center [17, 146] width 18 height 24
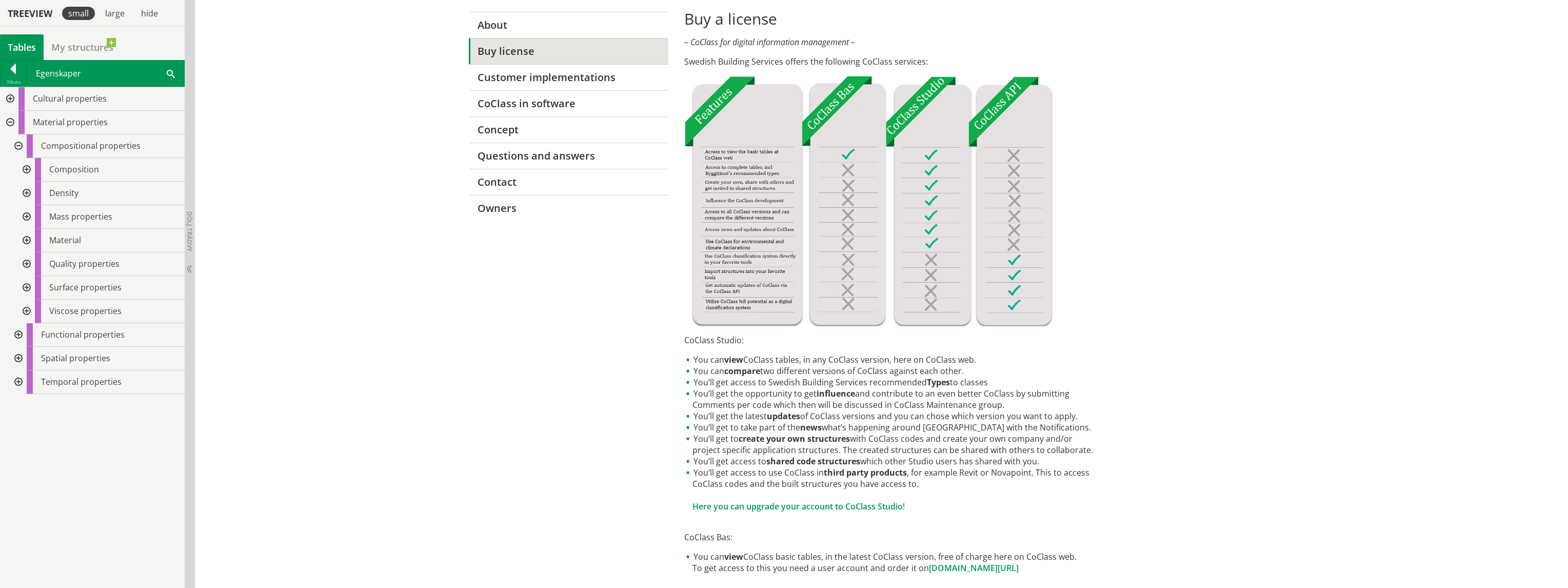
click at [20, 146] on div at bounding box center [17, 146] width 18 height 24
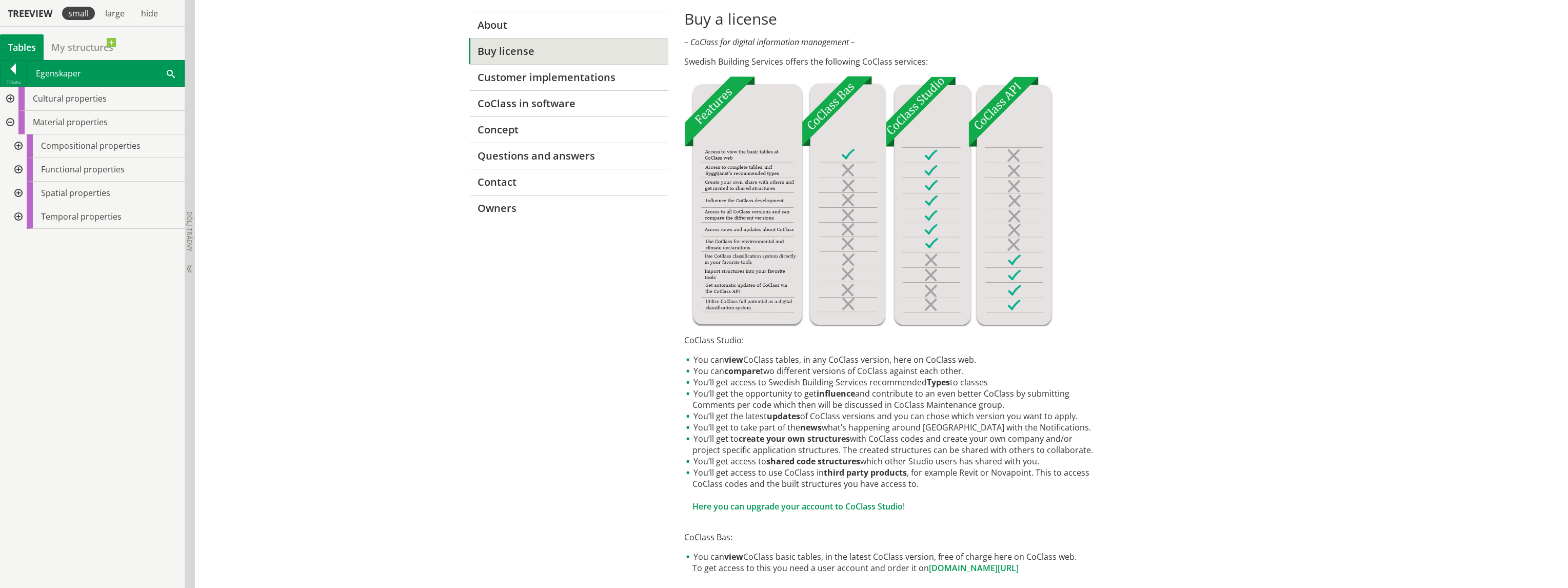
click at [19, 169] on div at bounding box center [17, 169] width 18 height 24
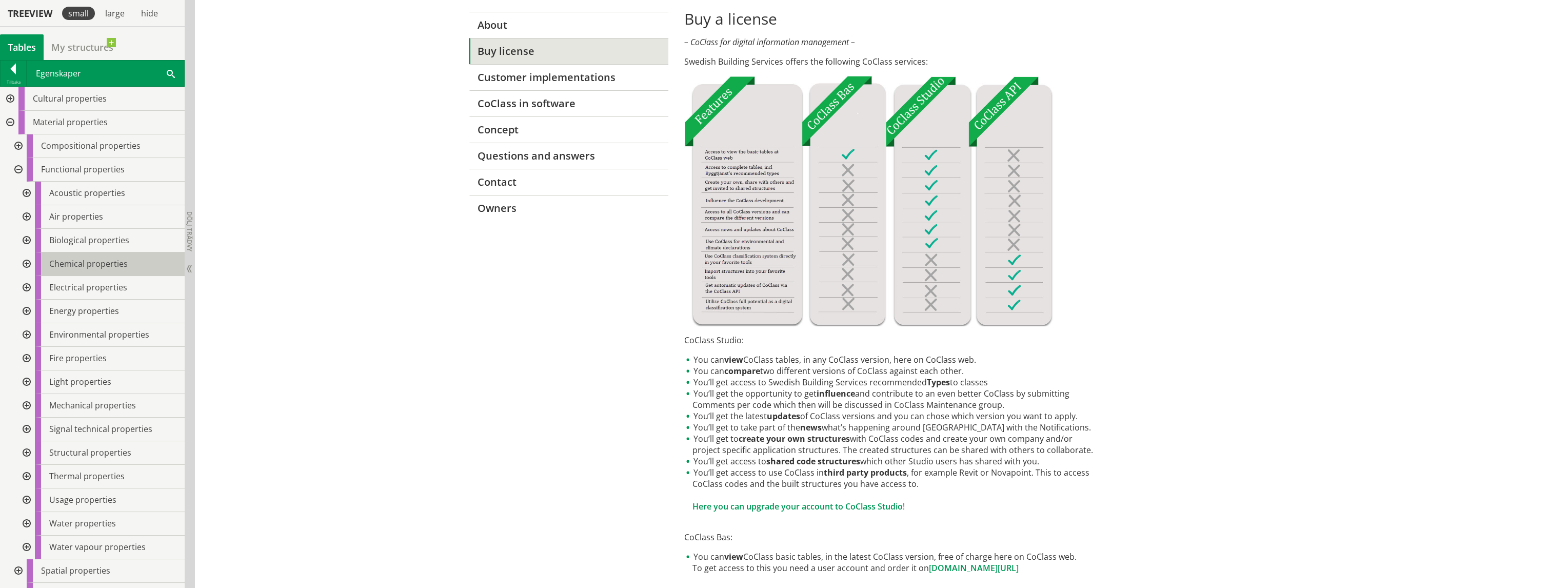
scroll to position [18, 0]
click at [26, 435] on div at bounding box center [25, 435] width 18 height 24
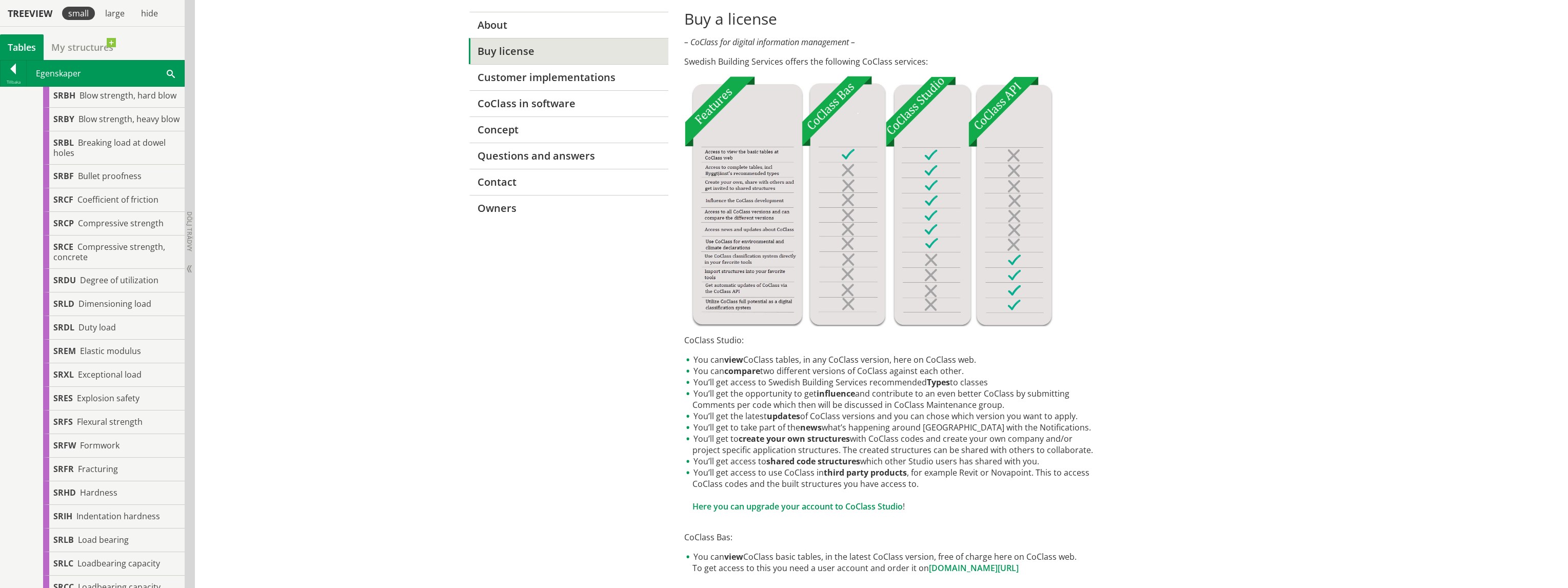
scroll to position [120, 0]
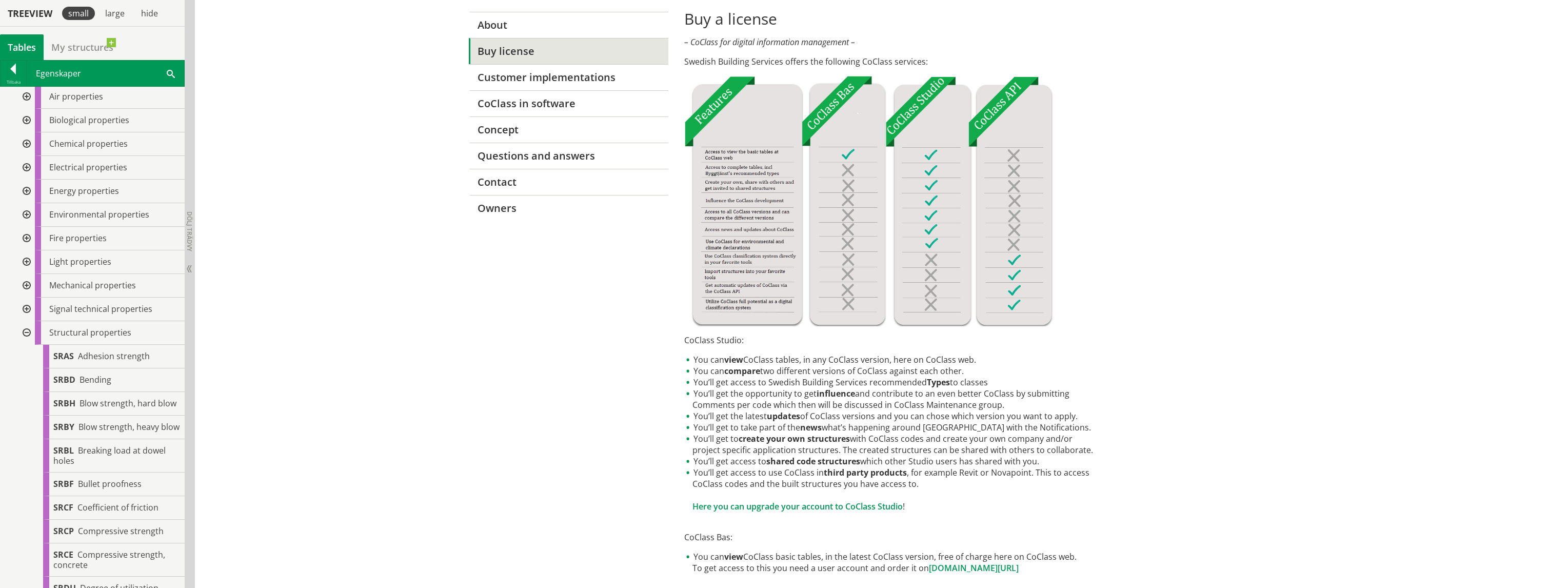
click at [26, 333] on div at bounding box center [25, 333] width 18 height 24
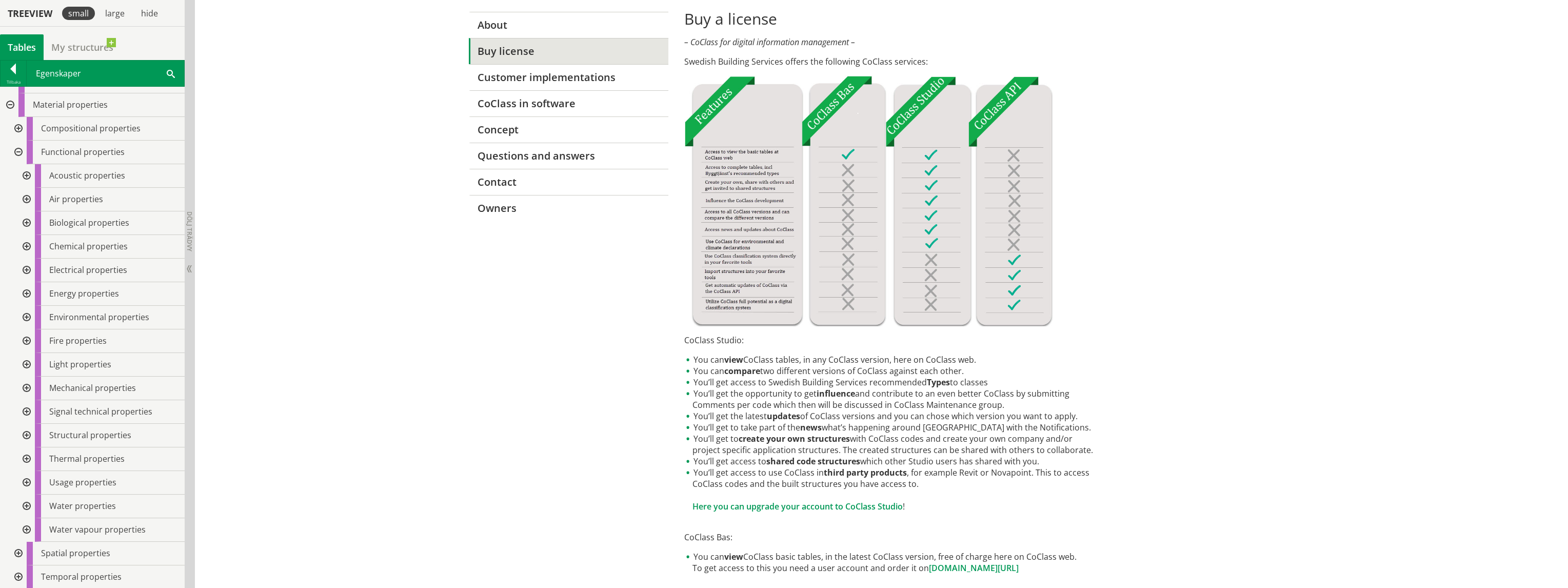
click at [18, 150] on div at bounding box center [17, 152] width 18 height 24
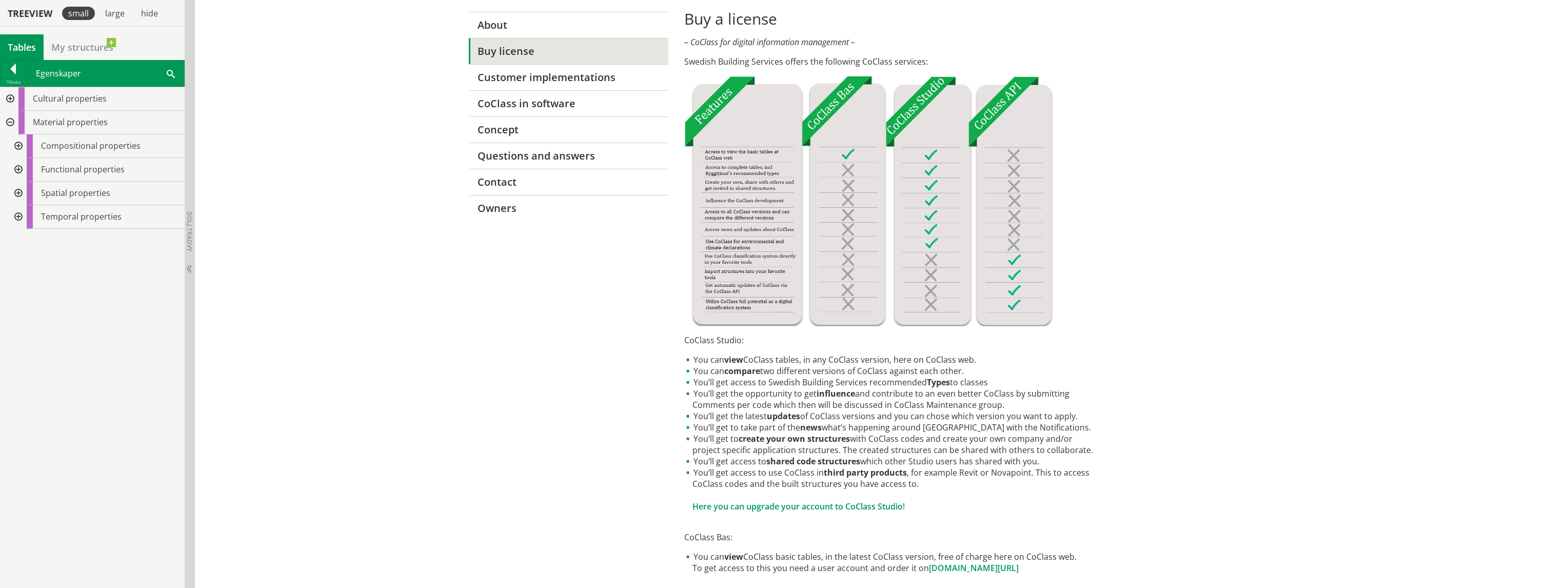
click at [20, 191] on div at bounding box center [17, 193] width 18 height 24
click at [19, 191] on div at bounding box center [17, 193] width 18 height 24
click at [19, 213] on div at bounding box center [17, 217] width 18 height 24
click at [18, 213] on div at bounding box center [17, 217] width 18 height 24
click at [18, 197] on div at bounding box center [17, 193] width 18 height 24
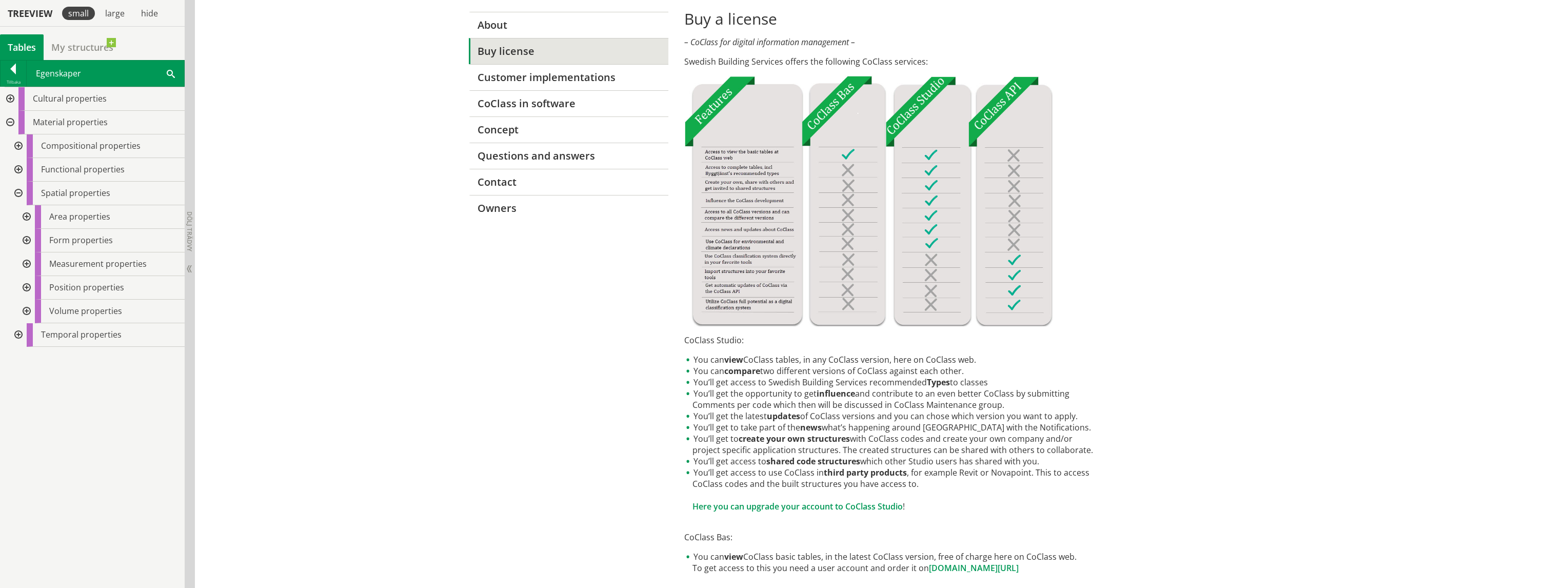
click at [25, 265] on div at bounding box center [25, 264] width 18 height 24
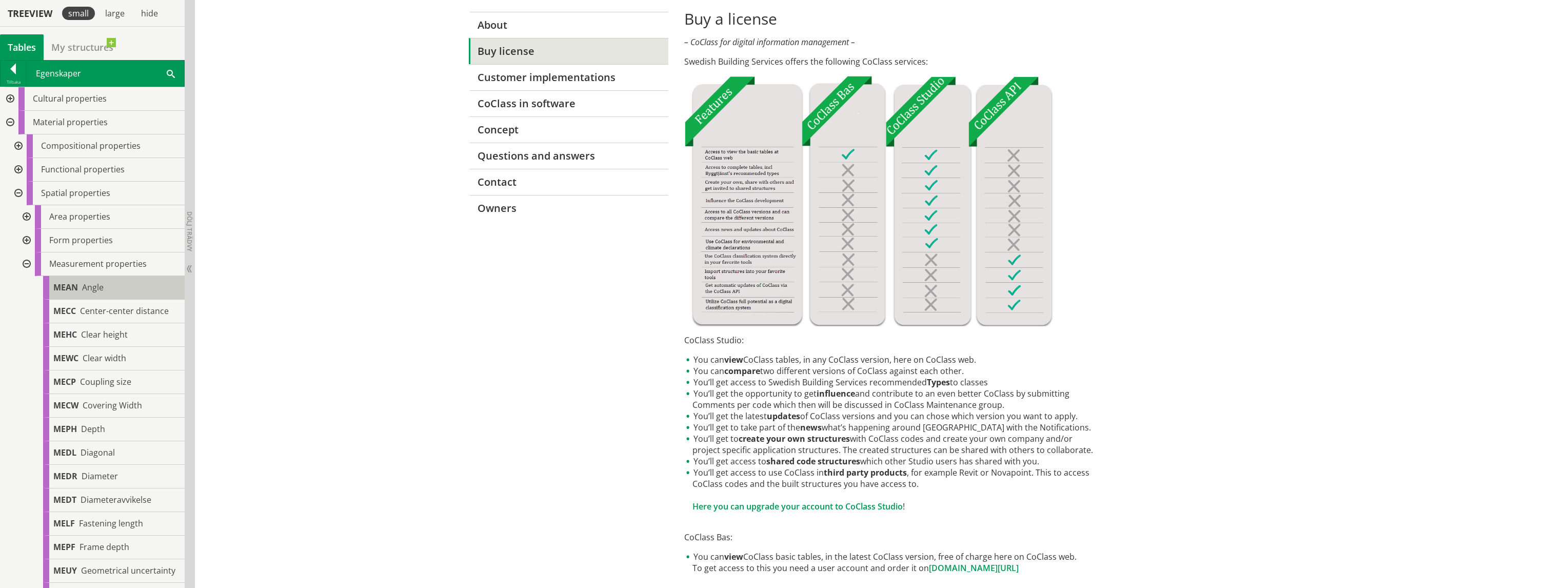
click at [77, 290] on span "MEAN" at bounding box center [66, 287] width 25 height 11
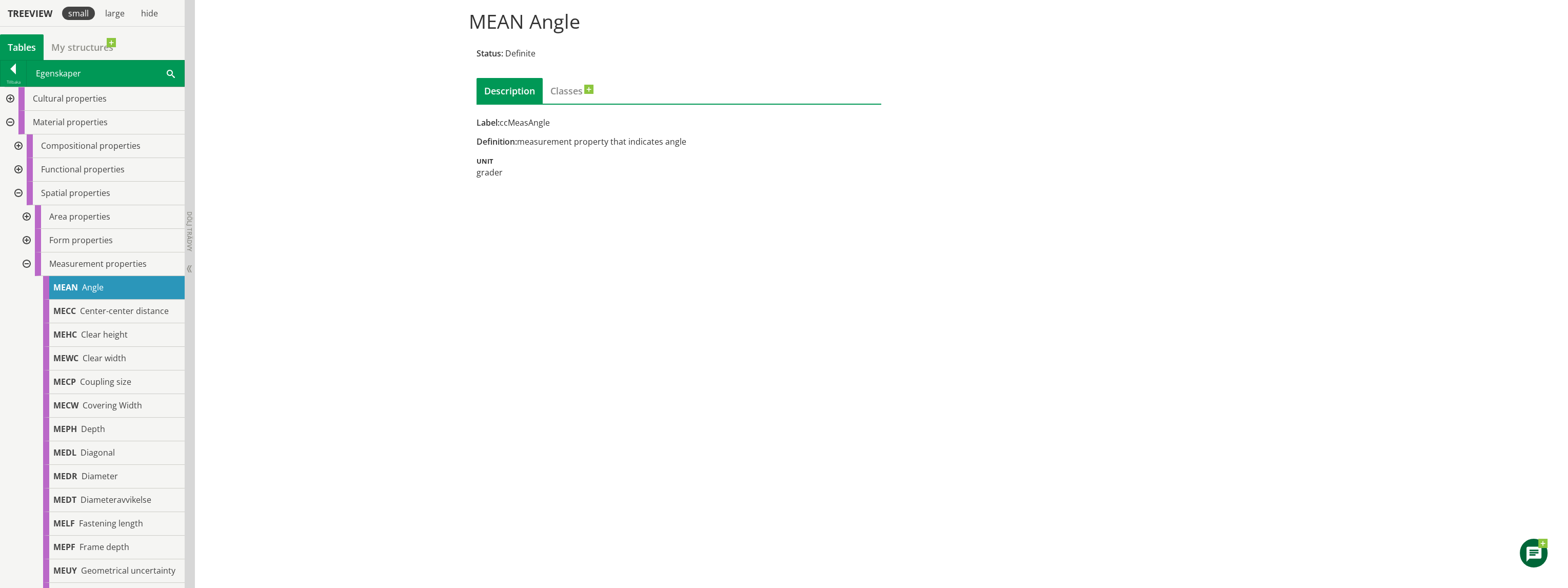
click at [28, 262] on div at bounding box center [25, 264] width 18 height 24
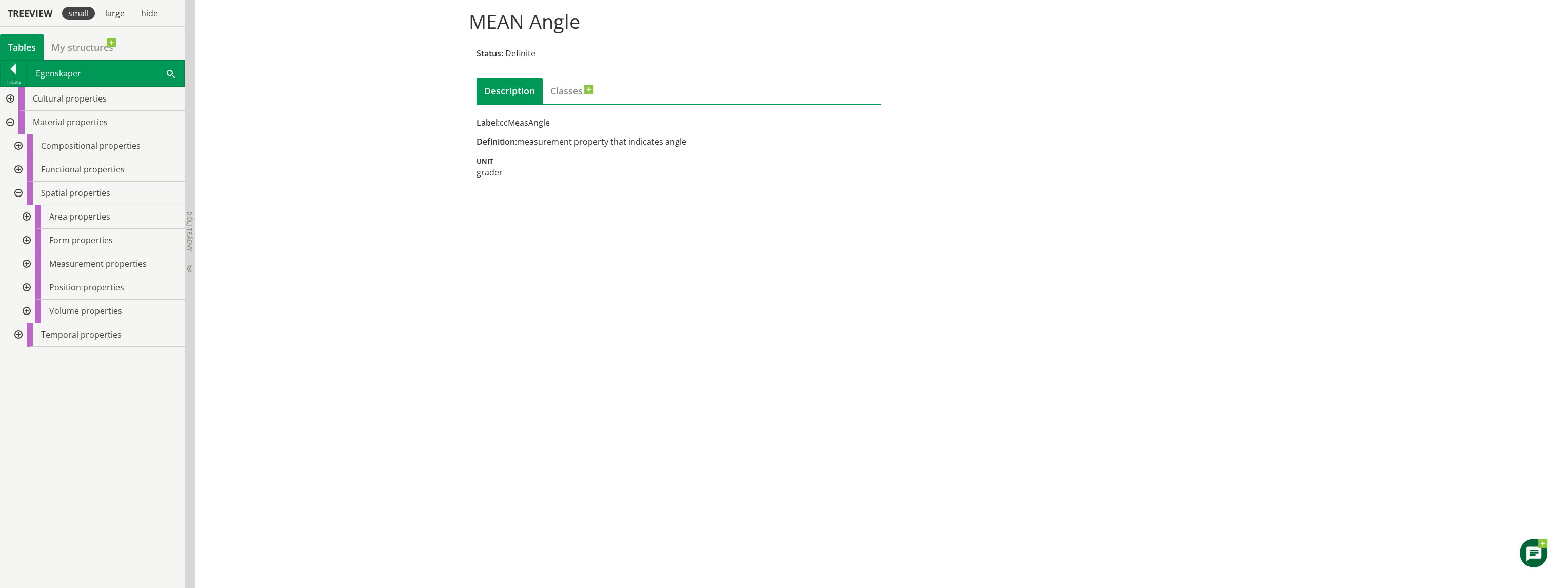
click at [23, 165] on div at bounding box center [17, 169] width 18 height 24
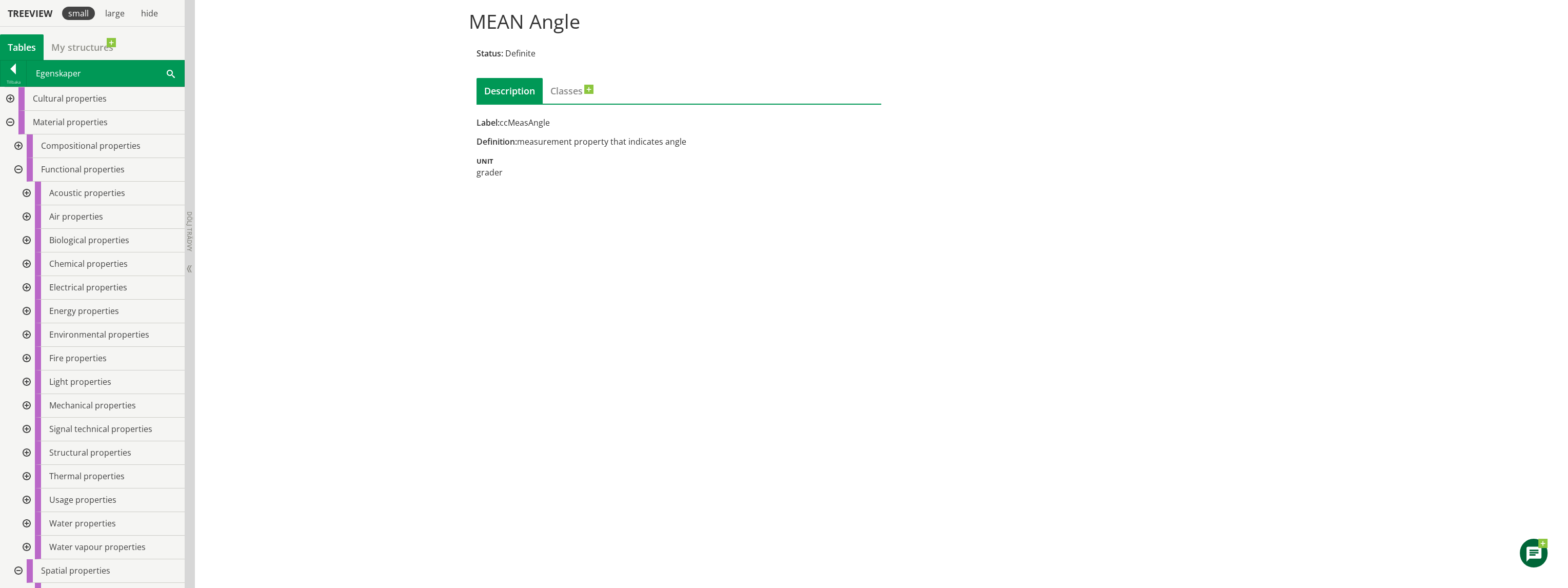
click at [16, 167] on div at bounding box center [17, 169] width 18 height 24
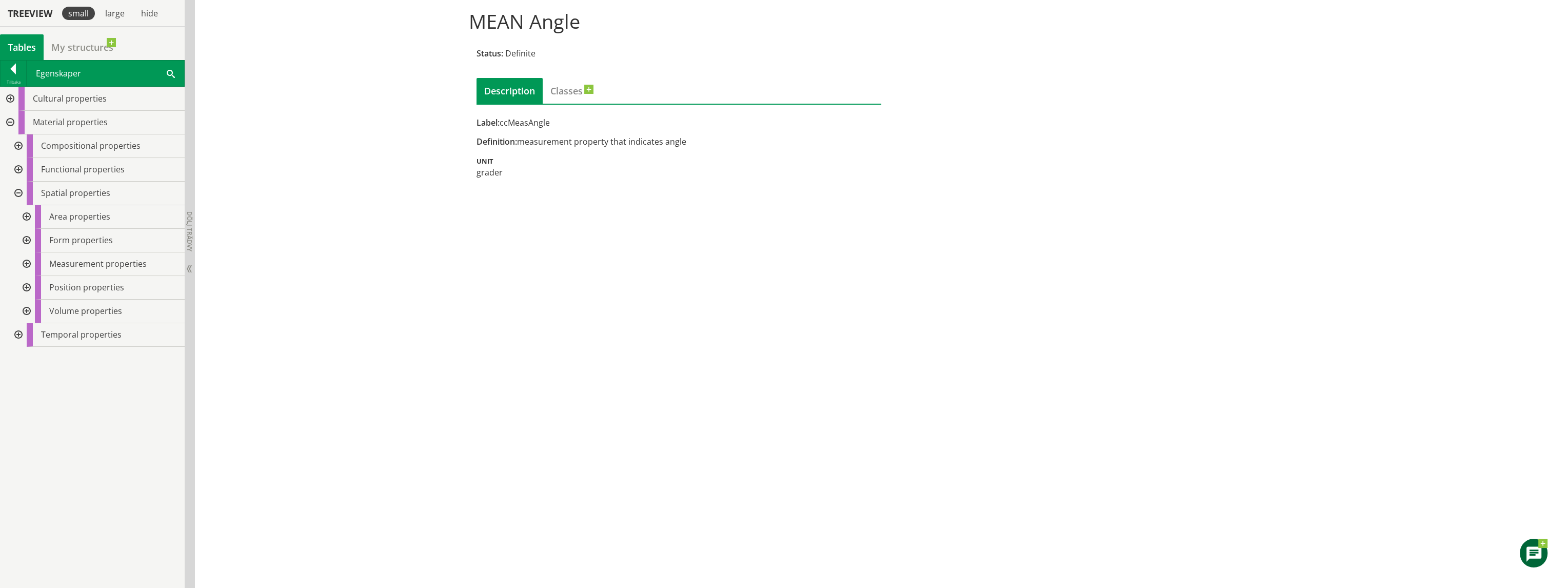
click at [15, 169] on div at bounding box center [17, 169] width 18 height 24
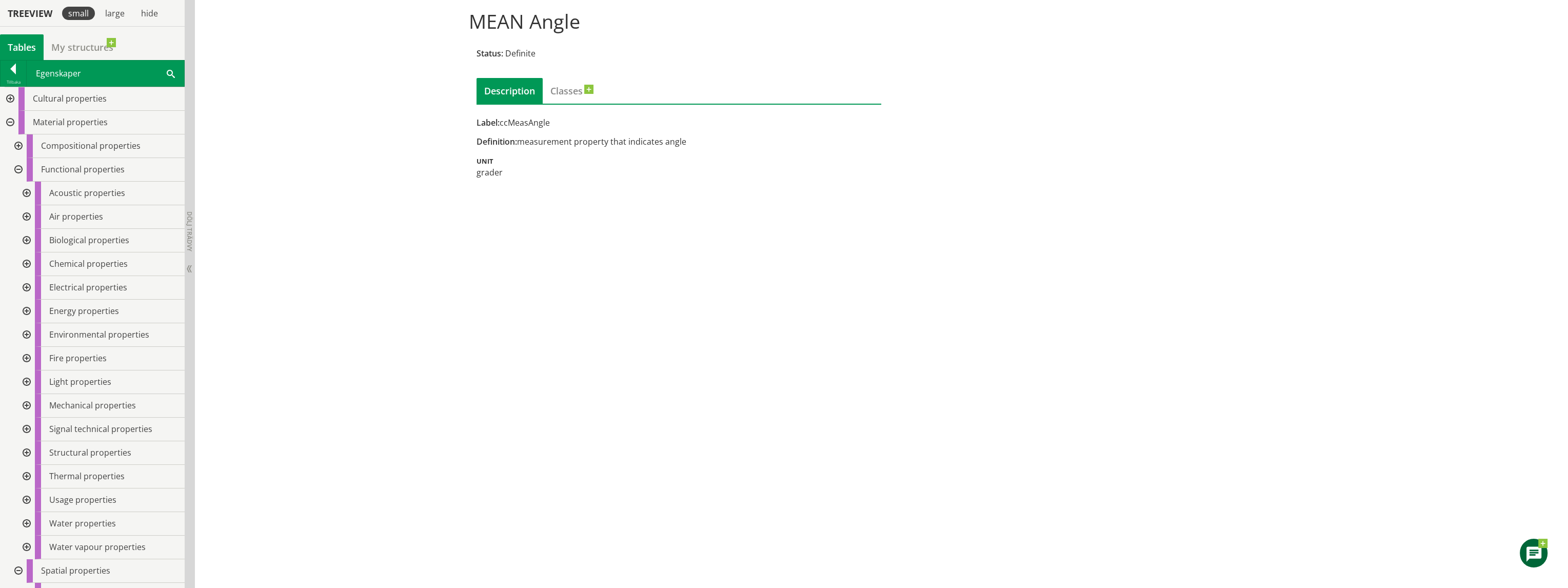
click at [15, 169] on div at bounding box center [17, 169] width 18 height 24
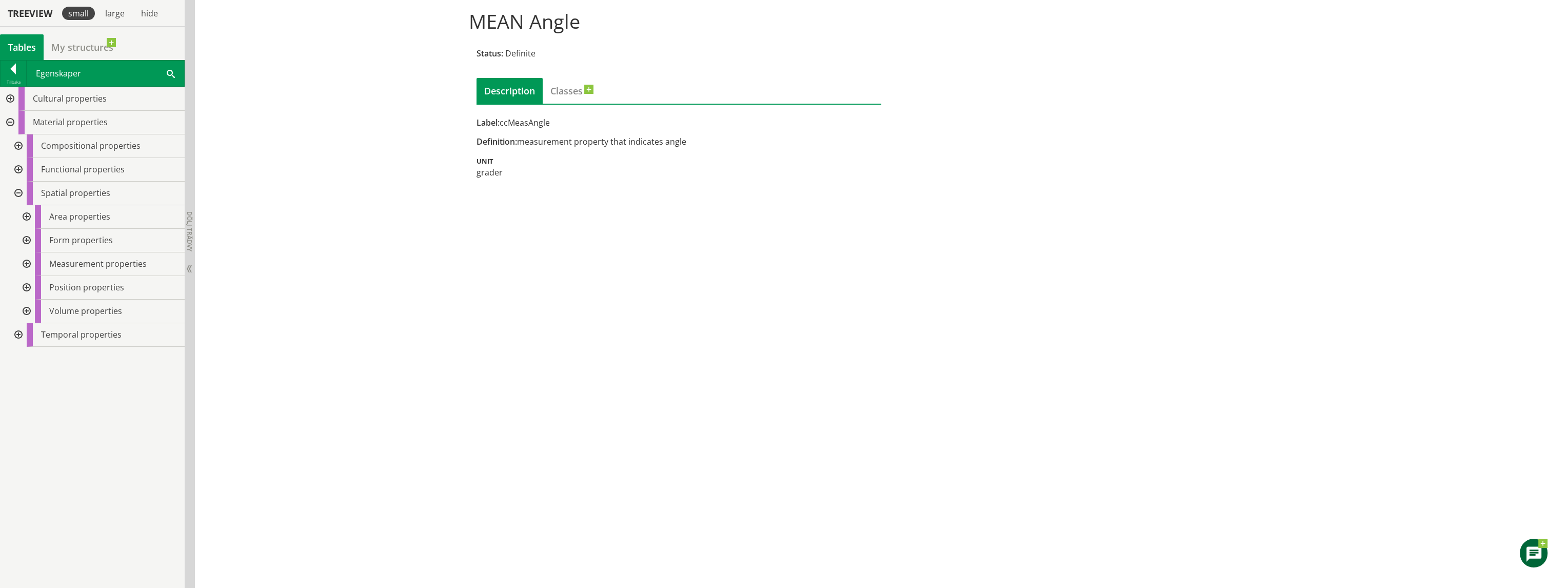
click at [17, 190] on div at bounding box center [17, 193] width 18 height 24
click at [18, 142] on div at bounding box center [17, 146] width 18 height 24
click at [19, 142] on div at bounding box center [17, 146] width 18 height 24
click at [19, 186] on div at bounding box center [17, 193] width 18 height 24
click at [19, 190] on div at bounding box center [17, 193] width 18 height 24
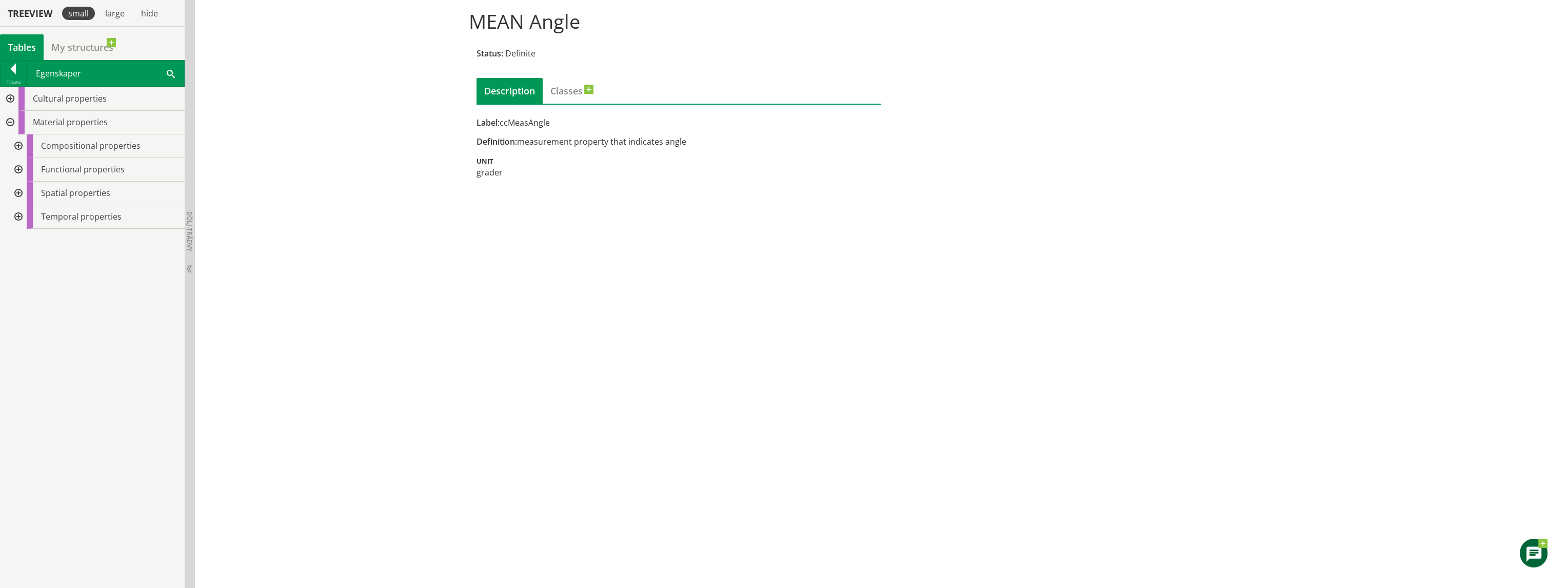
click at [18, 168] on div at bounding box center [17, 169] width 18 height 24
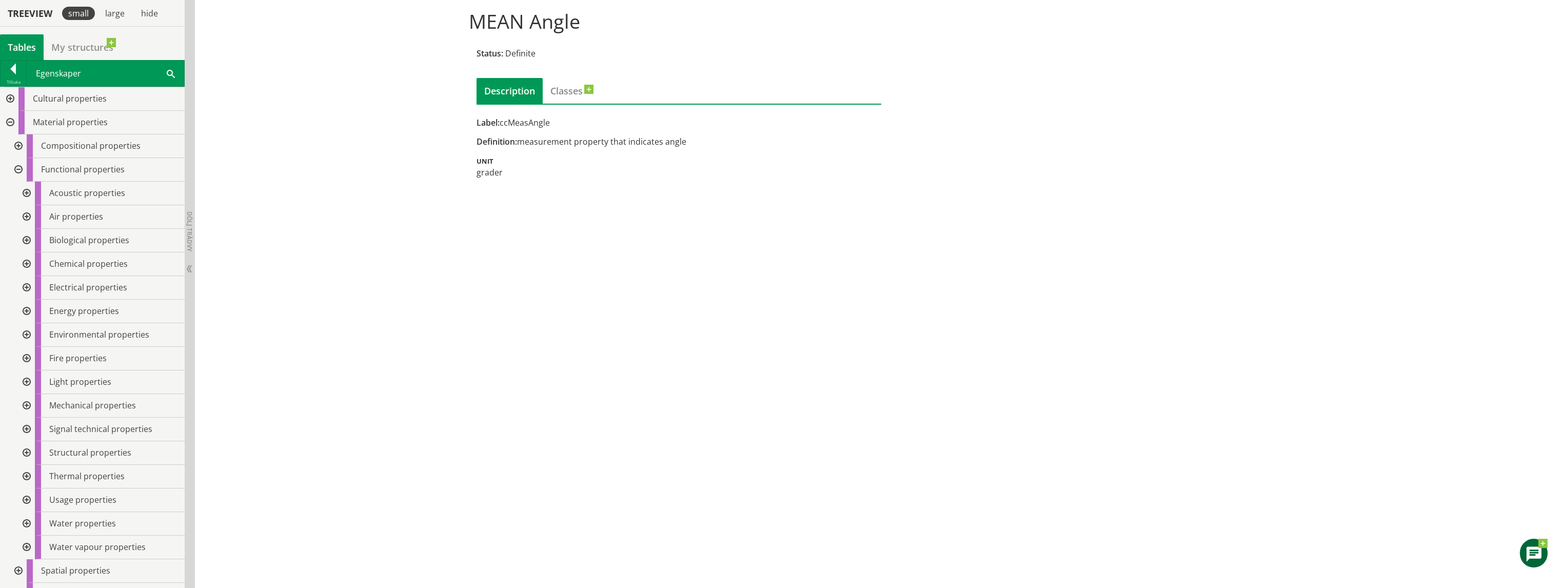
click at [18, 168] on div at bounding box center [17, 169] width 18 height 24
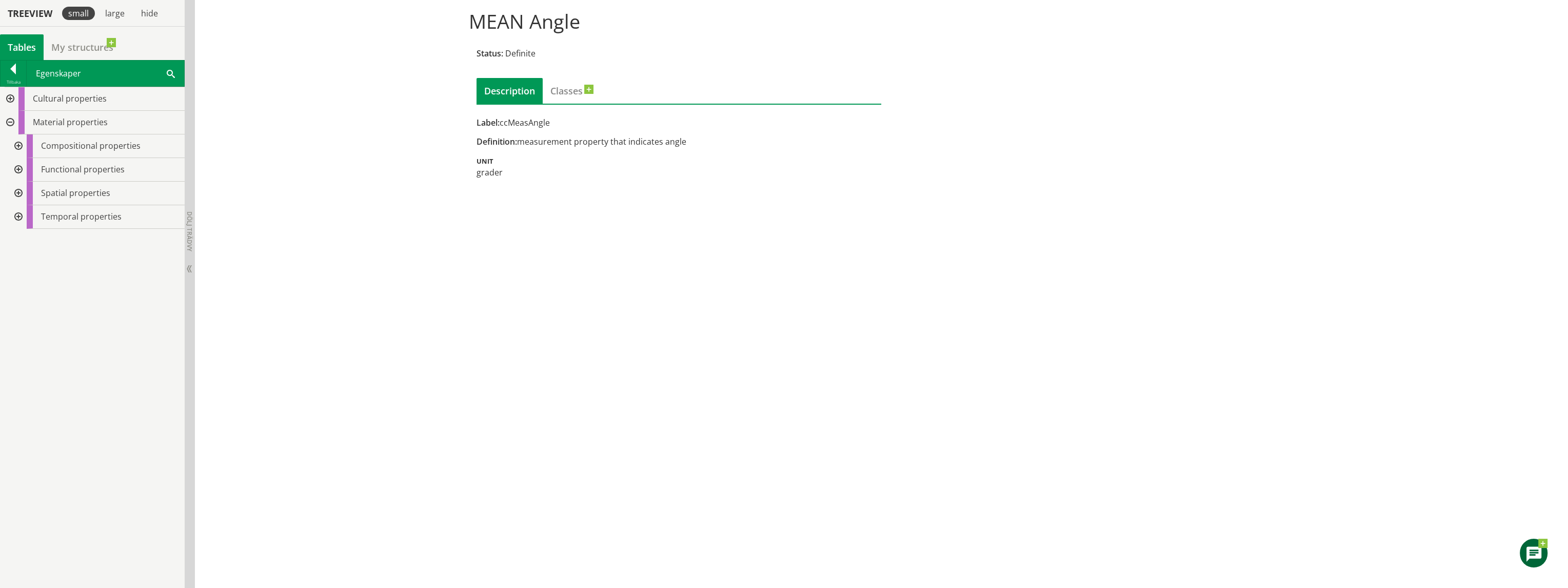
click at [19, 168] on div at bounding box center [17, 169] width 18 height 24
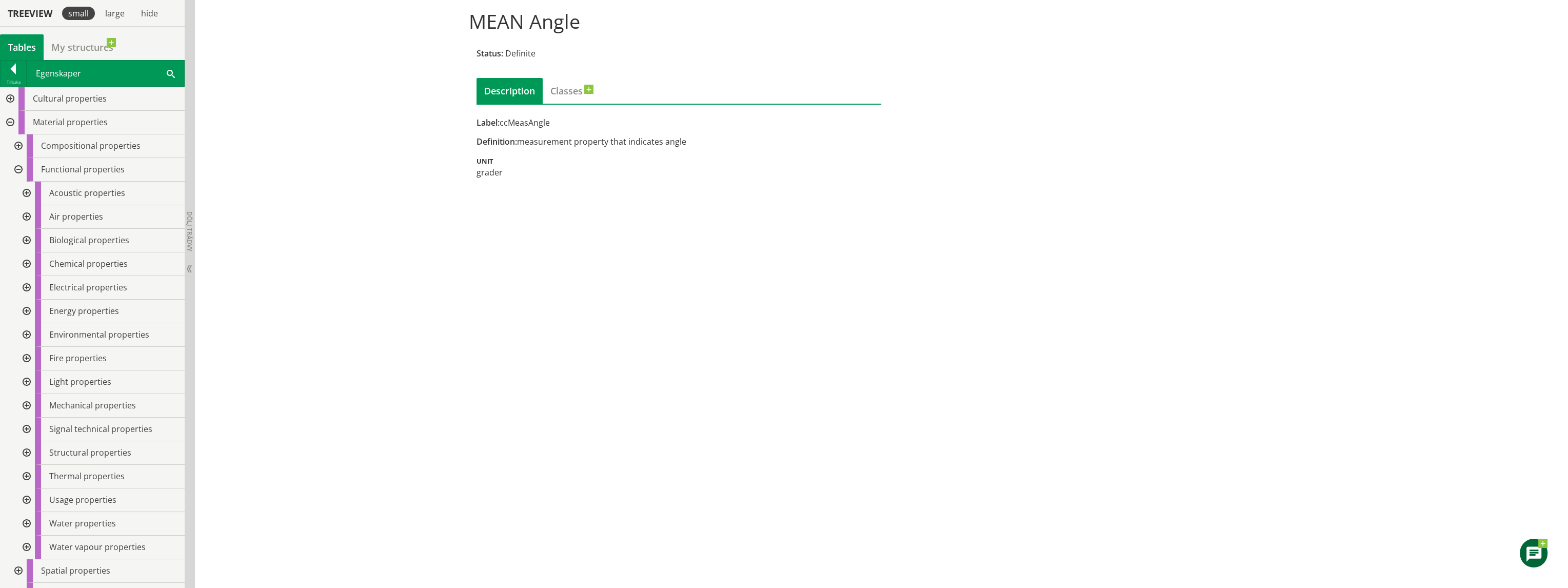
click at [17, 167] on div at bounding box center [17, 169] width 18 height 24
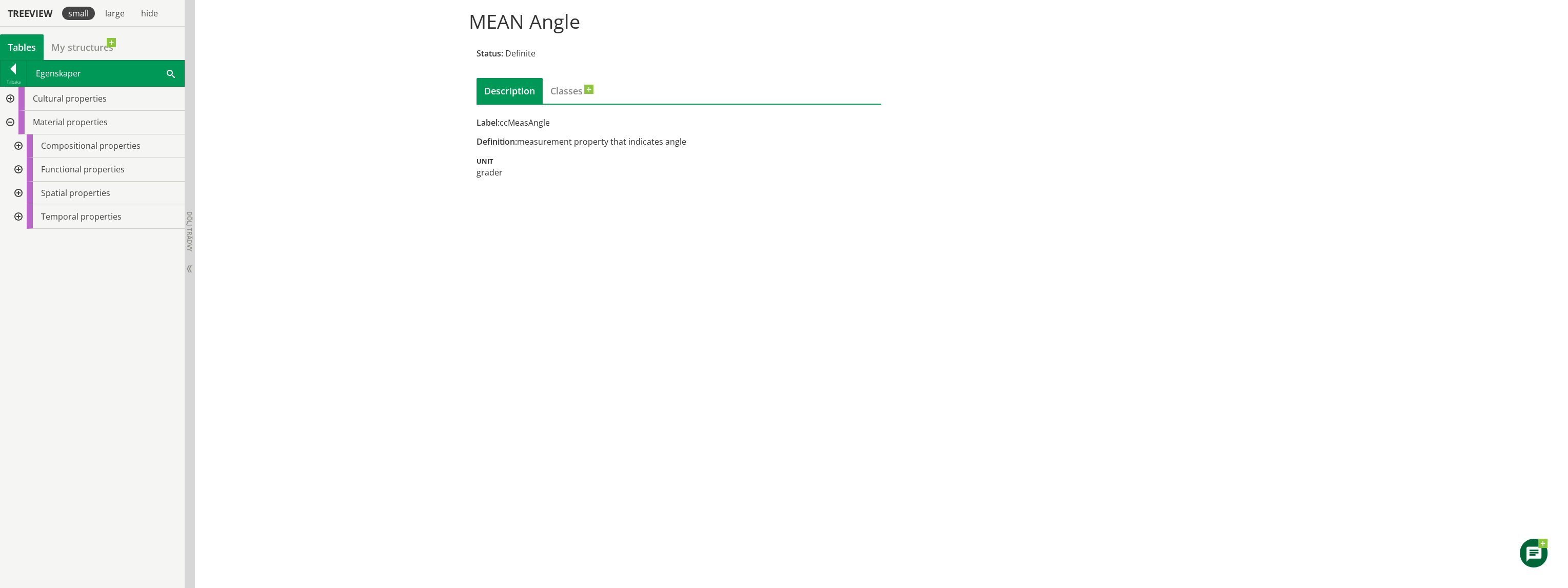
click at [10, 97] on div at bounding box center [9, 98] width 18 height 24
click at [18, 312] on div at bounding box center [17, 312] width 18 height 24
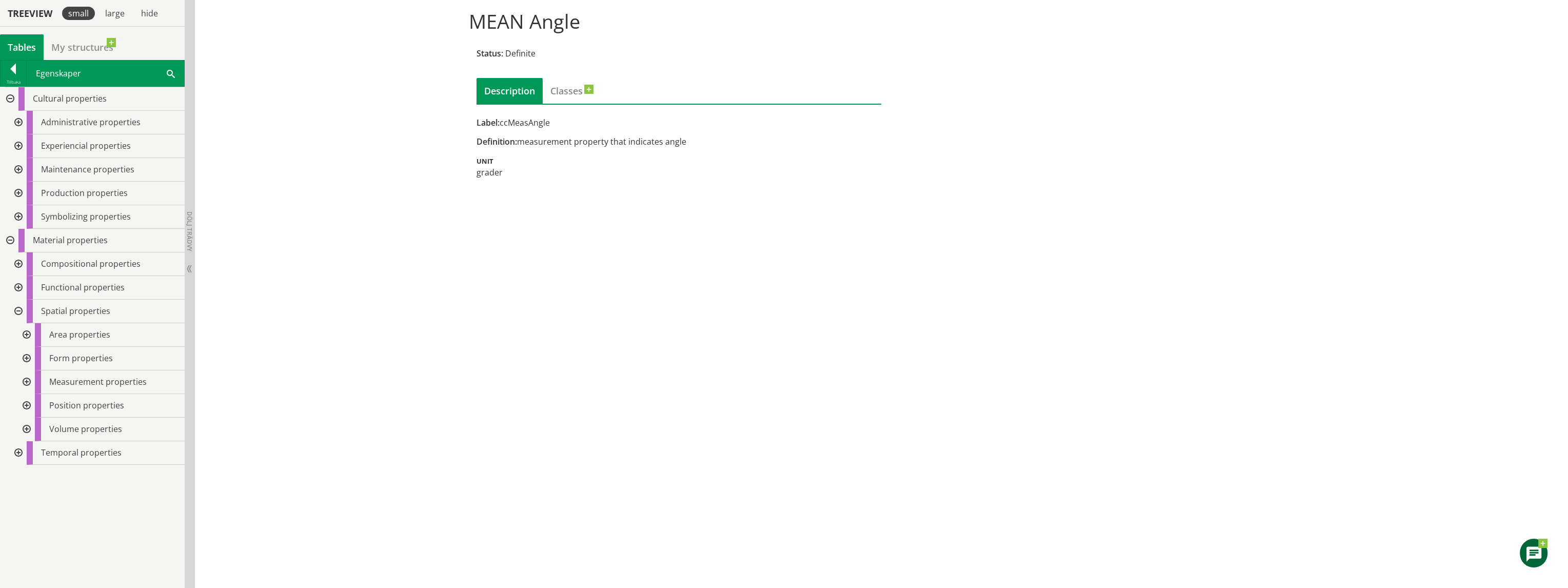
click at [29, 403] on div at bounding box center [25, 405] width 18 height 24
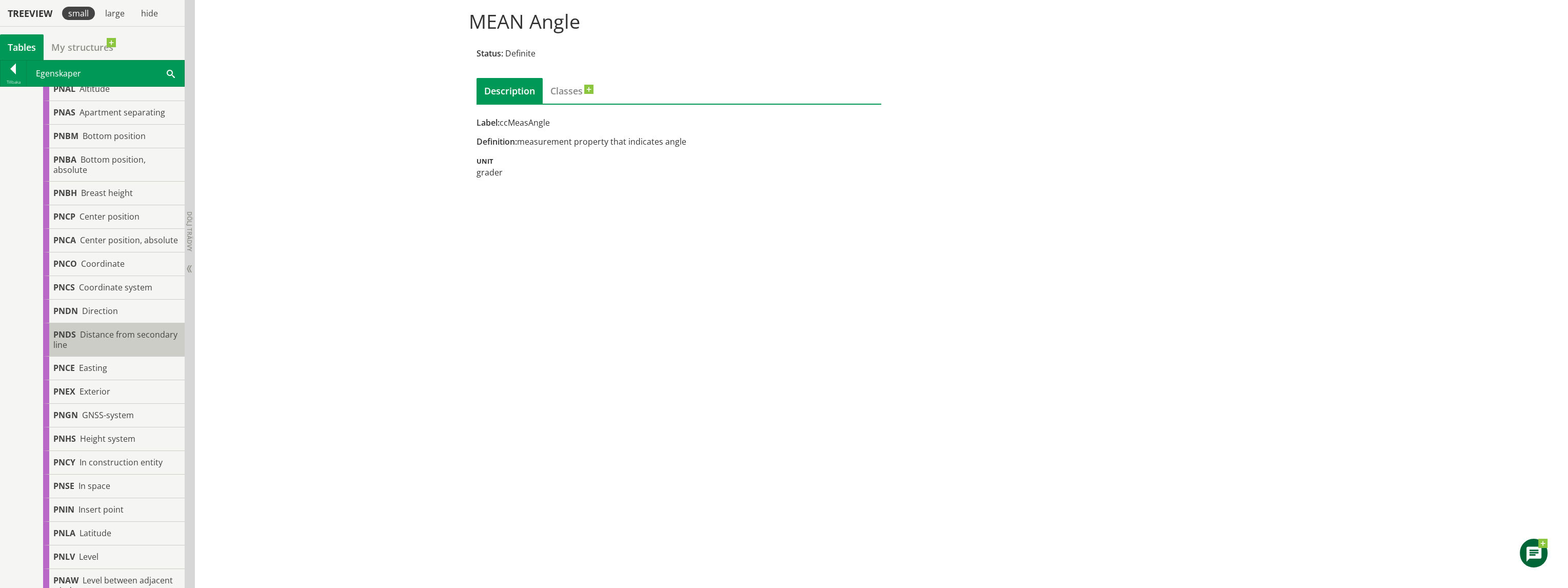
scroll to position [135, 0]
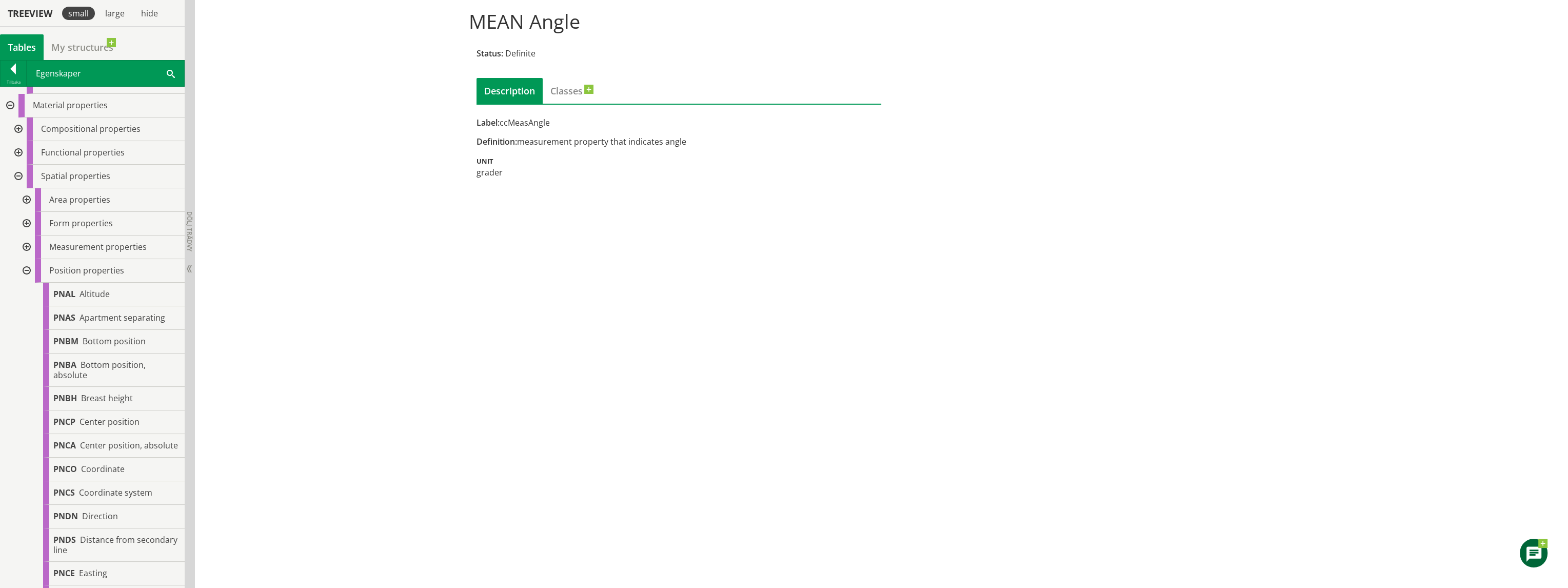
click at [25, 268] on div at bounding box center [25, 270] width 18 height 24
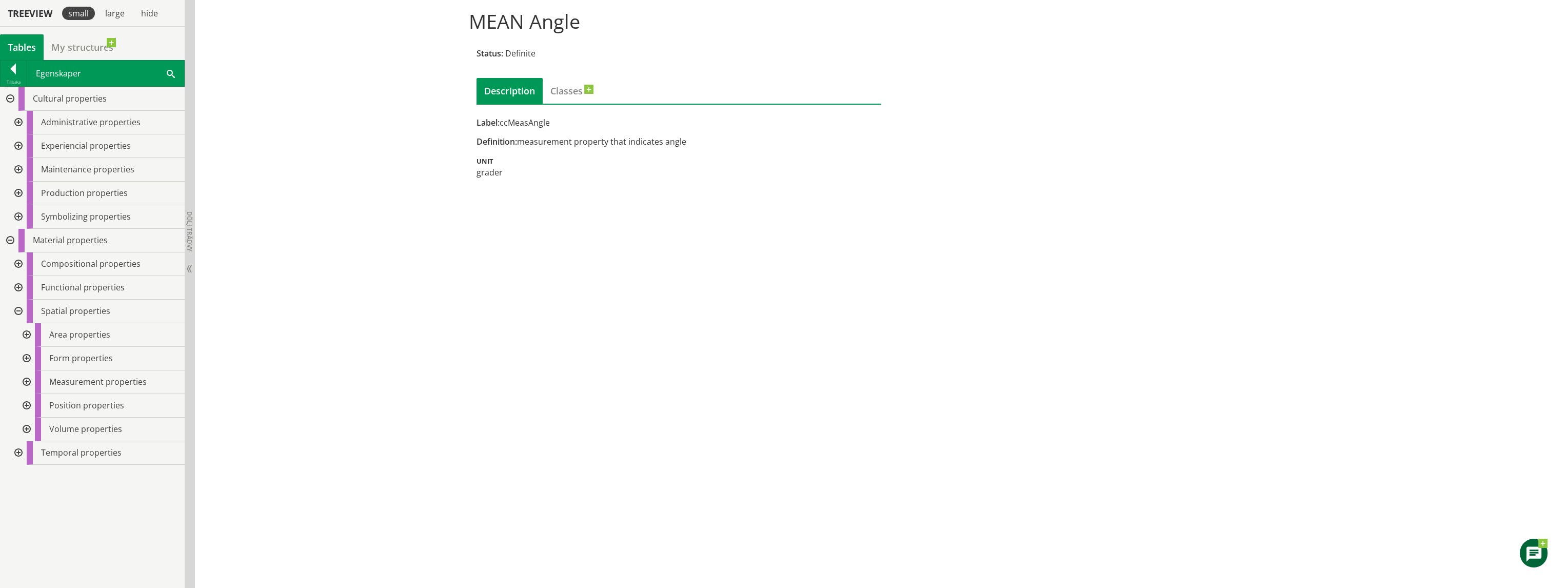
click at [25, 384] on div at bounding box center [25, 382] width 18 height 24
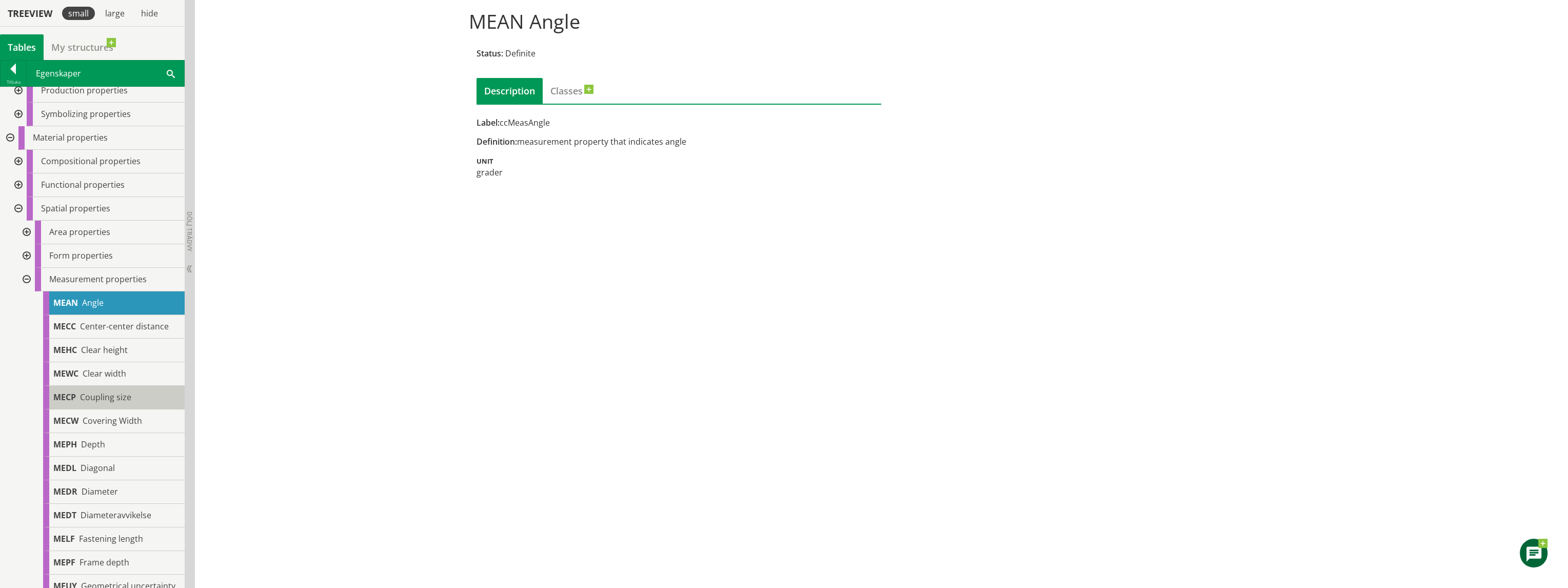
scroll to position [205, 0]
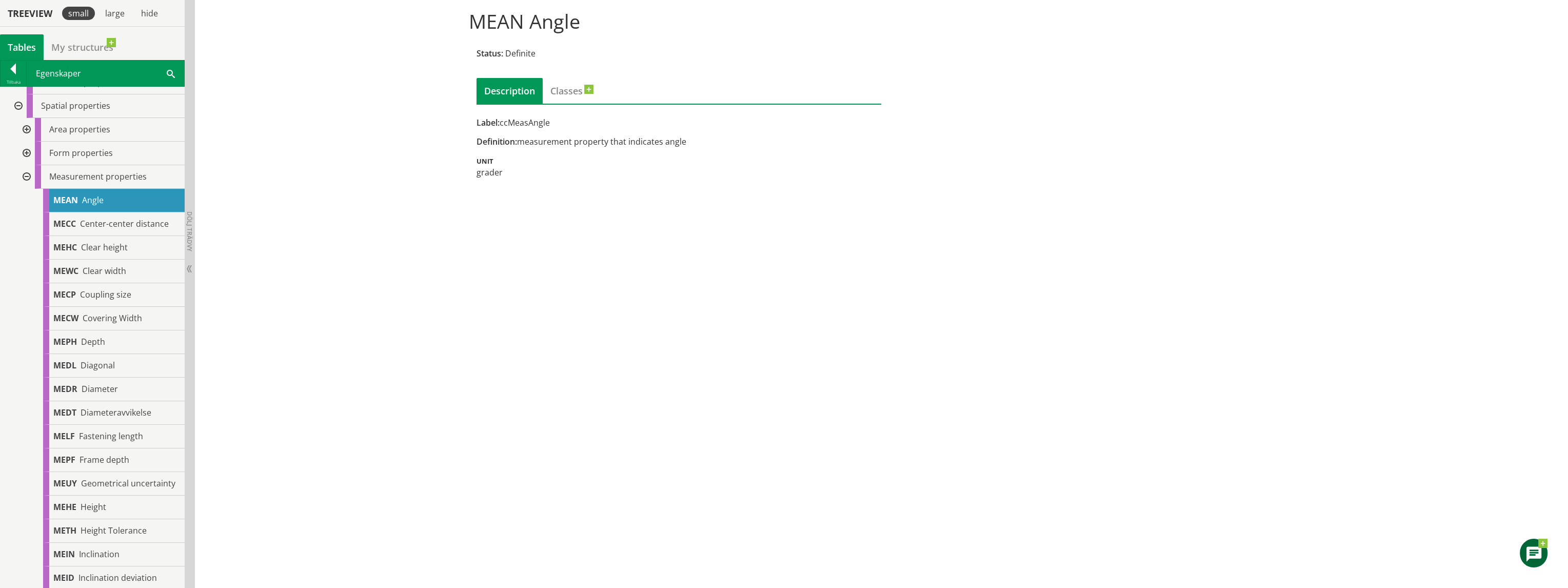
click at [23, 177] on div at bounding box center [25, 176] width 18 height 24
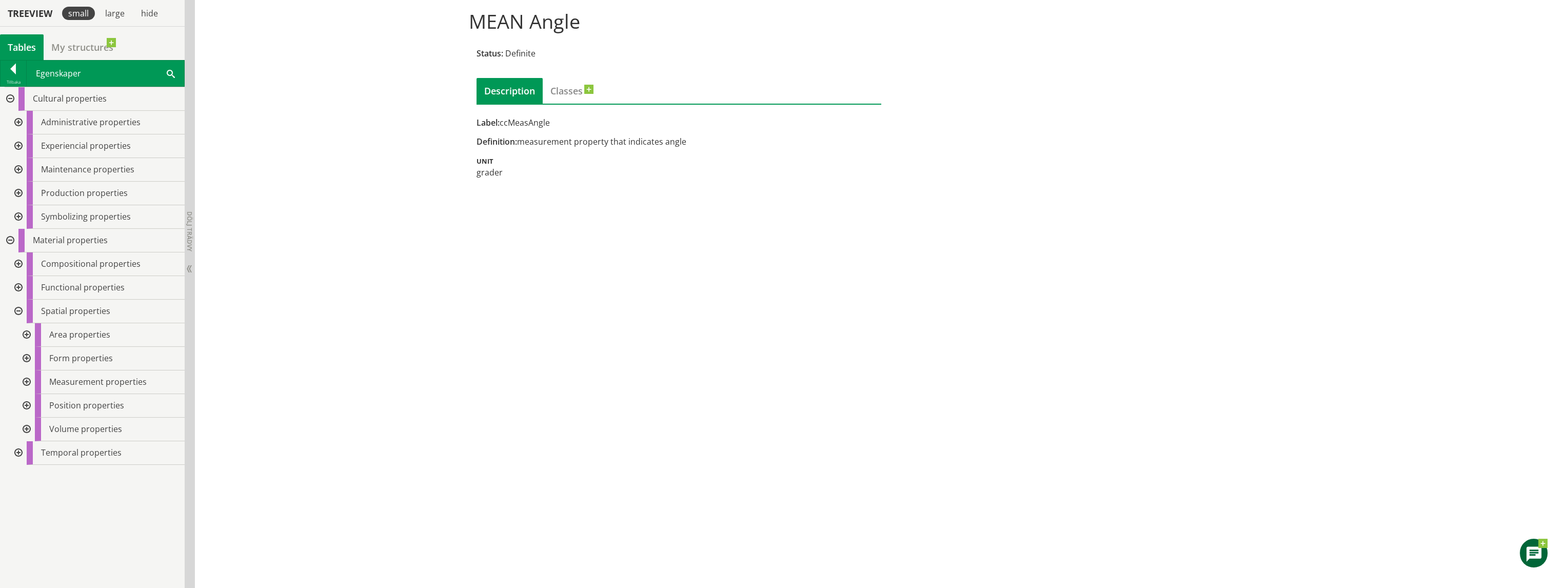
scroll to position [0, 0]
click at [18, 309] on div at bounding box center [17, 312] width 18 height 24
click at [7, 237] on div at bounding box center [9, 240] width 18 height 24
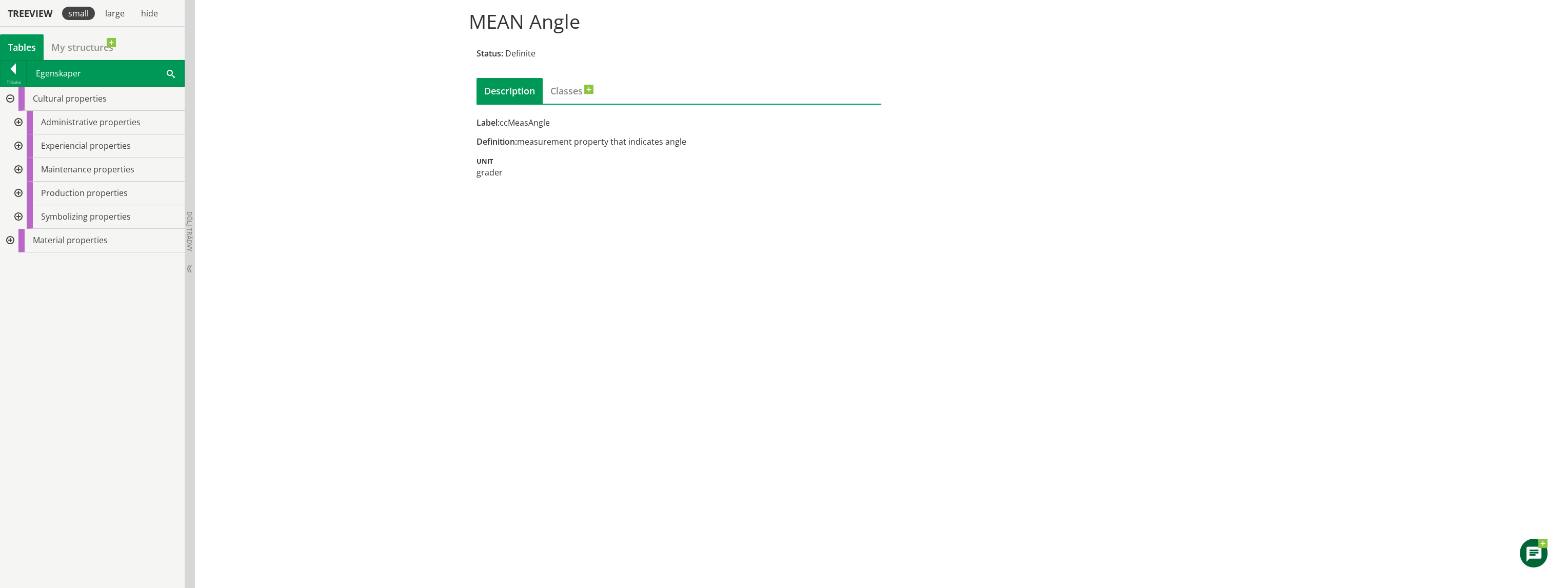
click at [8, 96] on div at bounding box center [9, 98] width 18 height 24
click at [9, 119] on div at bounding box center [9, 122] width 18 height 24
click at [18, 144] on div at bounding box center [17, 146] width 18 height 24
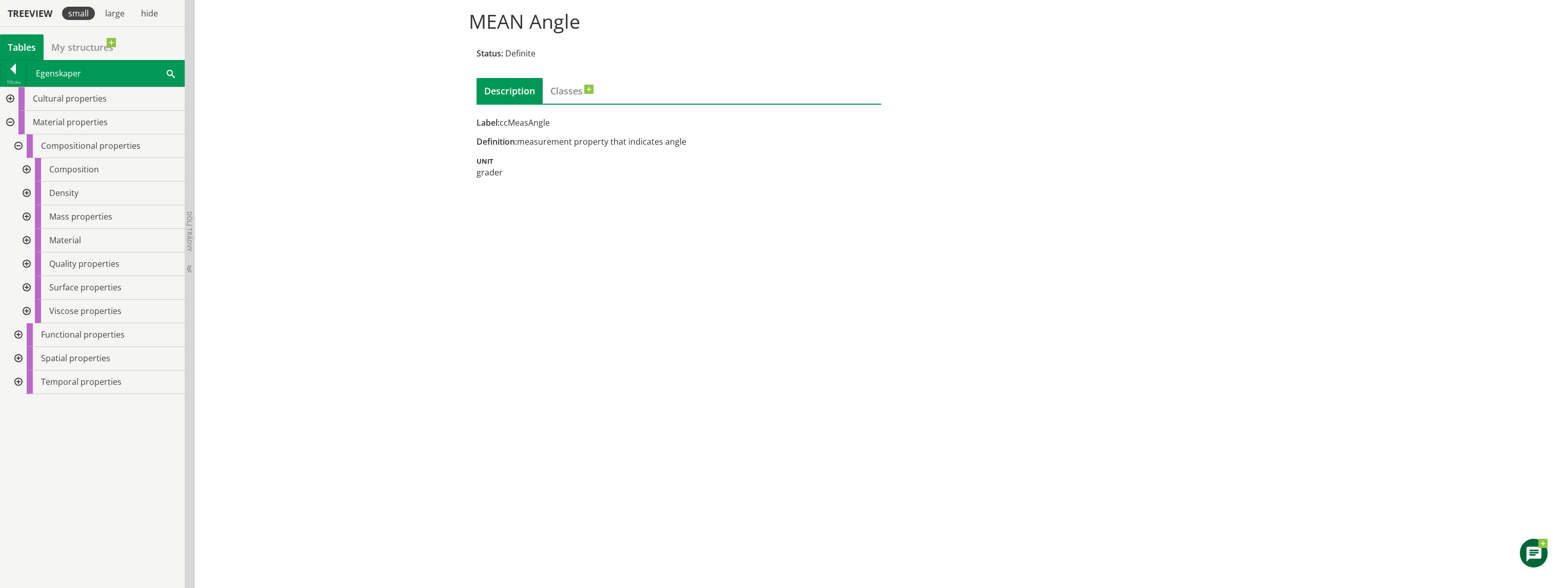
click at [24, 169] on div at bounding box center [25, 169] width 18 height 24
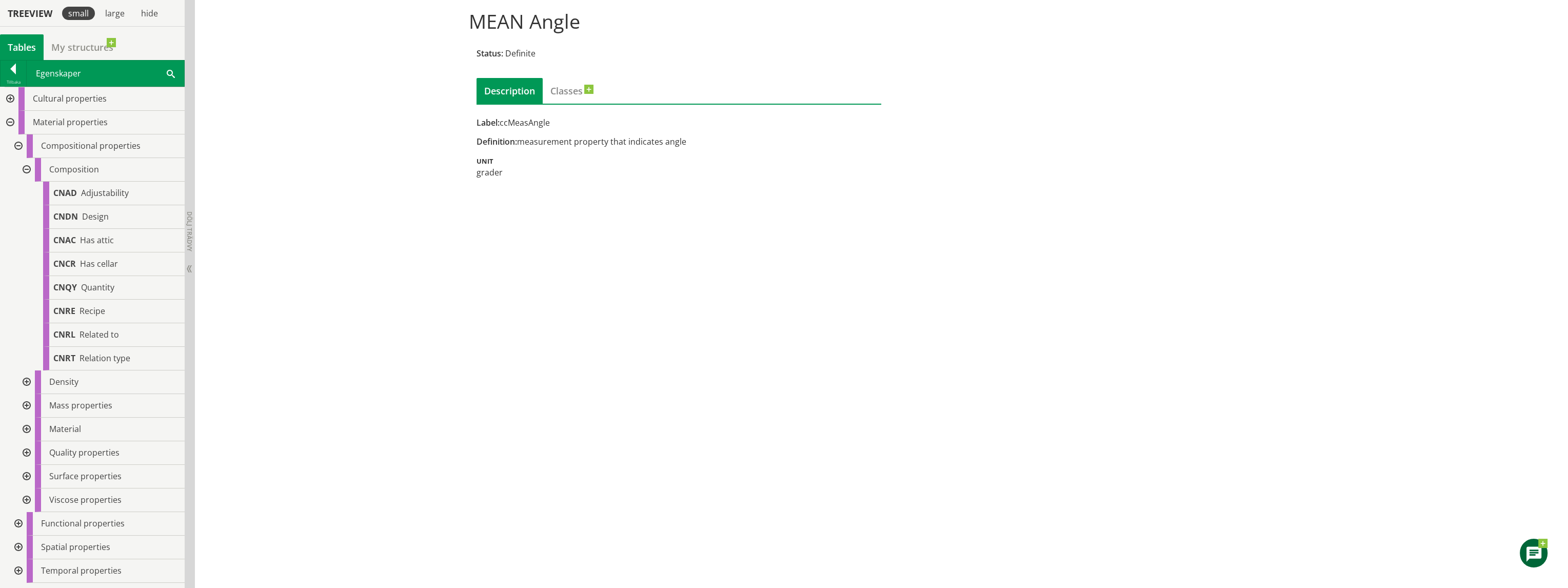
click at [26, 169] on div at bounding box center [25, 169] width 18 height 24
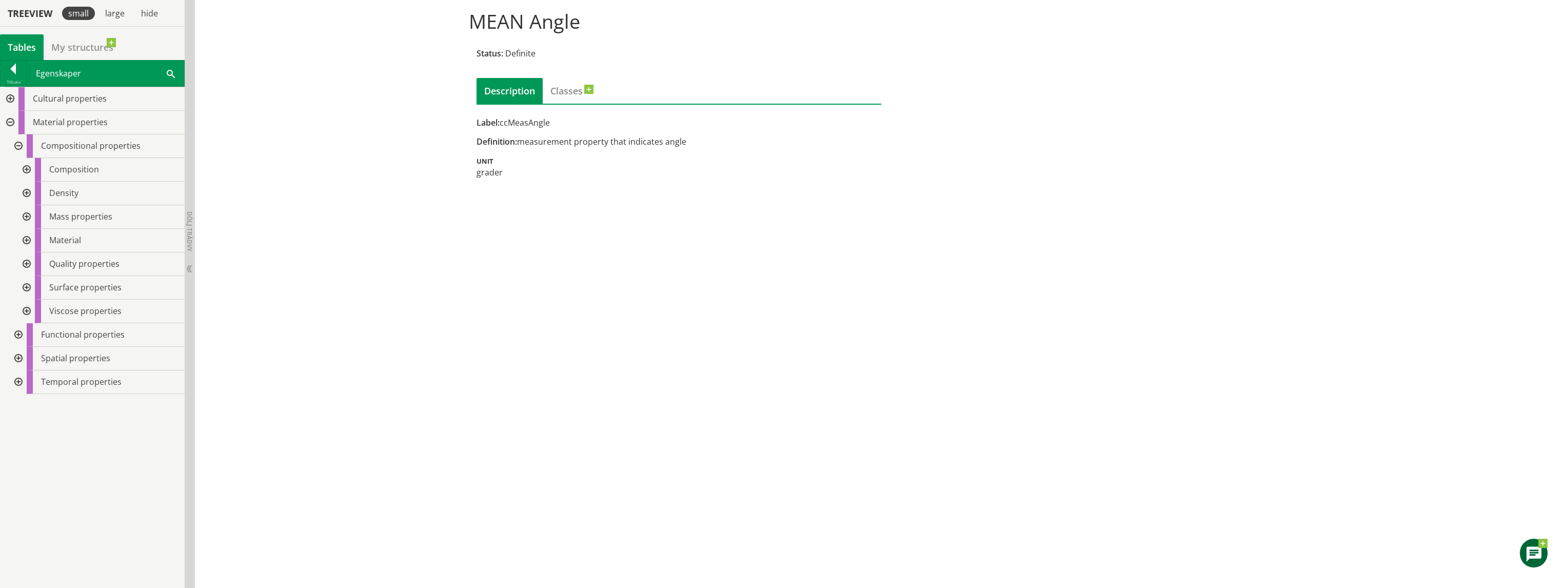
click at [18, 146] on div at bounding box center [17, 146] width 18 height 24
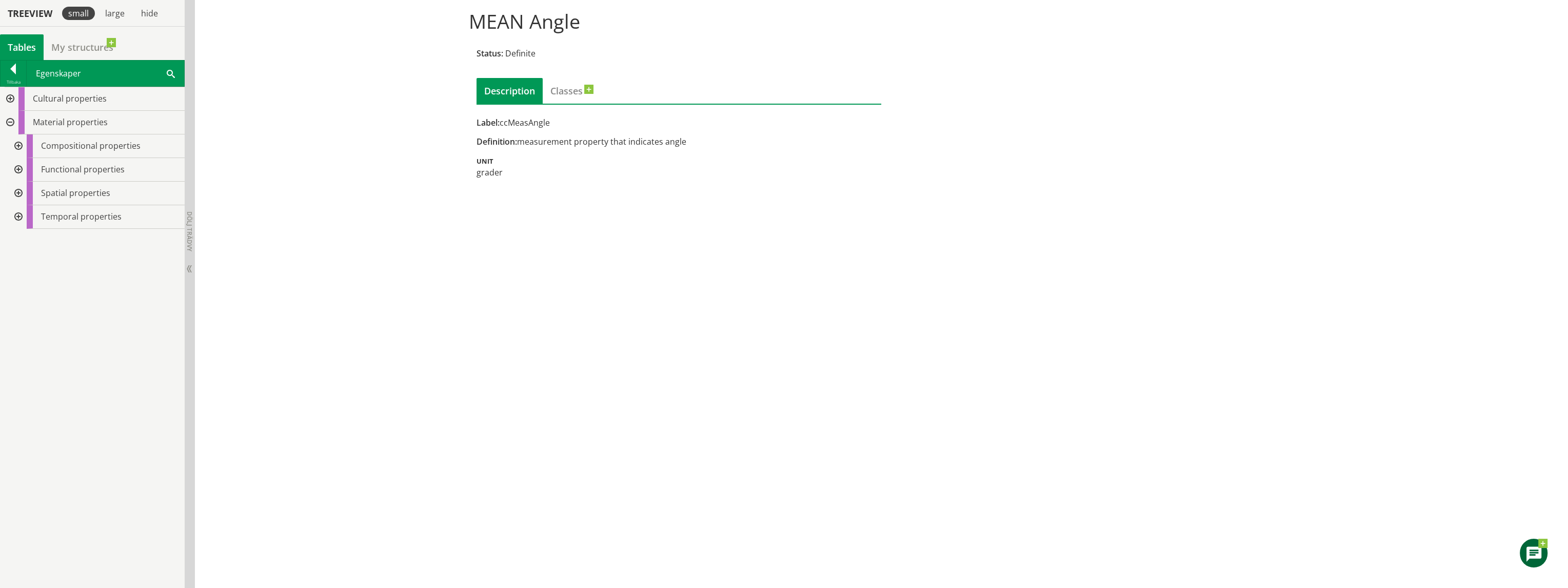
click at [8, 122] on div at bounding box center [9, 122] width 18 height 24
click at [8, 120] on div at bounding box center [9, 122] width 18 height 24
click at [18, 191] on div at bounding box center [17, 193] width 18 height 24
click at [21, 146] on div at bounding box center [17, 146] width 18 height 24
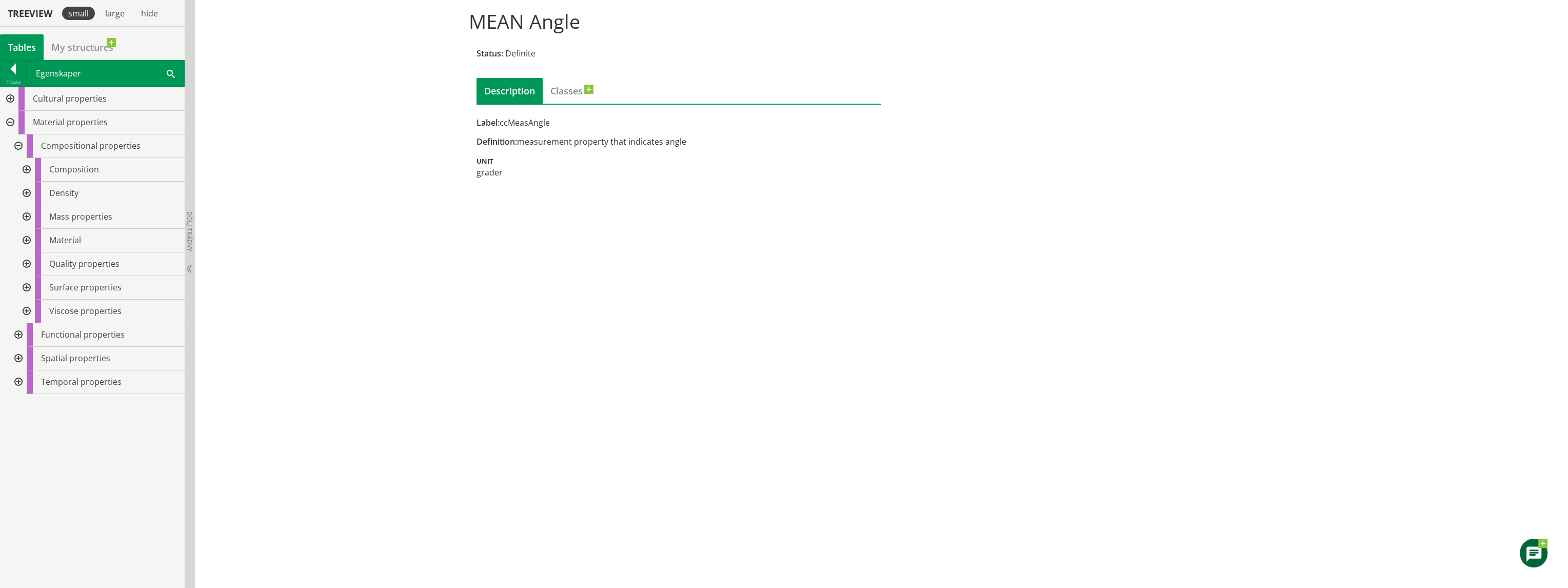
click at [21, 144] on div at bounding box center [17, 146] width 18 height 24
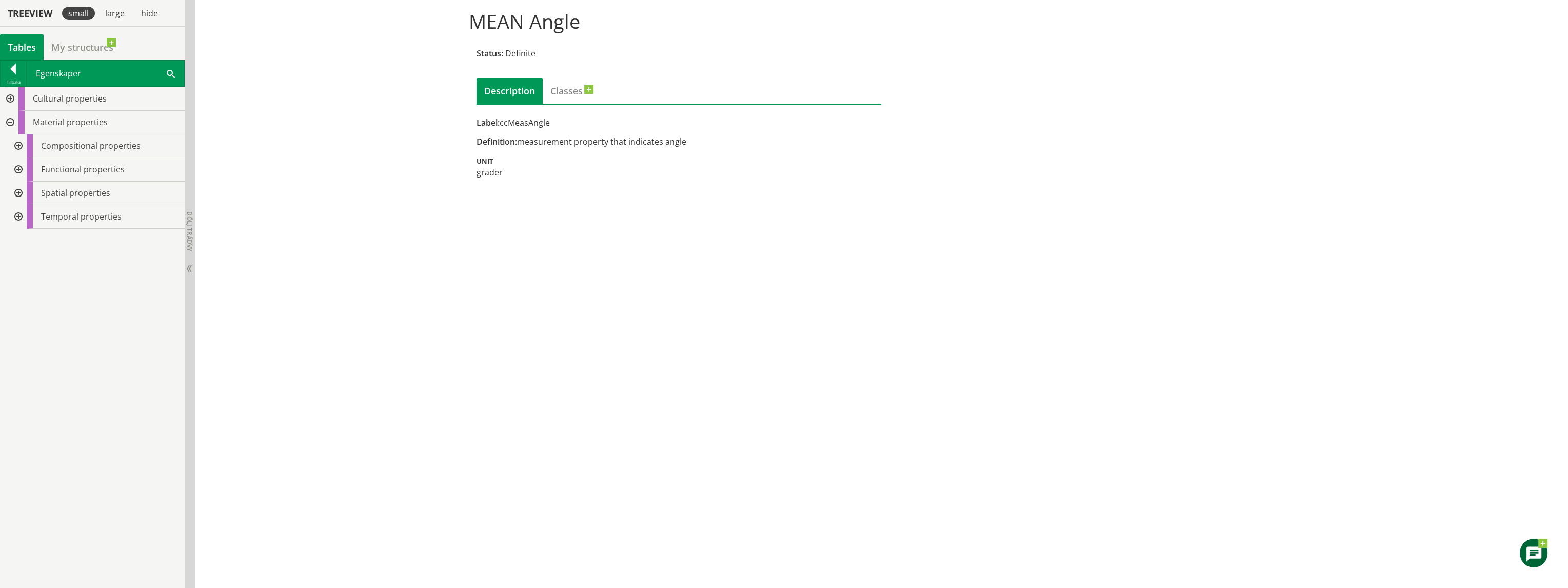
click at [18, 165] on div at bounding box center [17, 169] width 18 height 24
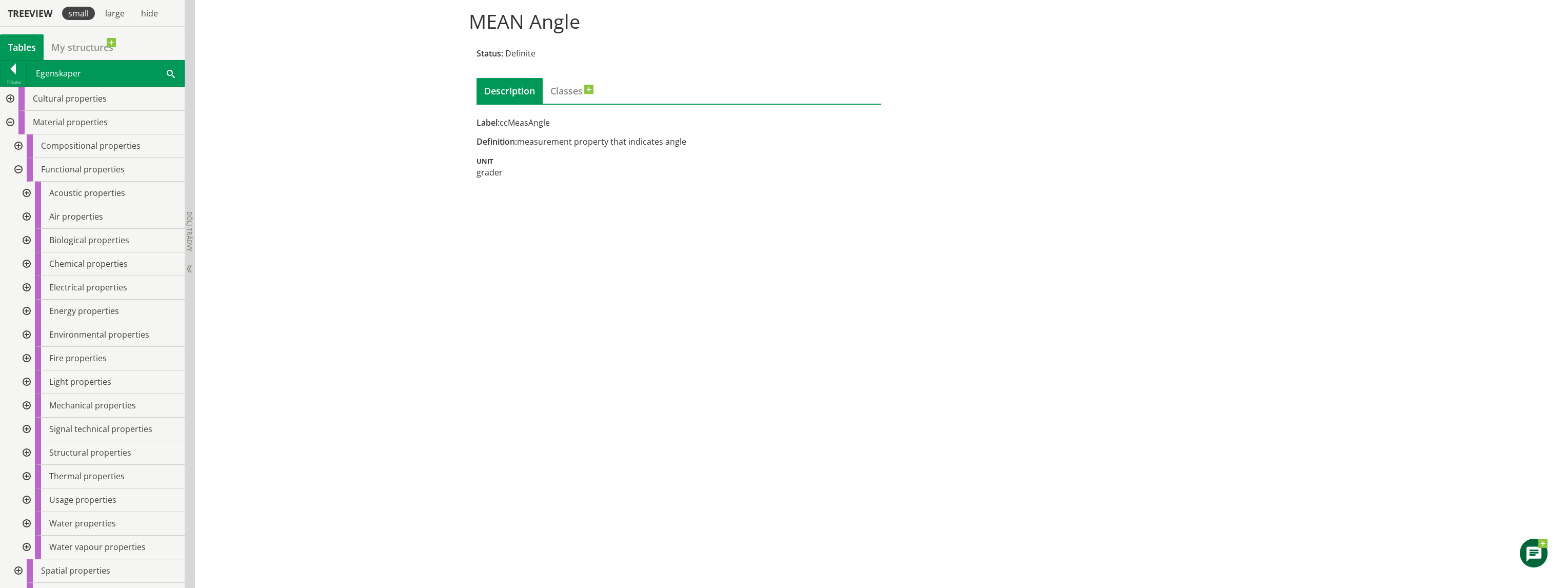
click at [18, 167] on div at bounding box center [17, 169] width 18 height 24
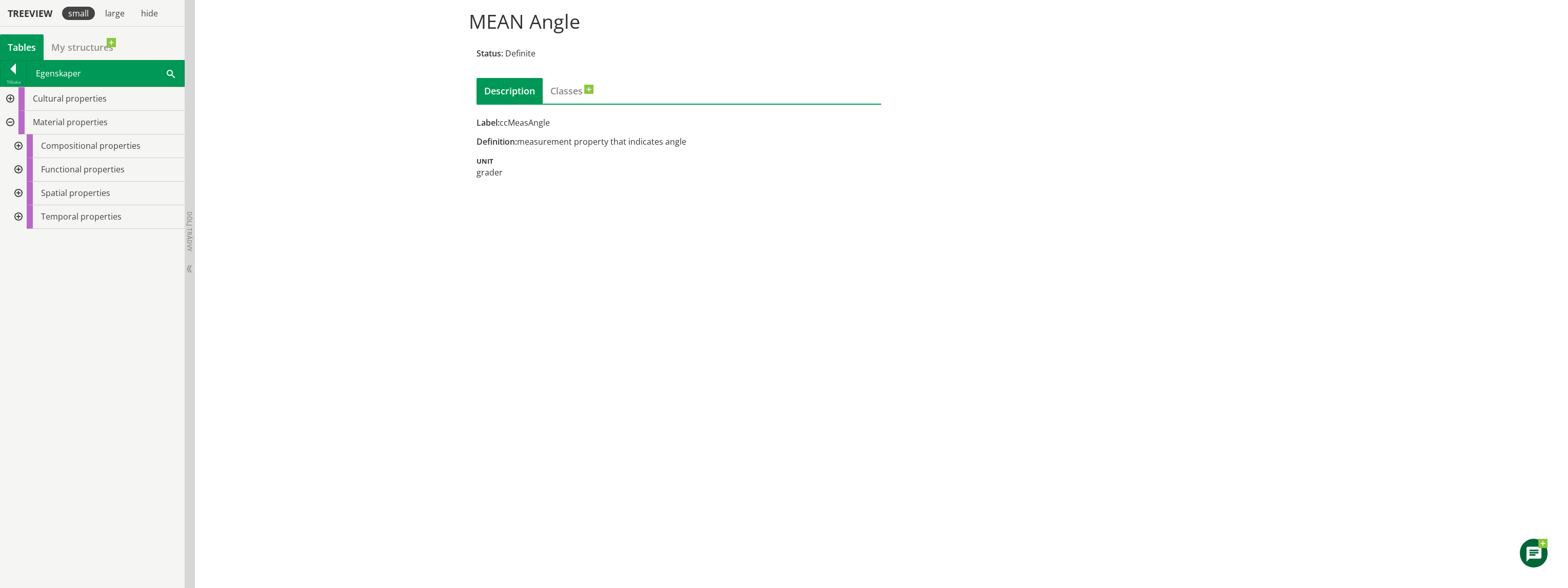
click at [18, 167] on div at bounding box center [17, 169] width 18 height 24
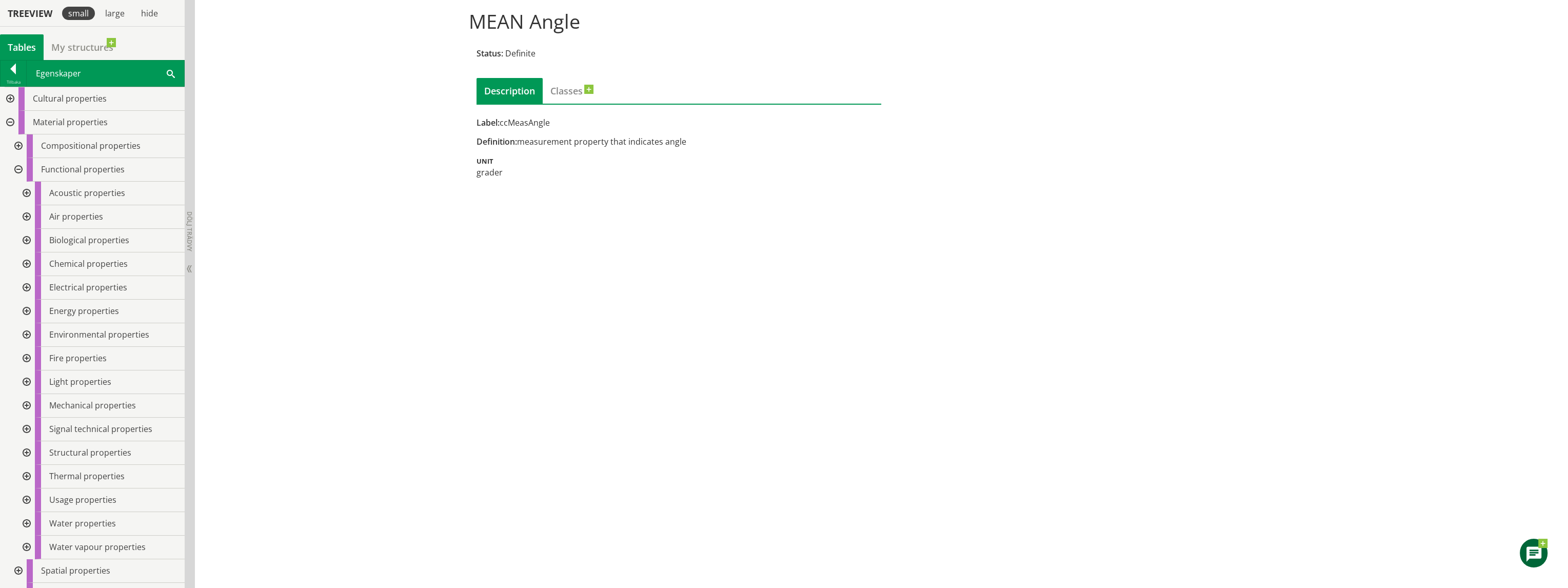
click at [18, 167] on div at bounding box center [17, 169] width 18 height 24
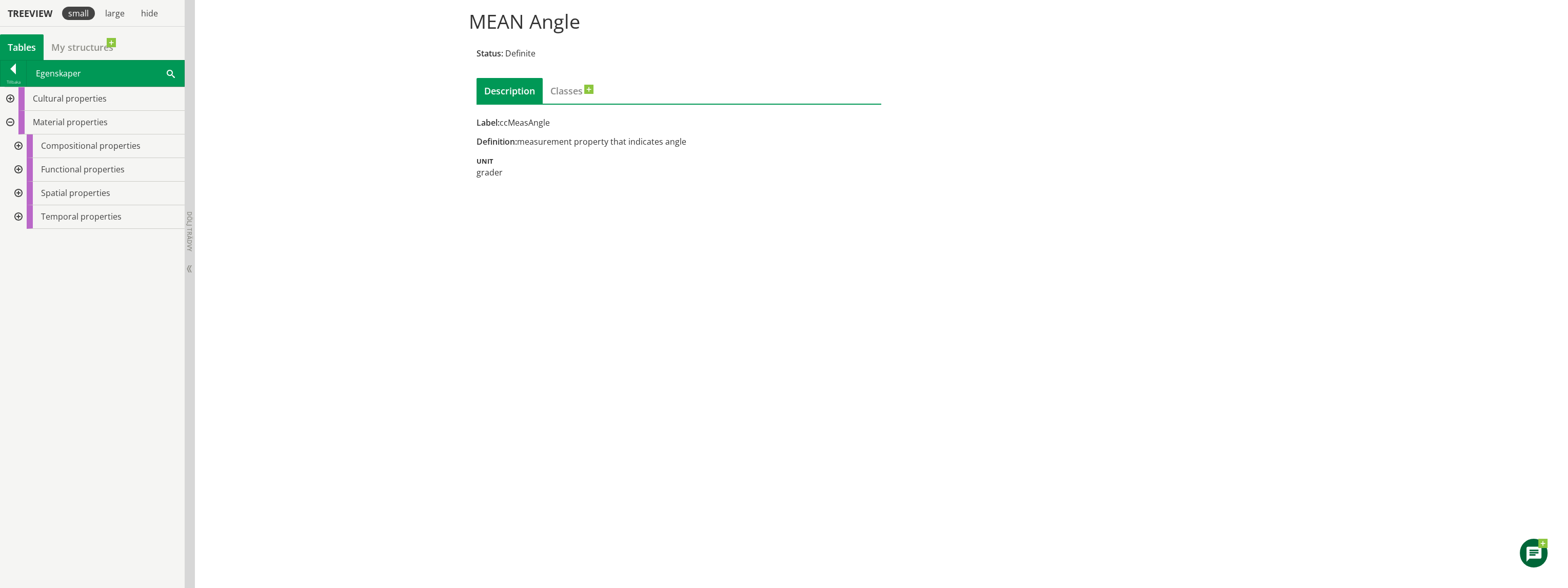
click at [801, 217] on div "MEAN Angle Status: Definite Description Classes Label: ccMeasAngle Definition: …" at bounding box center [881, 291] width 1373 height 595
click at [16, 71] on div at bounding box center [13, 71] width 25 height 14
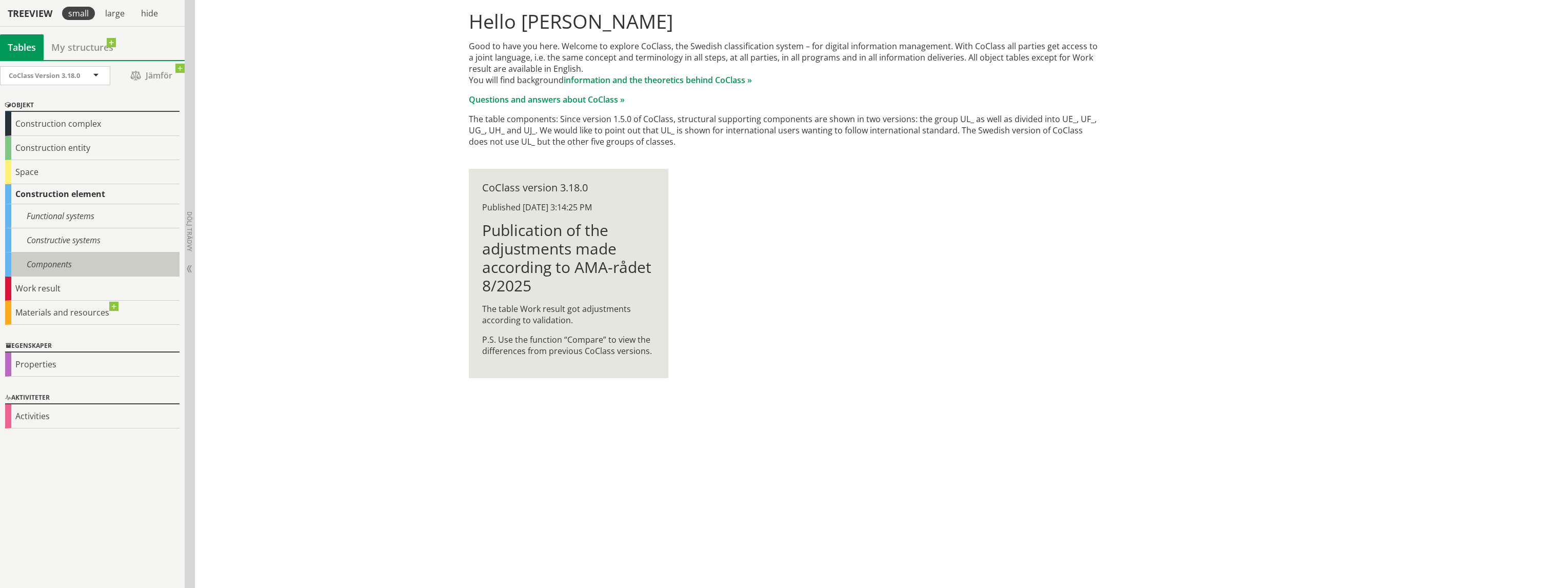
click at [54, 255] on div "Components" at bounding box center [92, 264] width 175 height 24
click at [37, 364] on div "Properties" at bounding box center [92, 364] width 175 height 24
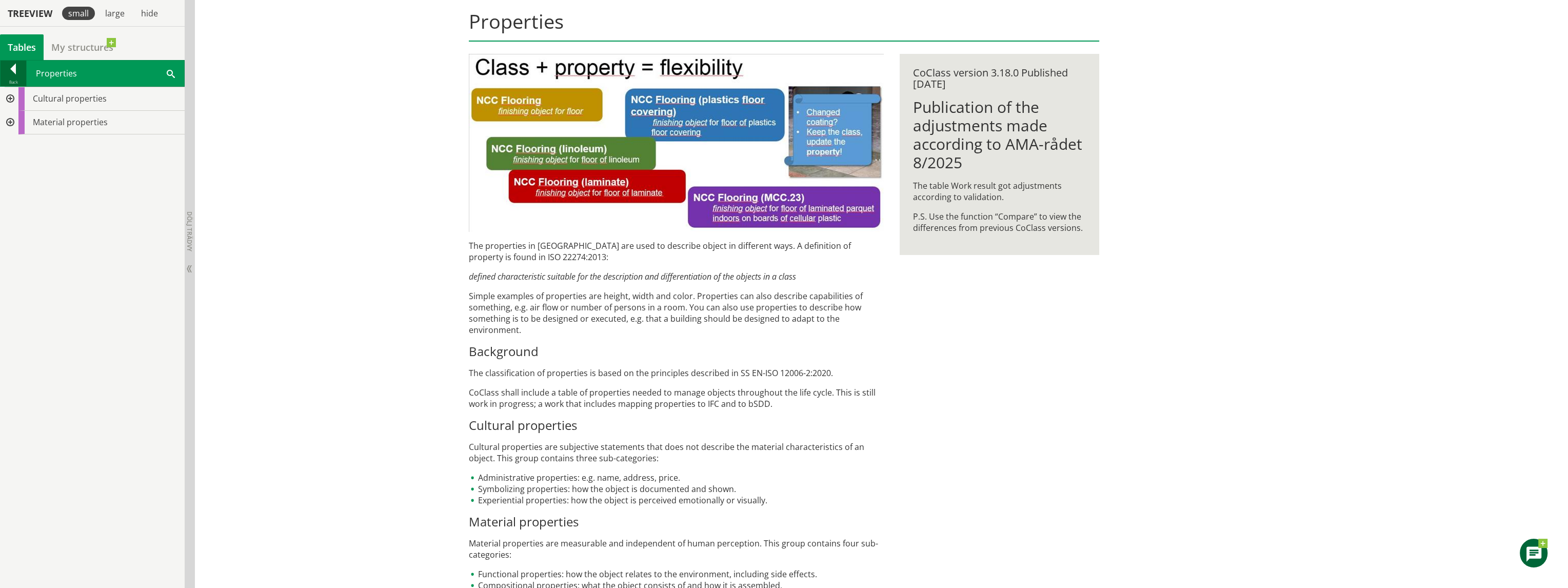
click at [18, 75] on div at bounding box center [13, 71] width 25 height 14
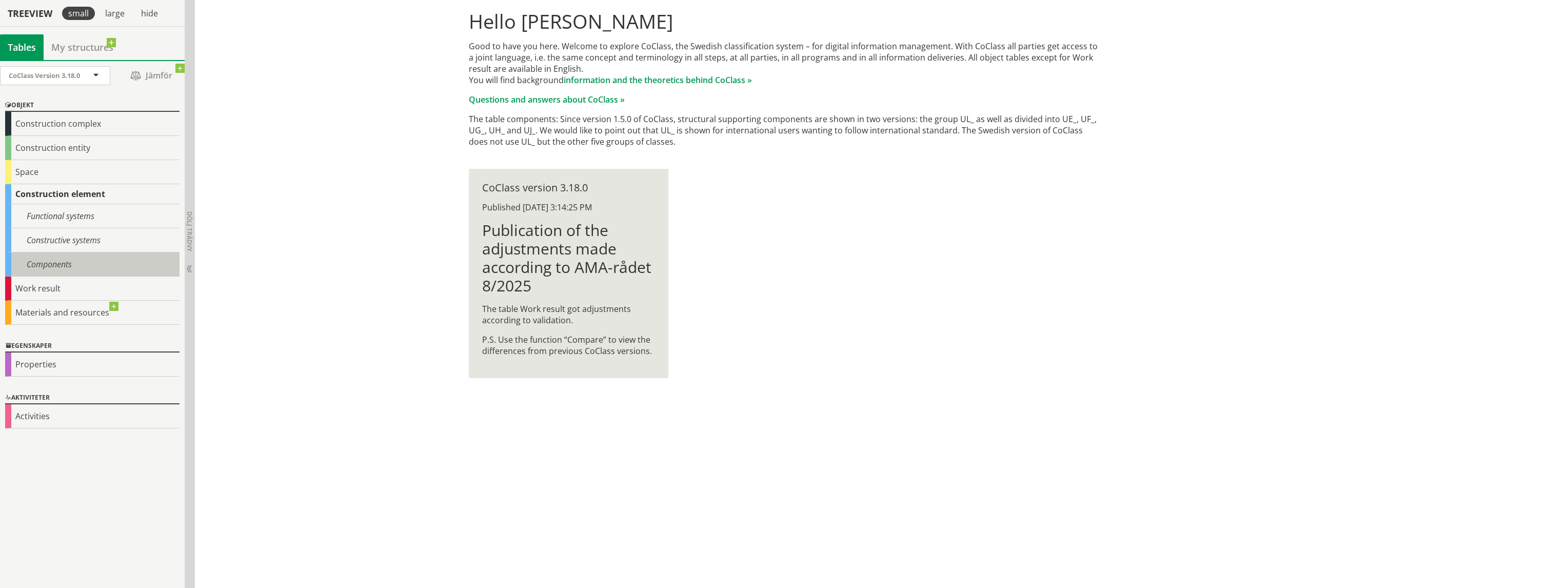
click at [53, 259] on div "Components" at bounding box center [92, 264] width 175 height 24
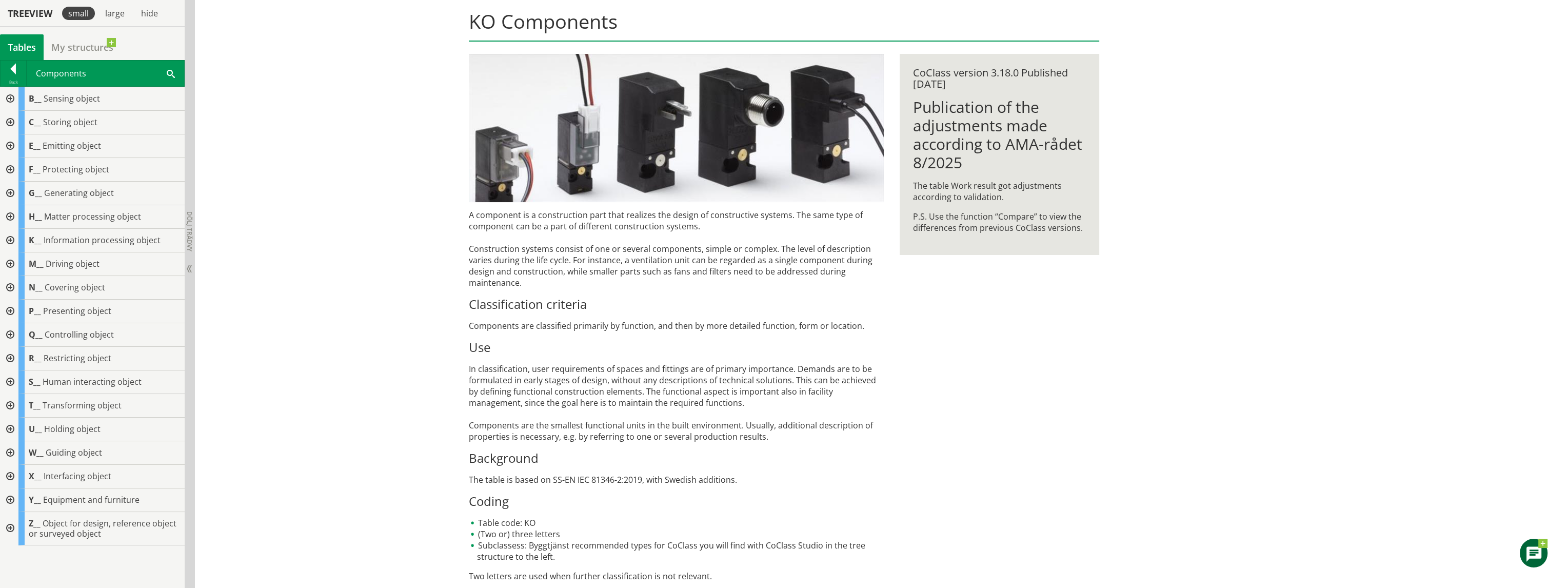
click at [12, 75] on div at bounding box center [13, 71] width 25 height 14
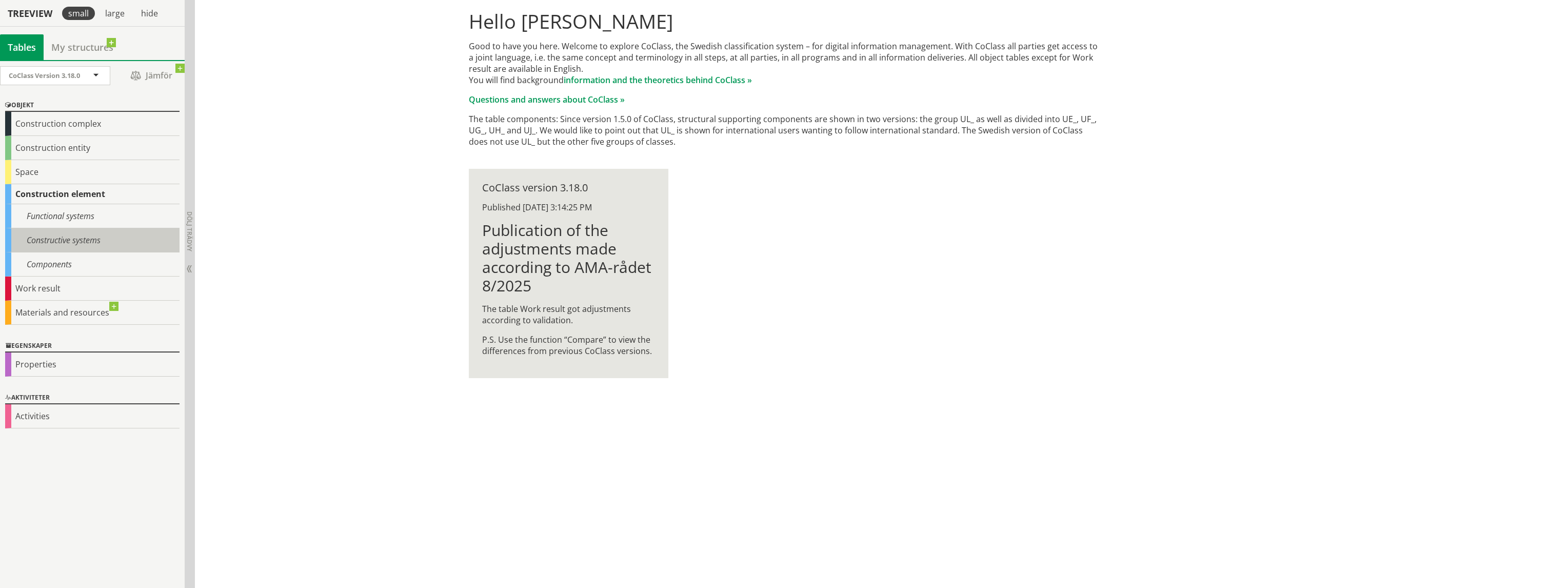
click at [41, 237] on div "Constructive systems" at bounding box center [92, 240] width 175 height 24
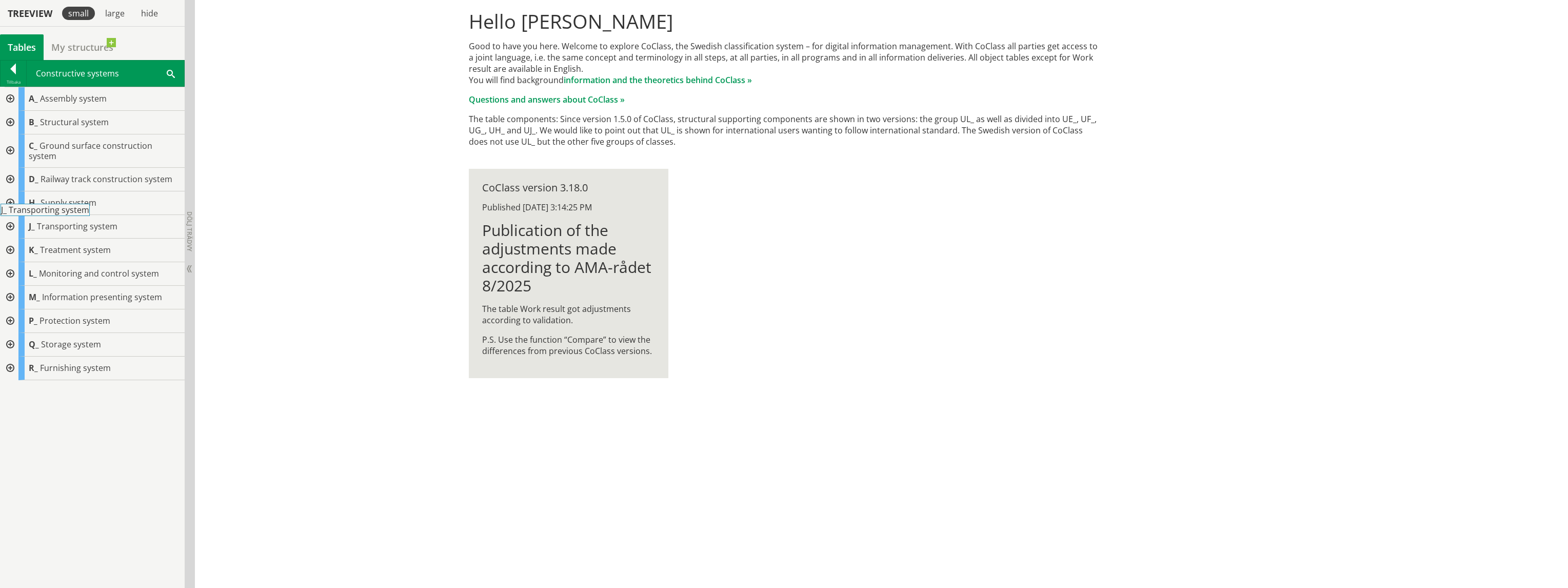
click at [68, 221] on span "Transporting system" at bounding box center [77, 226] width 81 height 11
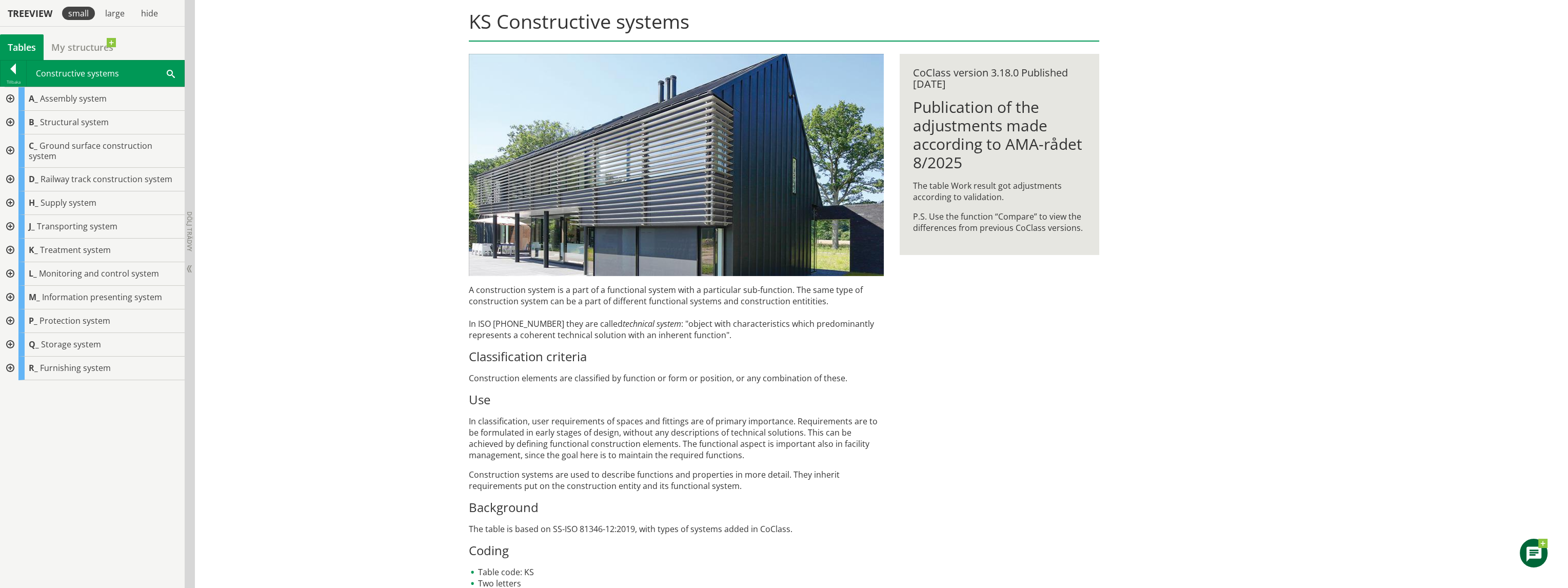
click at [8, 122] on div at bounding box center [9, 122] width 18 height 24
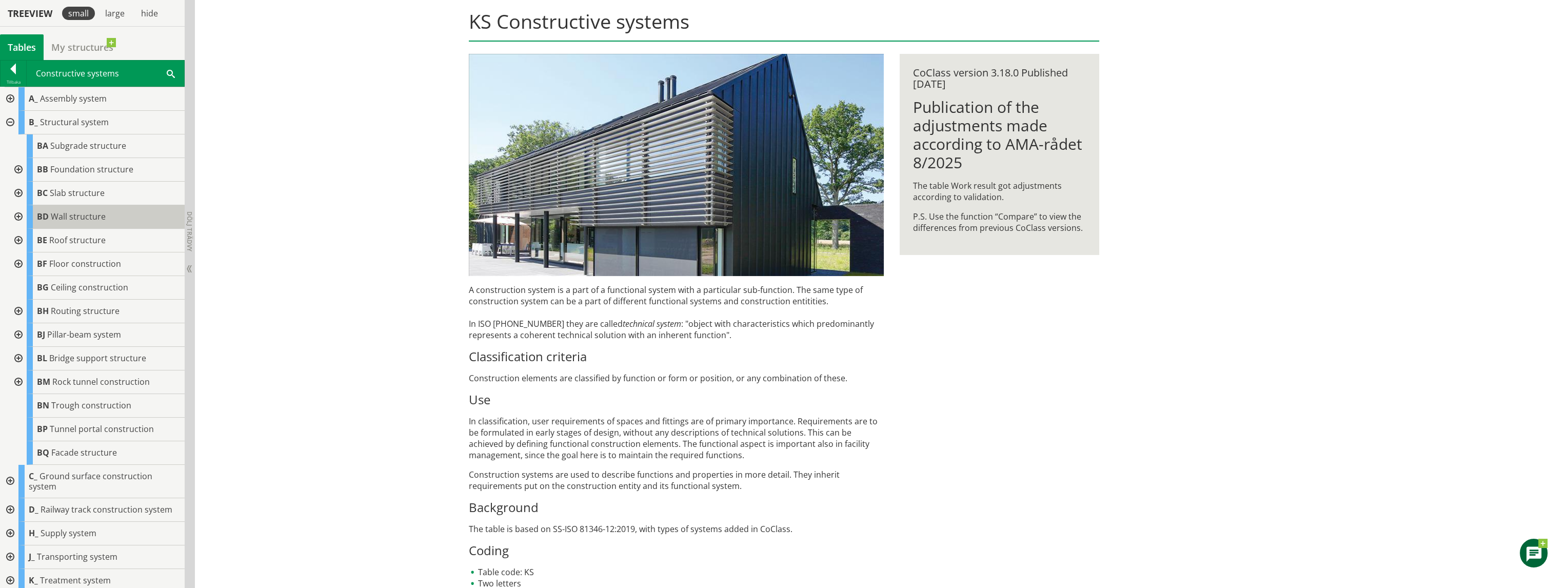
click at [76, 216] on span "Wall structure" at bounding box center [78, 216] width 55 height 11
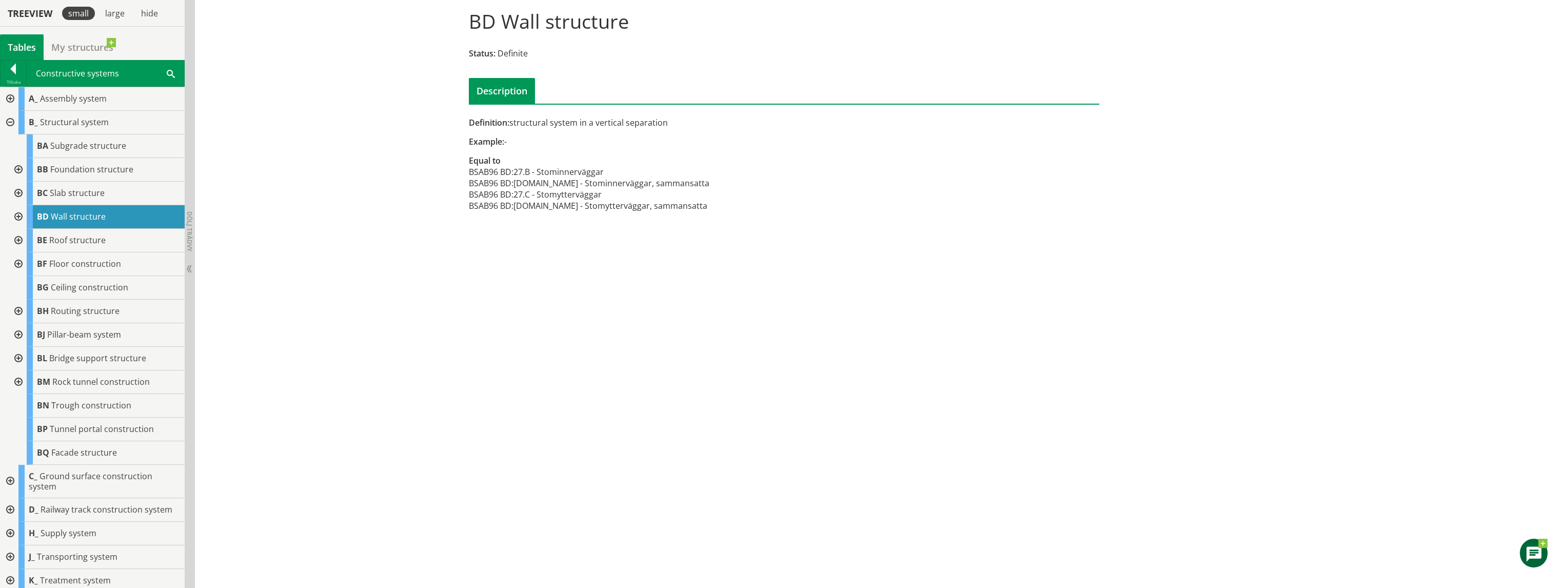
click at [324, 240] on div "BD Wall structure Status: Definite Description Definition: structural system in…" at bounding box center [881, 291] width 1373 height 595
click at [9, 118] on div at bounding box center [9, 122] width 18 height 24
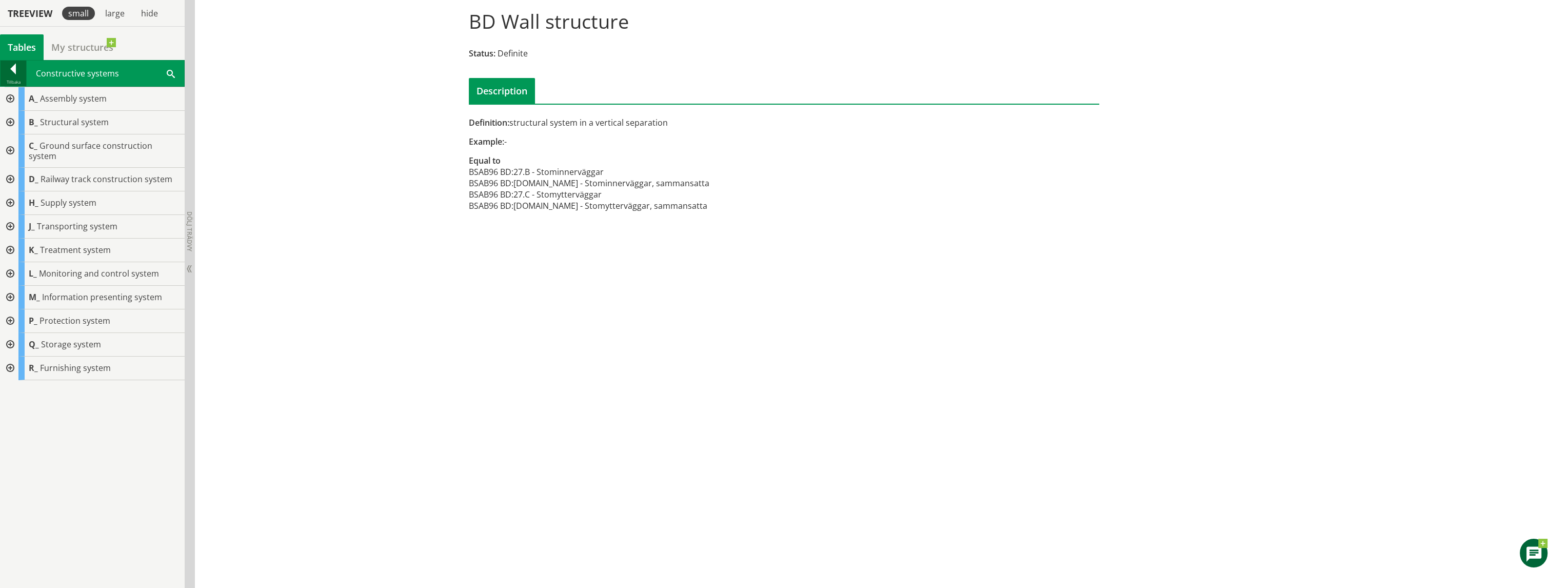
click at [11, 78] on div "Tillbaka" at bounding box center [13, 82] width 25 height 8
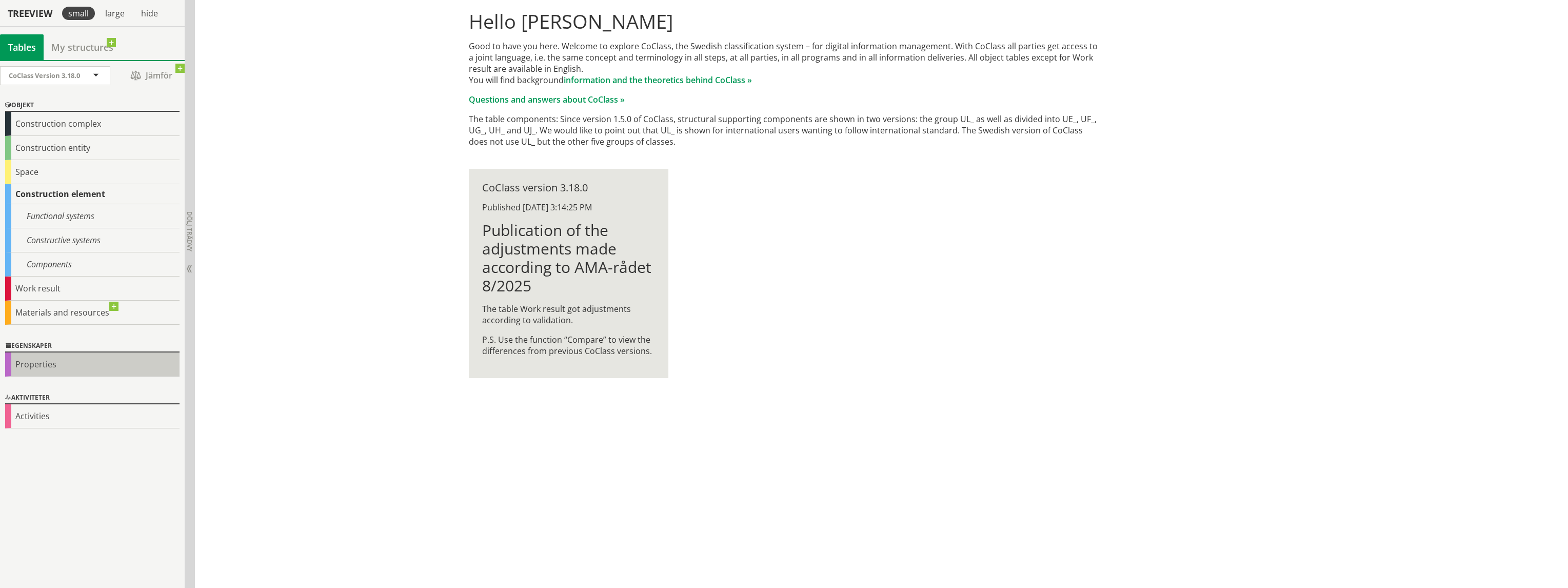
click at [29, 362] on div "Properties" at bounding box center [92, 364] width 175 height 24
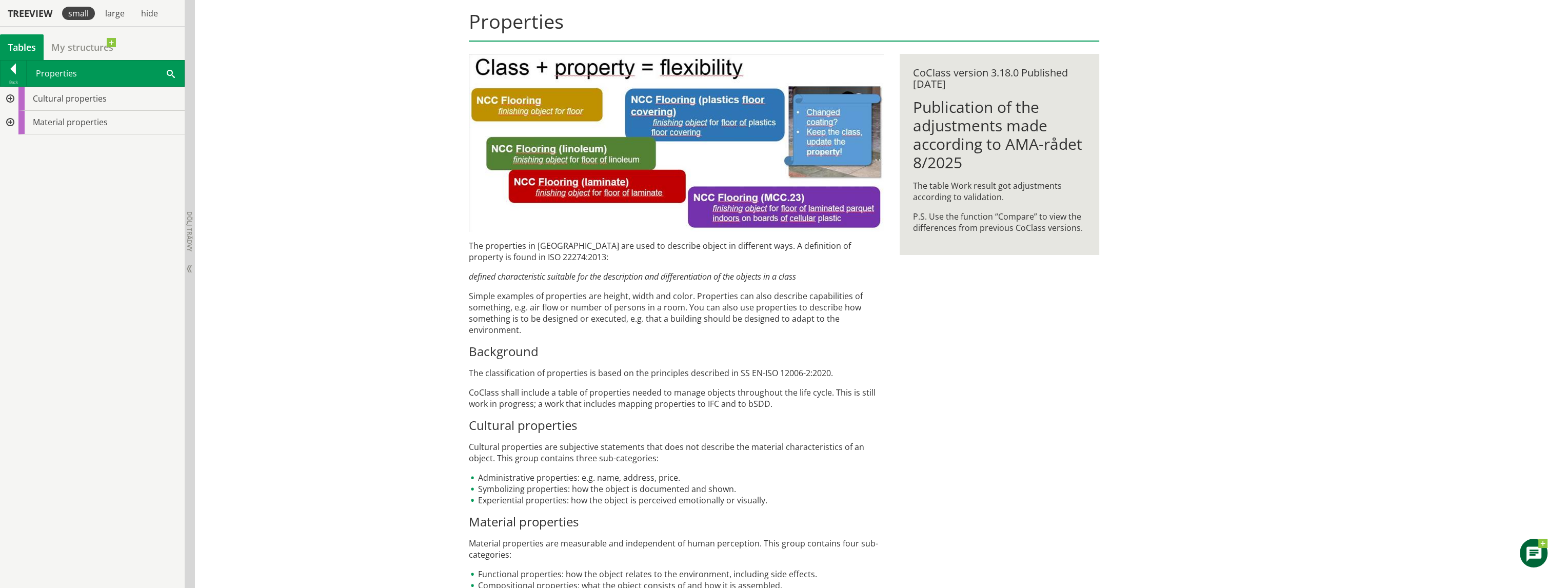
click at [12, 119] on div at bounding box center [9, 122] width 18 height 24
click at [20, 144] on div at bounding box center [17, 146] width 18 height 24
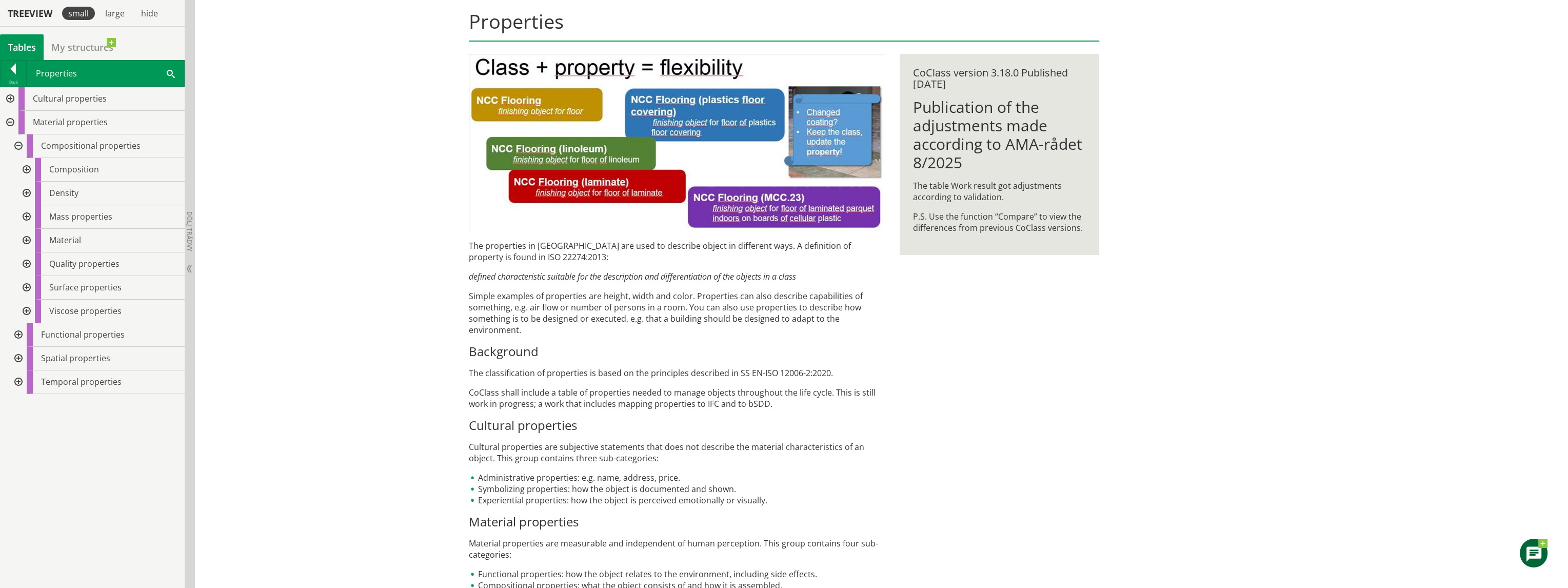
click at [25, 192] on div at bounding box center [25, 193] width 18 height 24
click at [26, 191] on div at bounding box center [25, 193] width 18 height 24
click at [25, 216] on div at bounding box center [25, 217] width 18 height 24
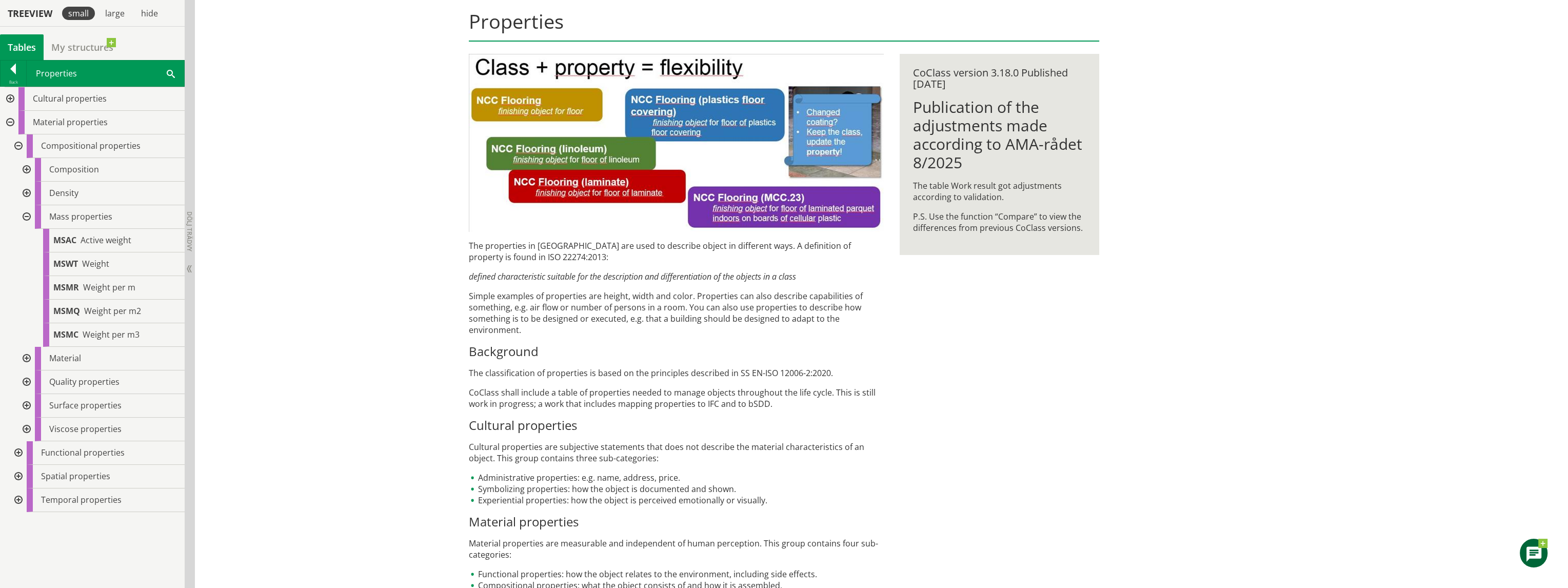
click at [25, 215] on div at bounding box center [25, 217] width 18 height 24
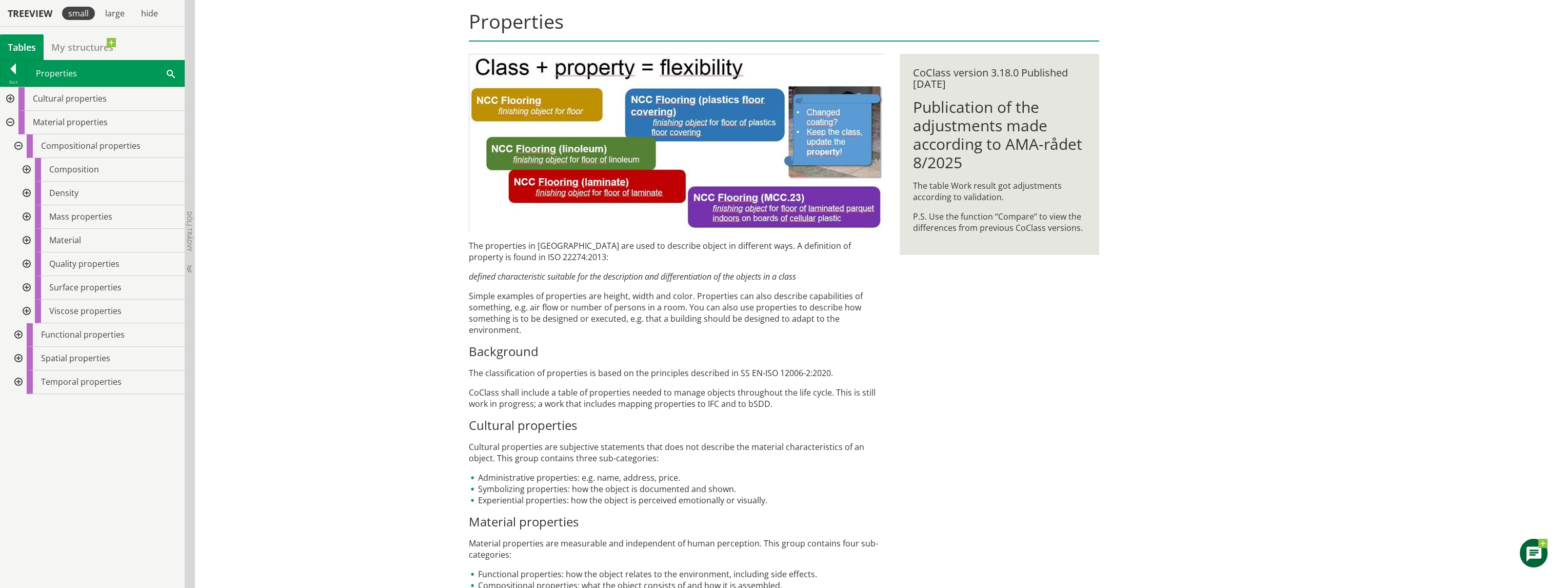
click at [18, 357] on div at bounding box center [17, 358] width 18 height 24
click at [28, 427] on div at bounding box center [25, 429] width 18 height 24
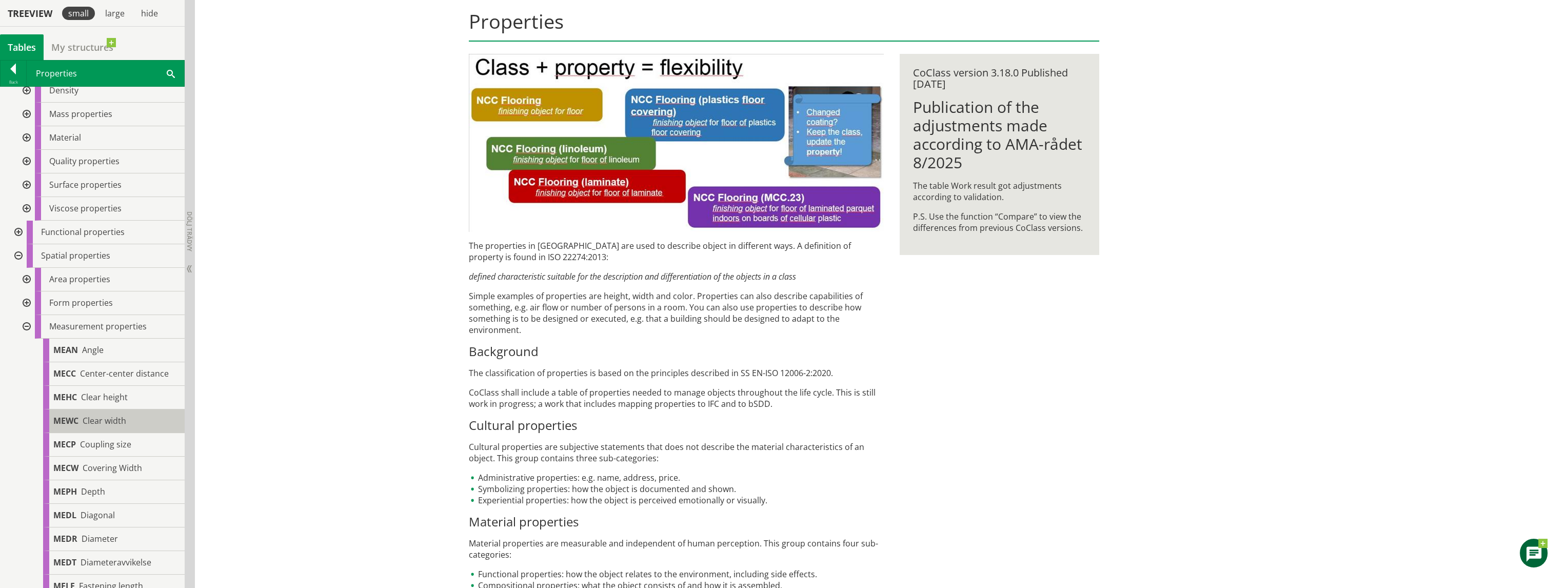
scroll to position [308, 0]
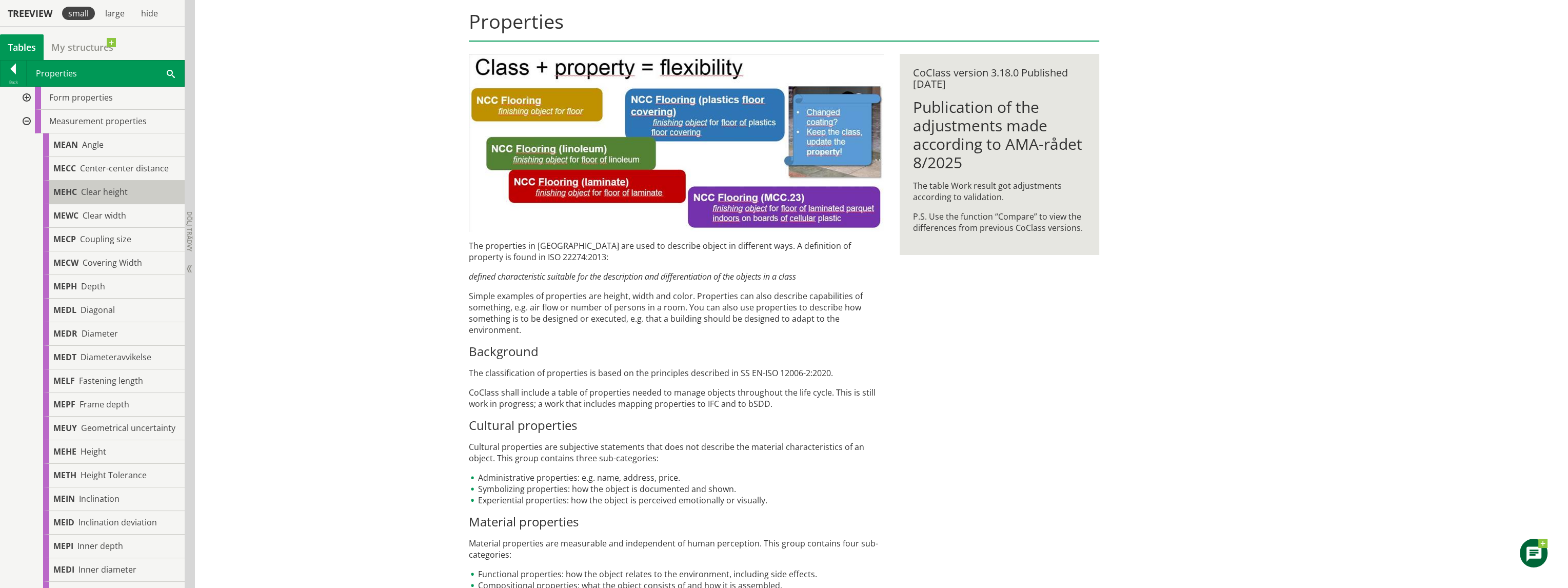
click at [125, 195] on span "Clear height" at bounding box center [103, 191] width 46 height 11
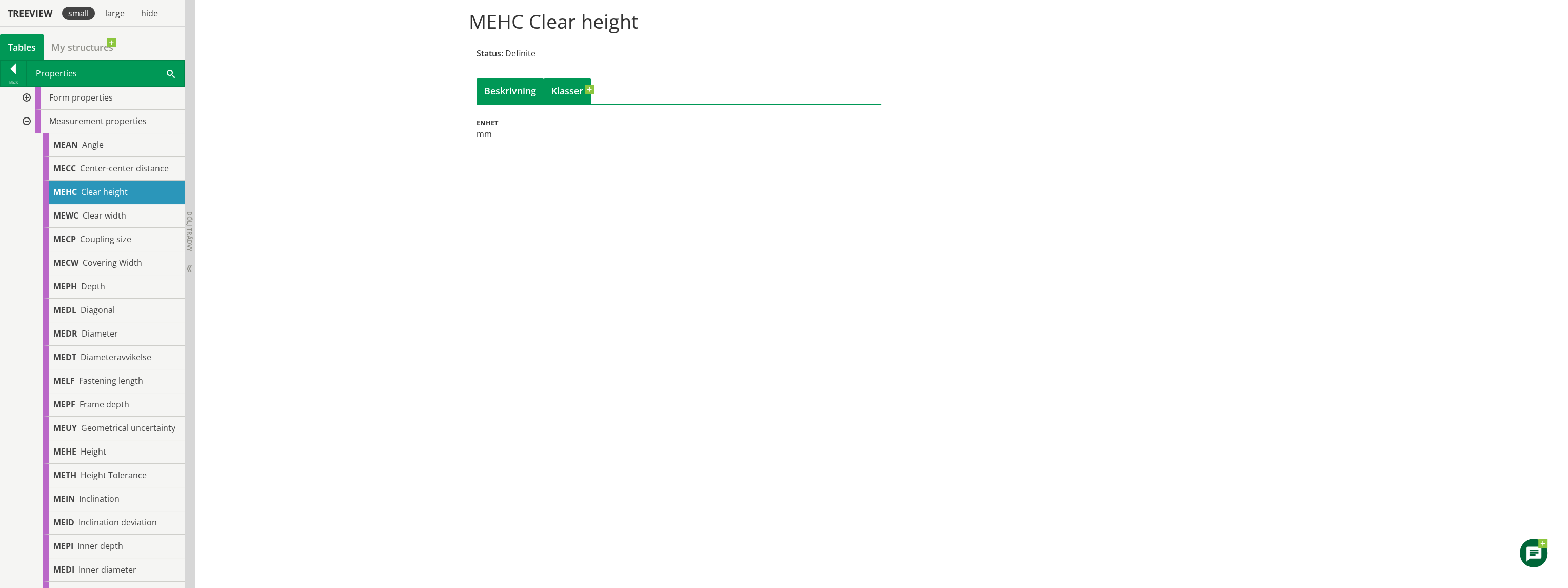
click at [569, 87] on link "Klasser" at bounding box center [567, 90] width 47 height 25
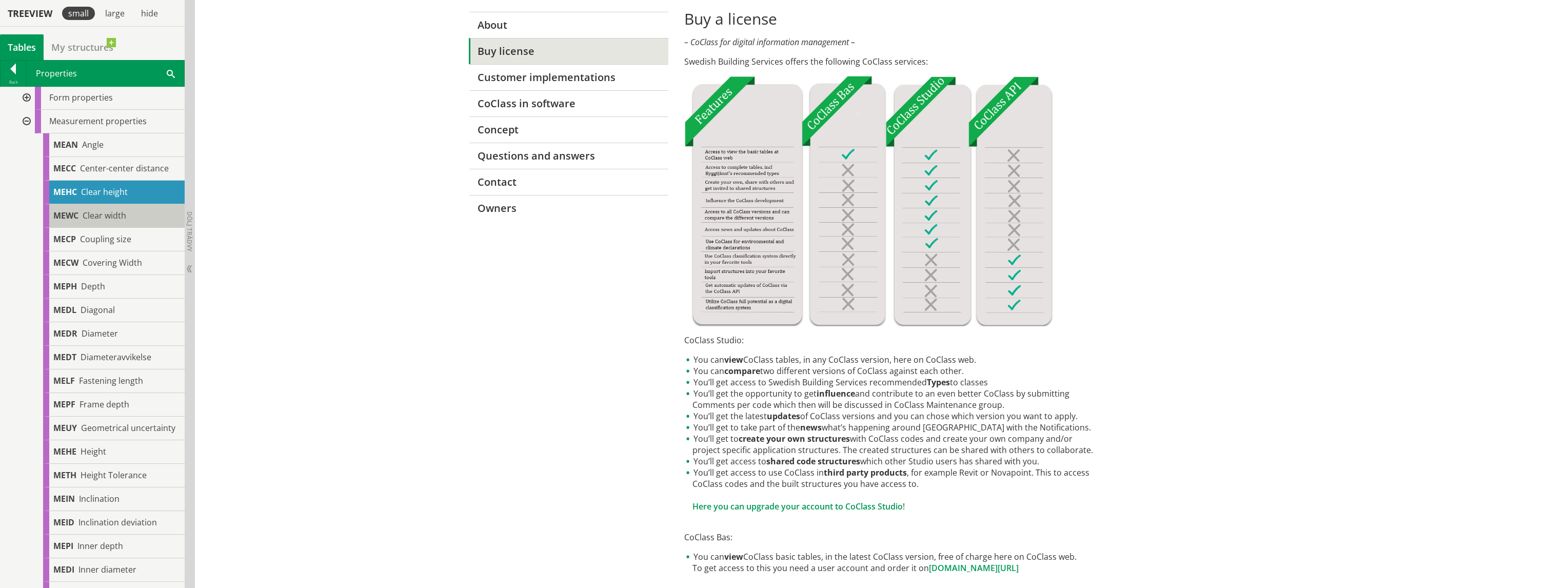
click at [80, 215] on div "MEWC Clear width" at bounding box center [113, 216] width 141 height 24
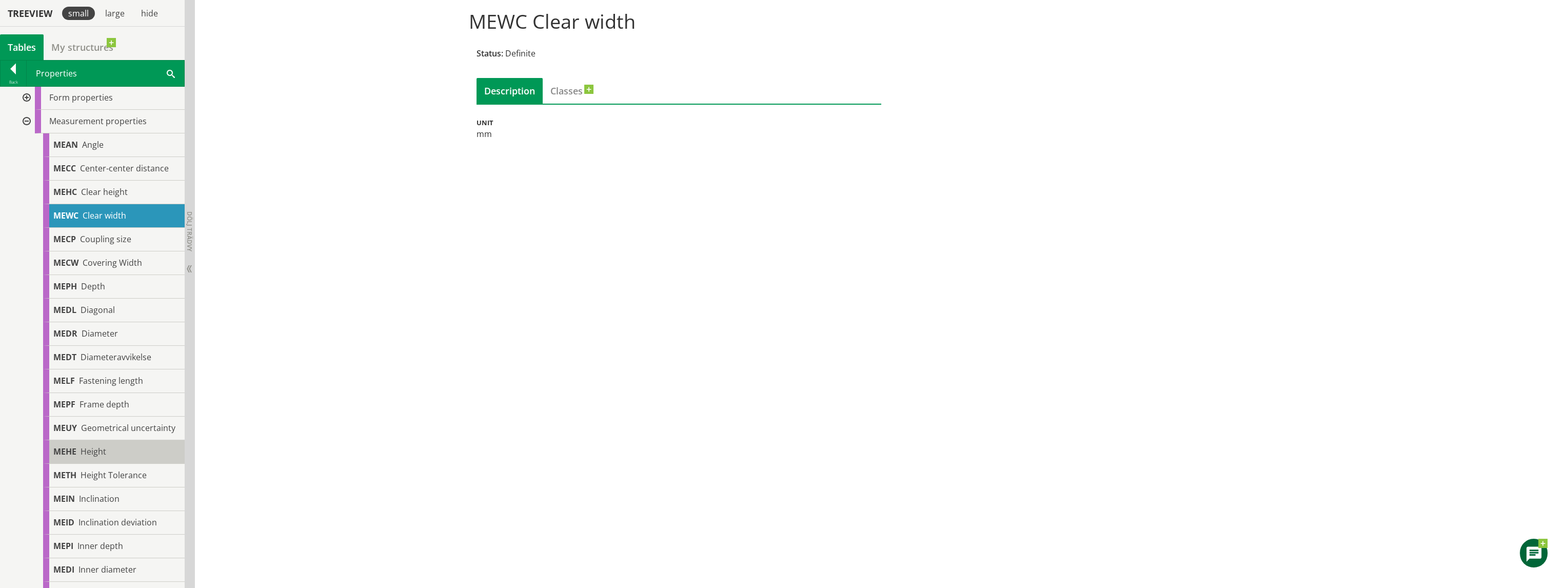
click at [107, 461] on div "MEHE Height" at bounding box center [113, 452] width 141 height 24
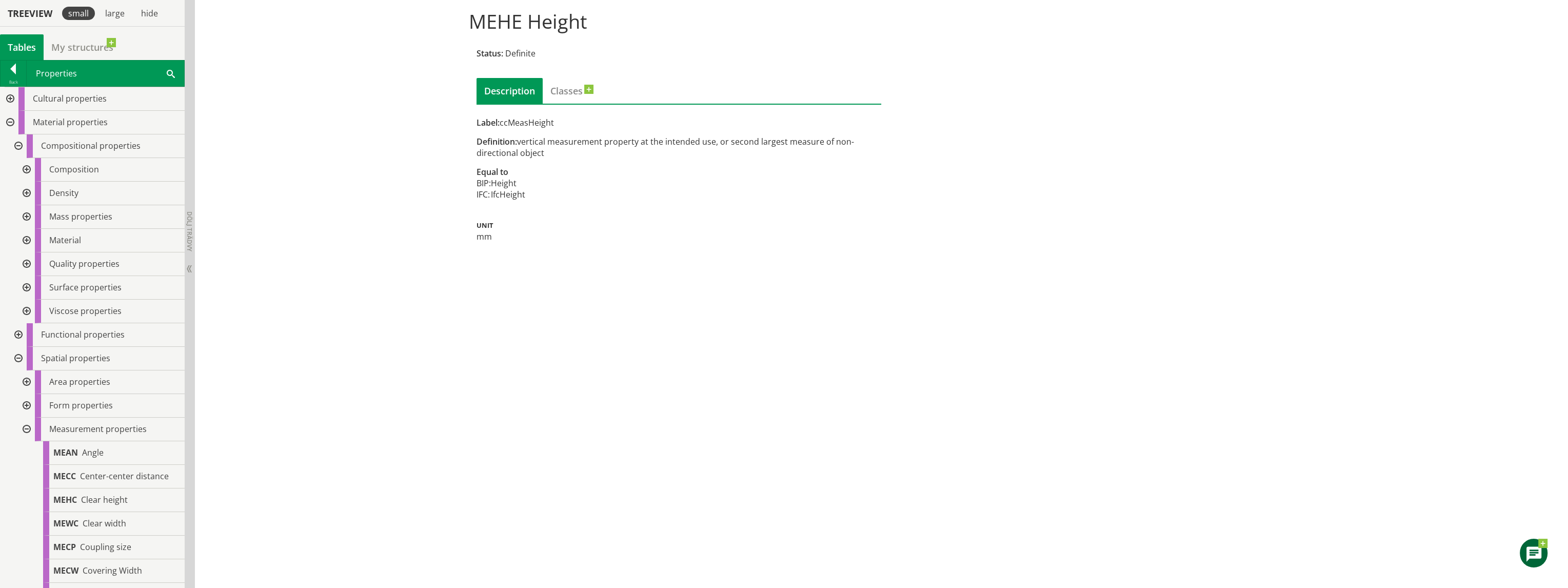
click at [18, 147] on div at bounding box center [17, 146] width 18 height 24
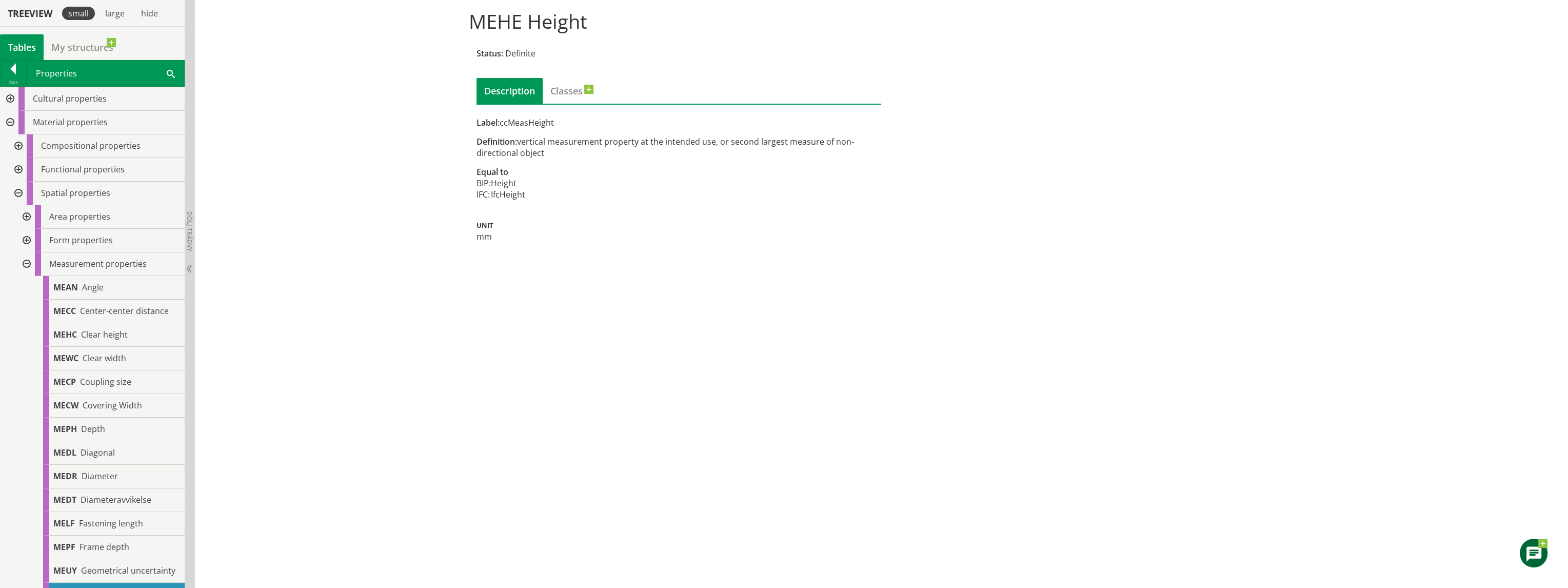
click at [18, 147] on div at bounding box center [17, 146] width 18 height 24
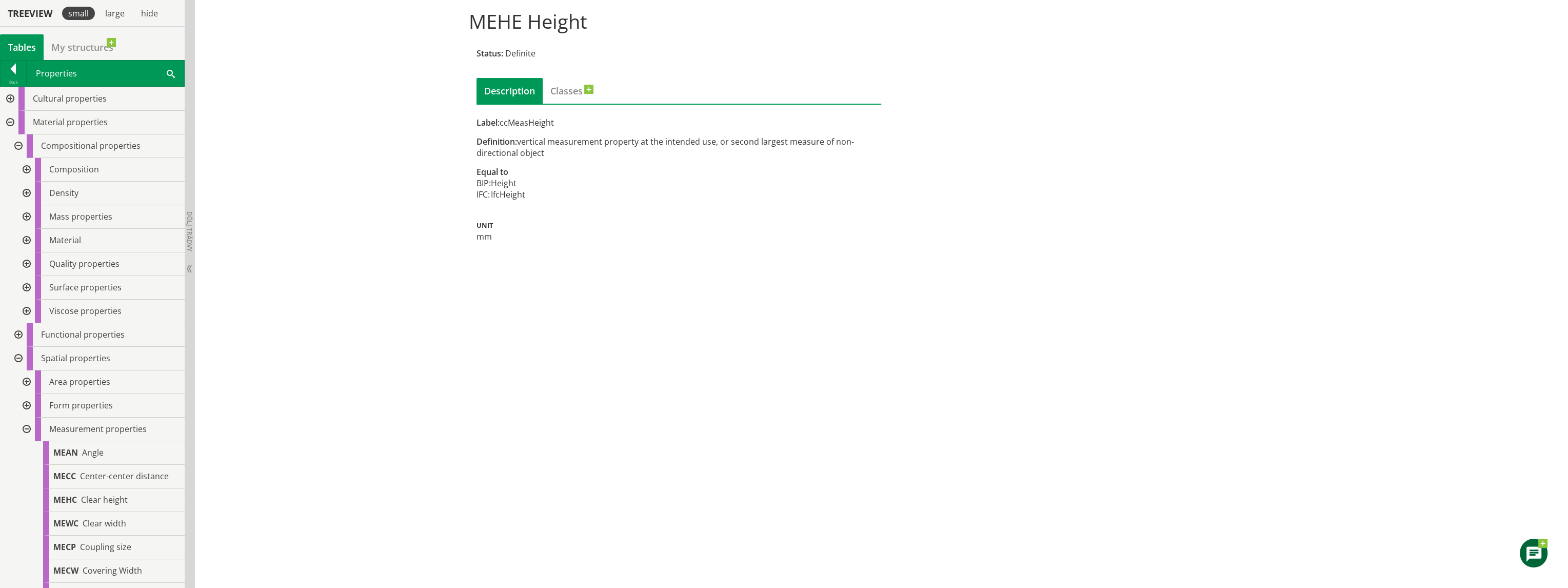
click at [25, 165] on div at bounding box center [25, 169] width 18 height 24
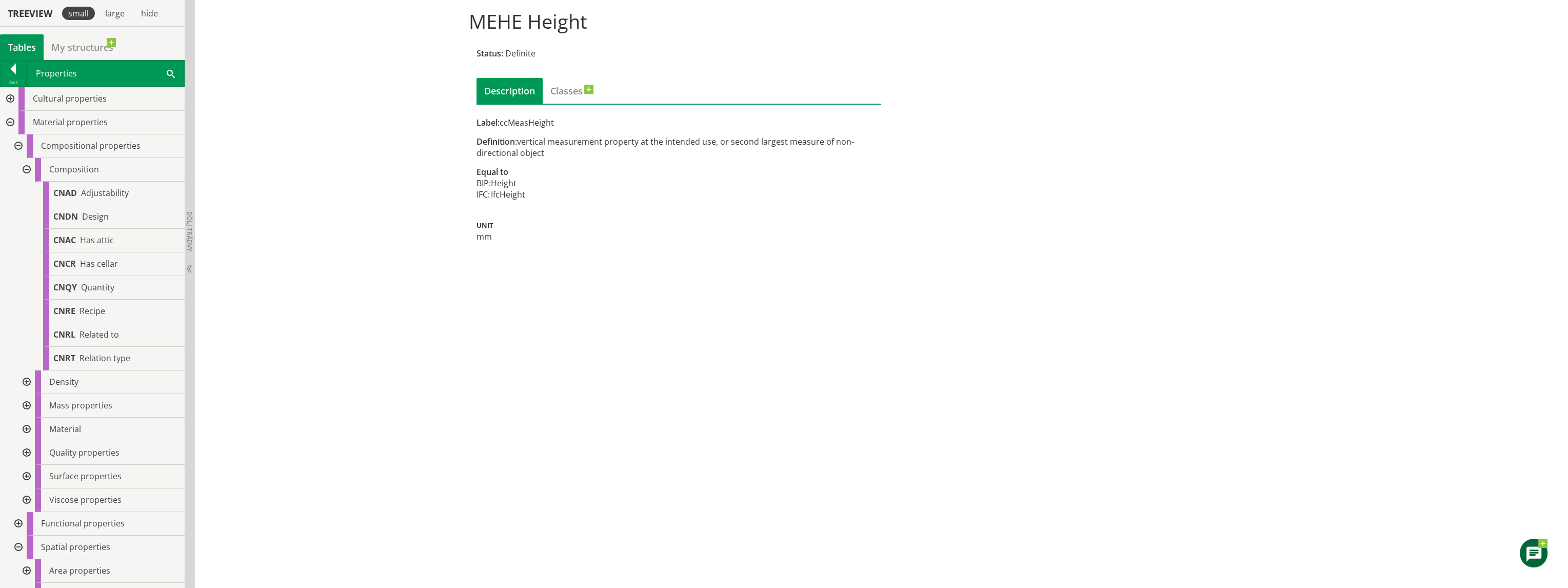
click at [25, 168] on div at bounding box center [25, 169] width 18 height 24
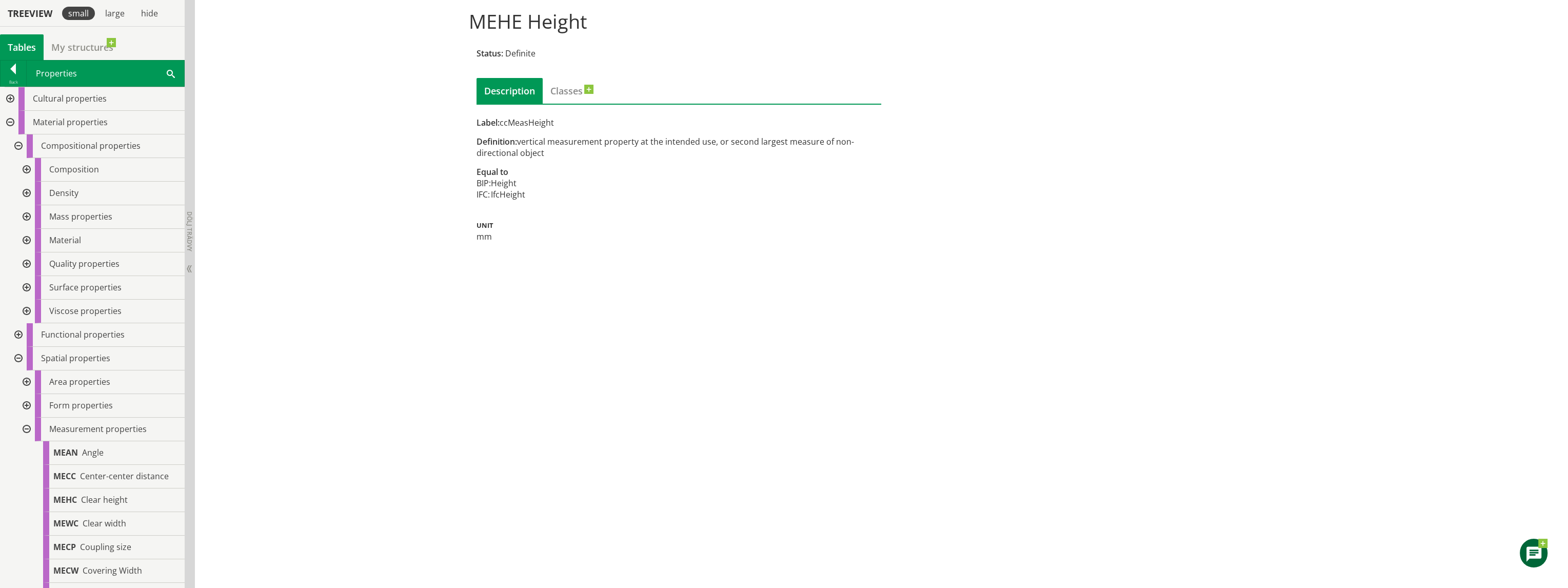
click at [25, 191] on div at bounding box center [25, 193] width 18 height 24
click at [26, 213] on div at bounding box center [25, 217] width 18 height 24
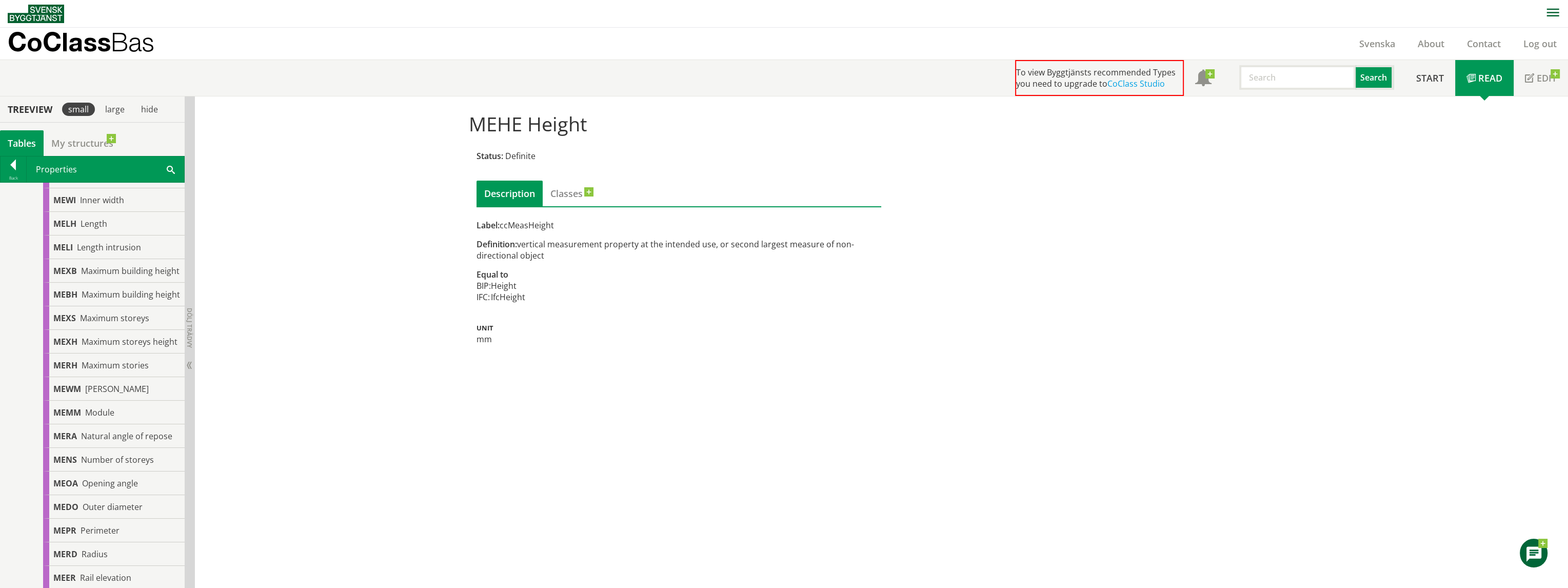
click at [358, 289] on div "MEHE Height Status: Definite Description Classes Label: ccMeasHeight Definition…" at bounding box center [881, 342] width 1373 height 492
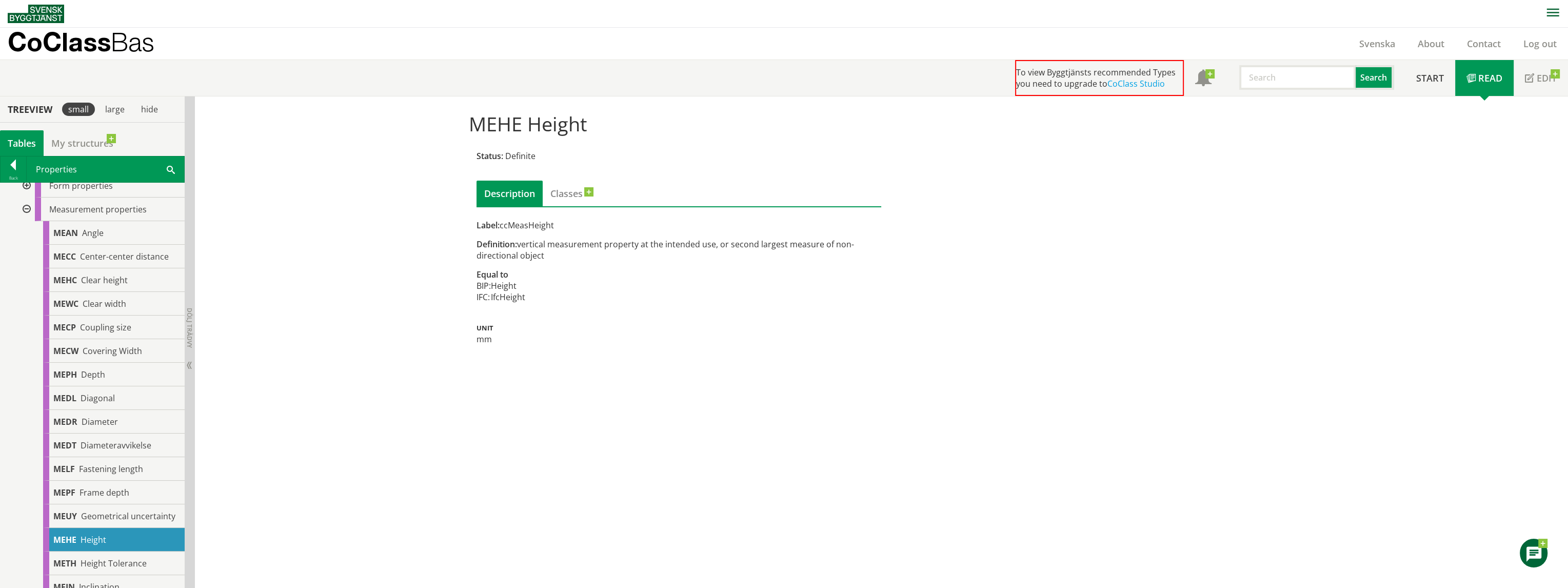
click at [324, 286] on div "MEHE Height Status: Definite Description Classes Label: ccMeasHeight Definition…" at bounding box center [881, 342] width 1373 height 492
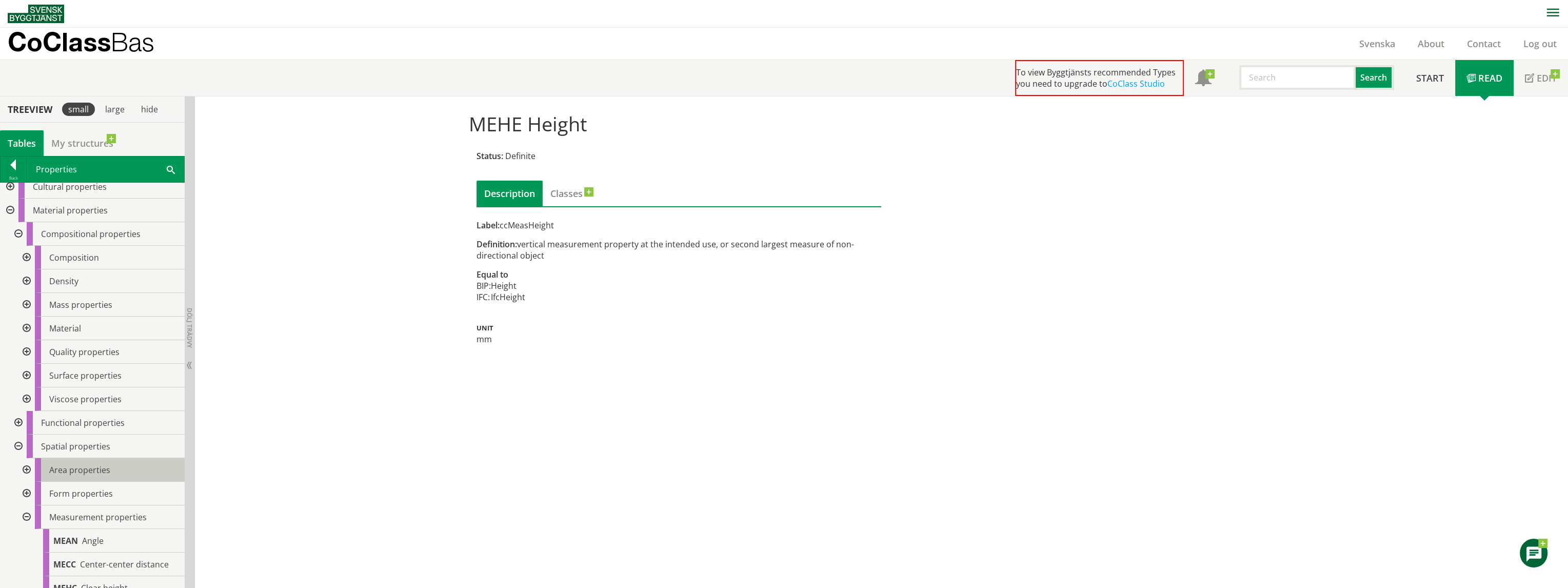
scroll to position [111, 0]
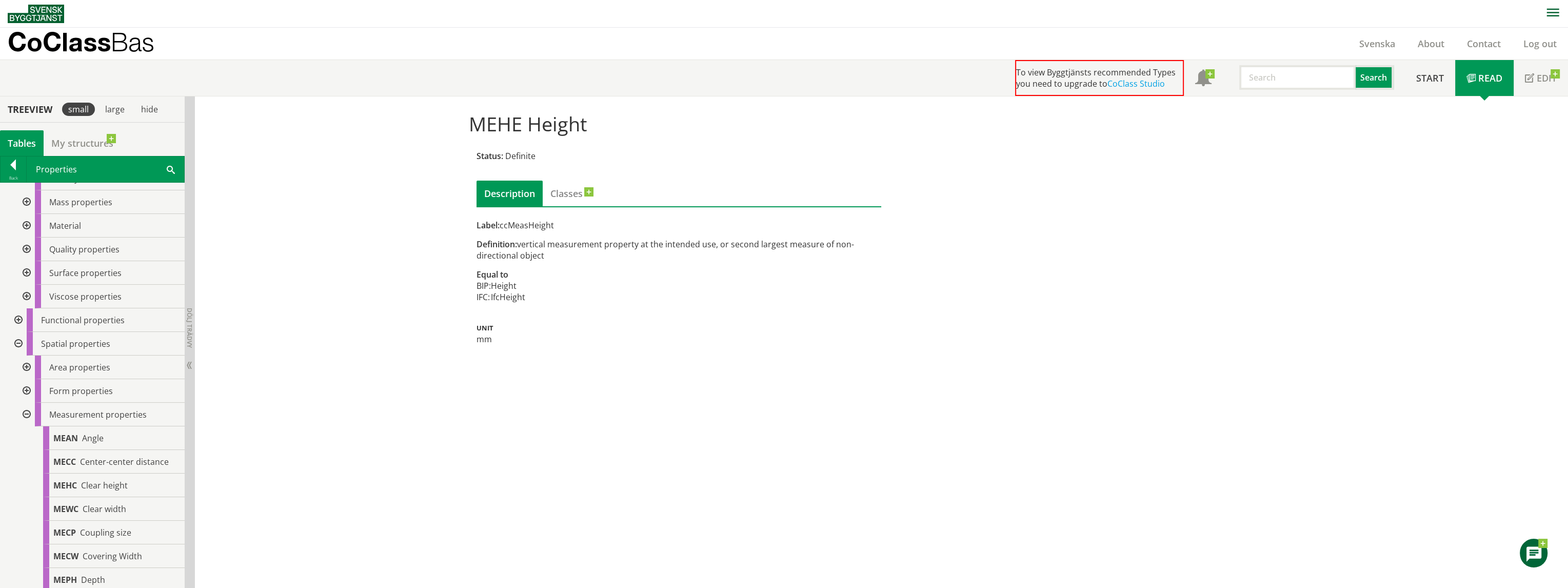
click at [28, 364] on div at bounding box center [25, 367] width 18 height 24
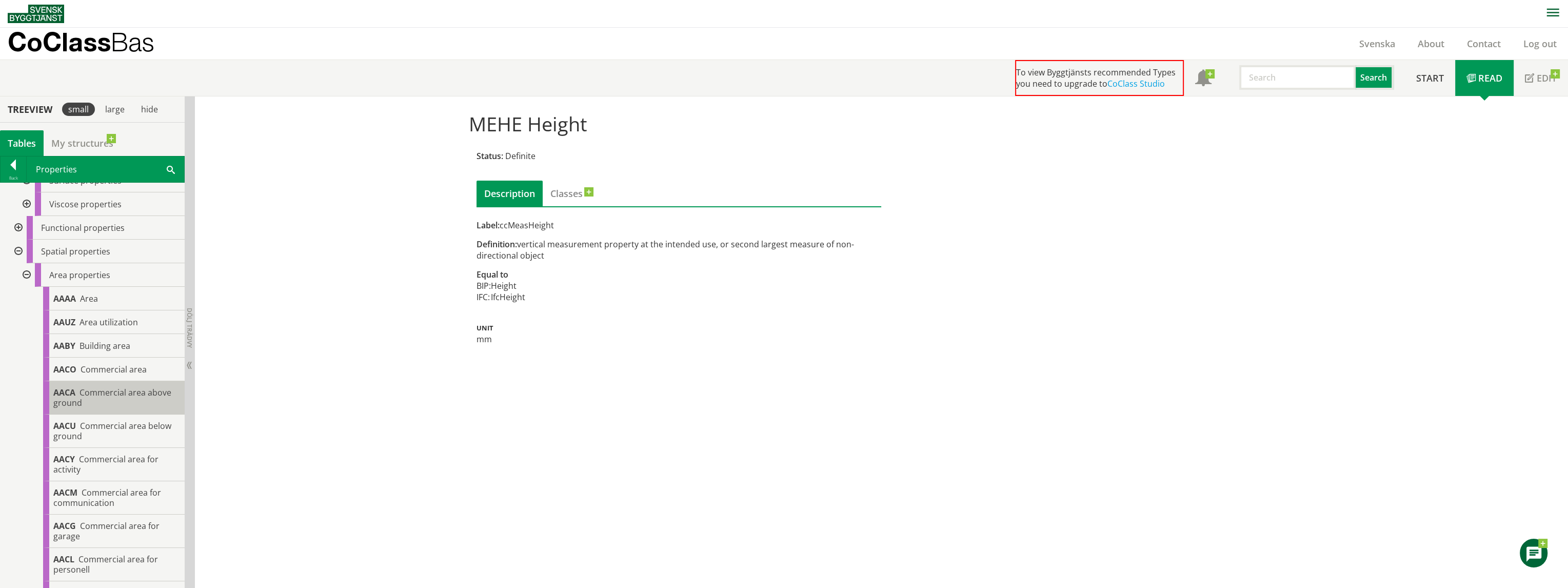
scroll to position [205, 0]
click at [29, 270] on div at bounding box center [25, 273] width 18 height 24
click at [25, 298] on div at bounding box center [25, 297] width 18 height 24
click at [25, 296] on div at bounding box center [25, 297] width 18 height 24
click at [25, 298] on div at bounding box center [25, 297] width 18 height 24
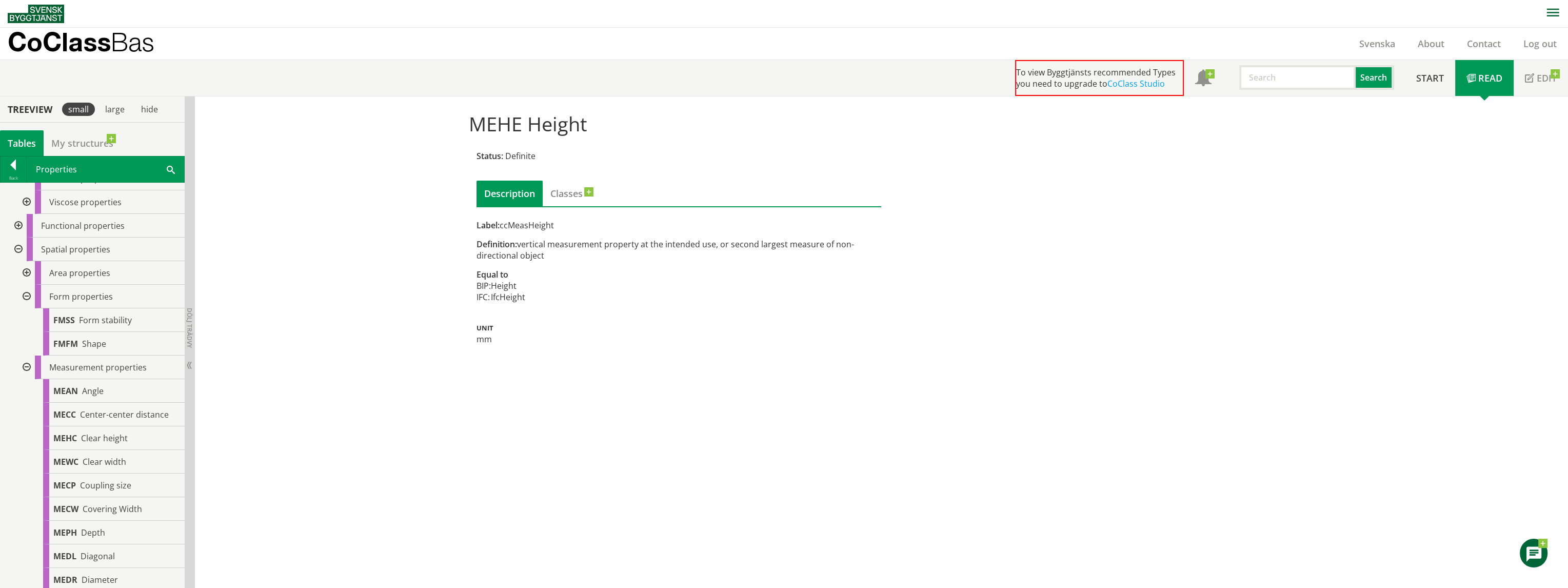
click at [25, 298] on div at bounding box center [25, 297] width 18 height 24
click at [25, 319] on div at bounding box center [25, 320] width 18 height 24
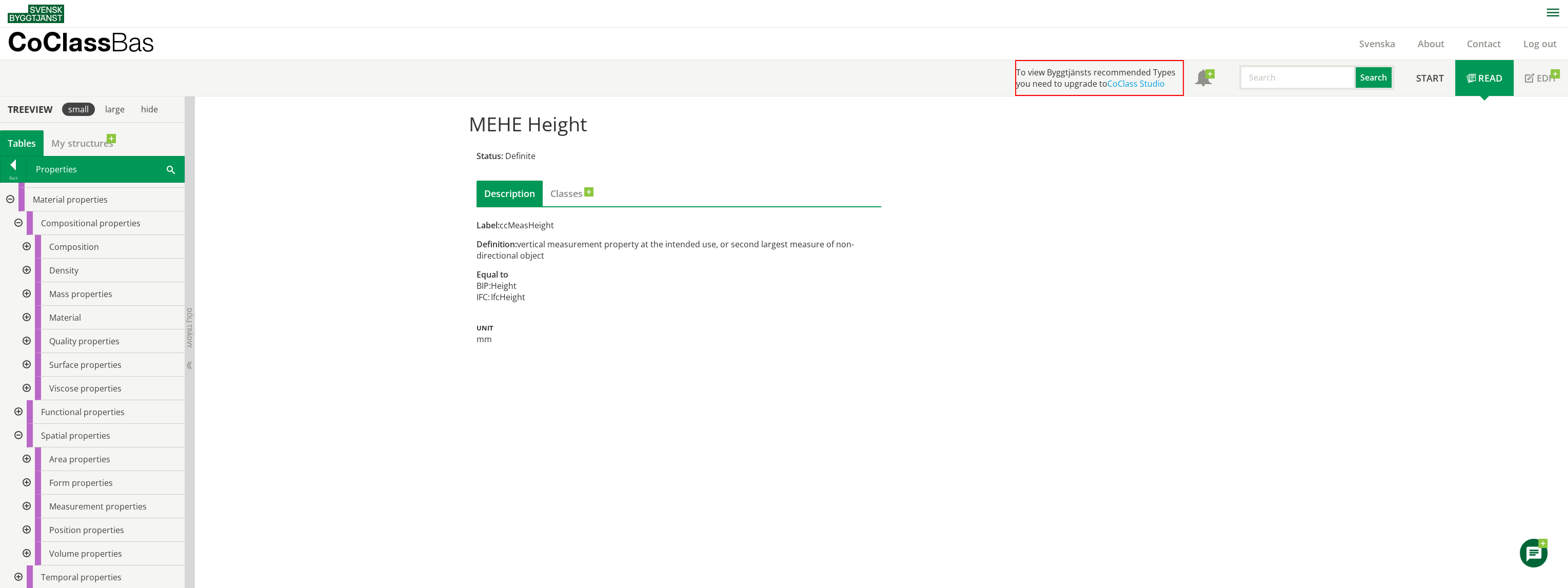
click at [18, 223] on div at bounding box center [17, 223] width 18 height 24
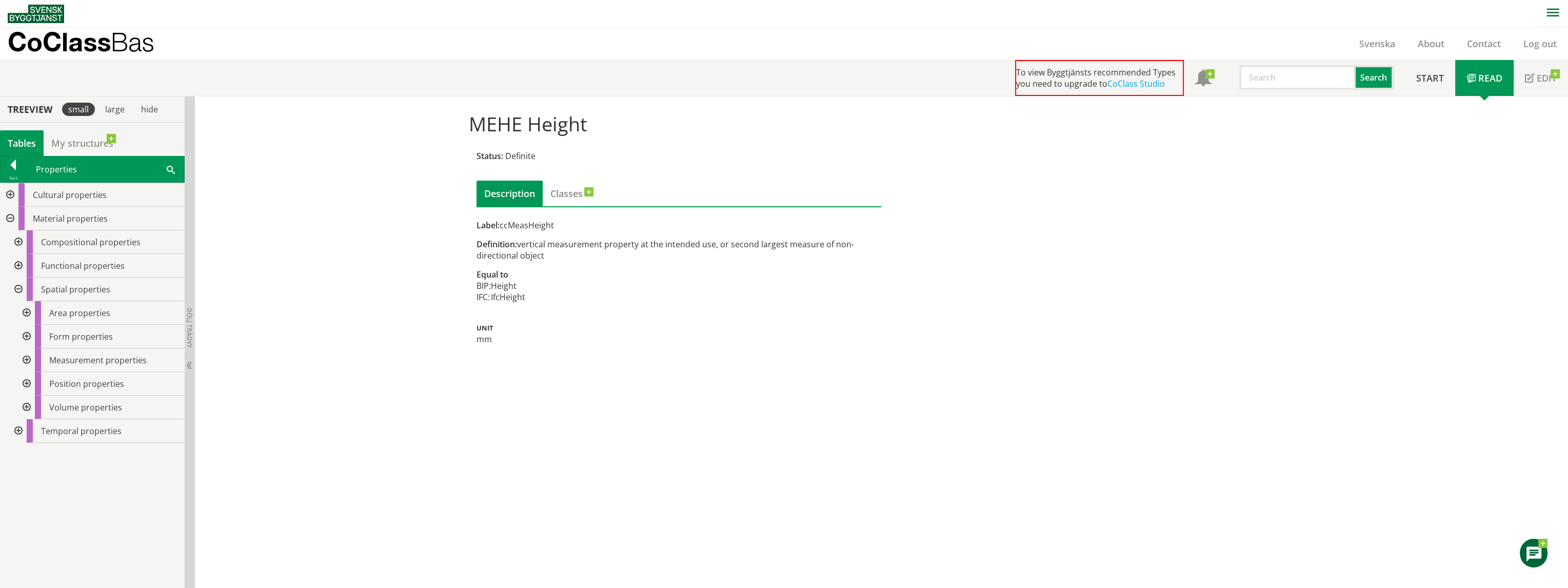
click at [29, 405] on div at bounding box center [25, 407] width 18 height 24
click at [25, 406] on div at bounding box center [25, 407] width 18 height 24
click at [24, 364] on div at bounding box center [25, 360] width 18 height 24
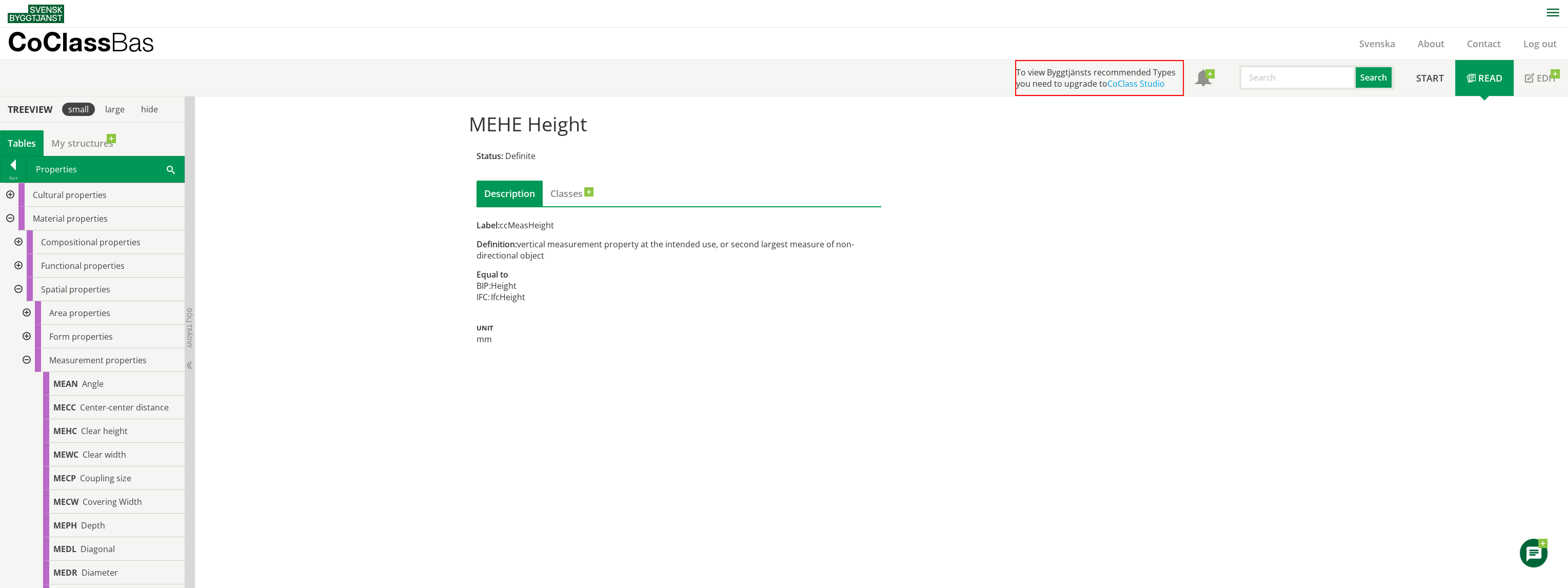
click at [25, 360] on div at bounding box center [25, 360] width 18 height 24
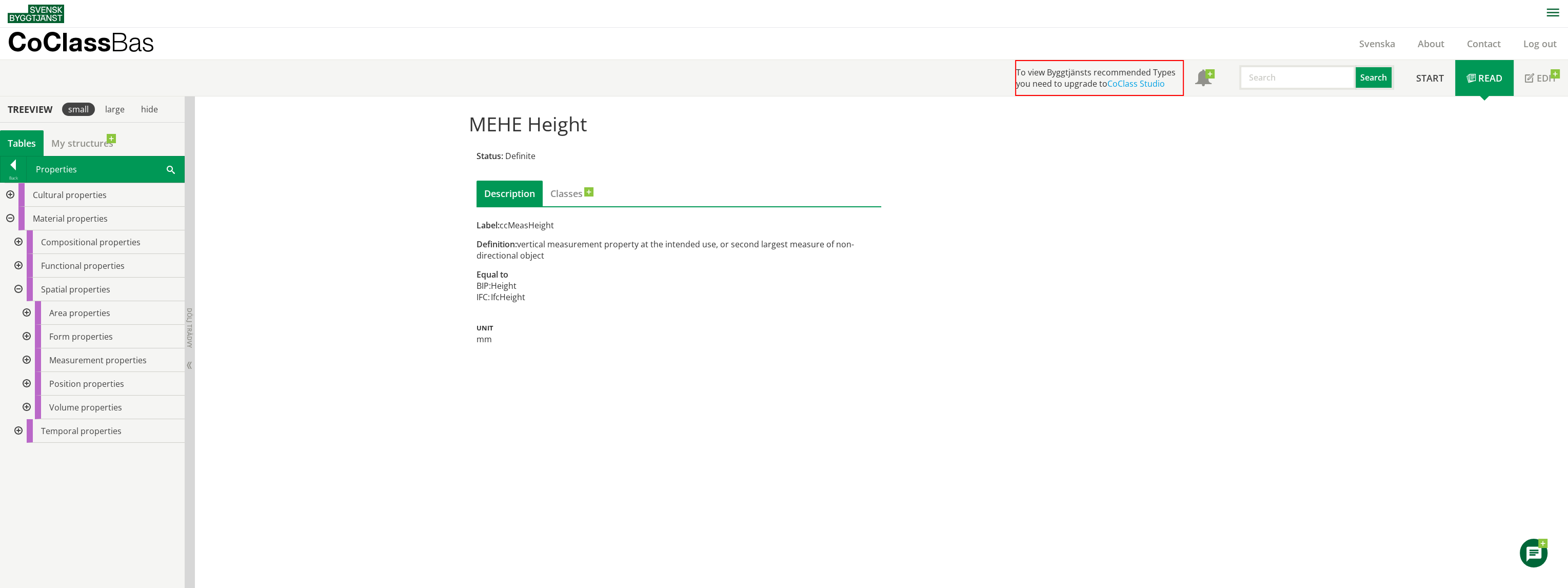
click at [19, 286] on div at bounding box center [17, 290] width 18 height 24
click at [19, 240] on div at bounding box center [17, 242] width 18 height 24
click at [25, 313] on div at bounding box center [25, 312] width 18 height 24
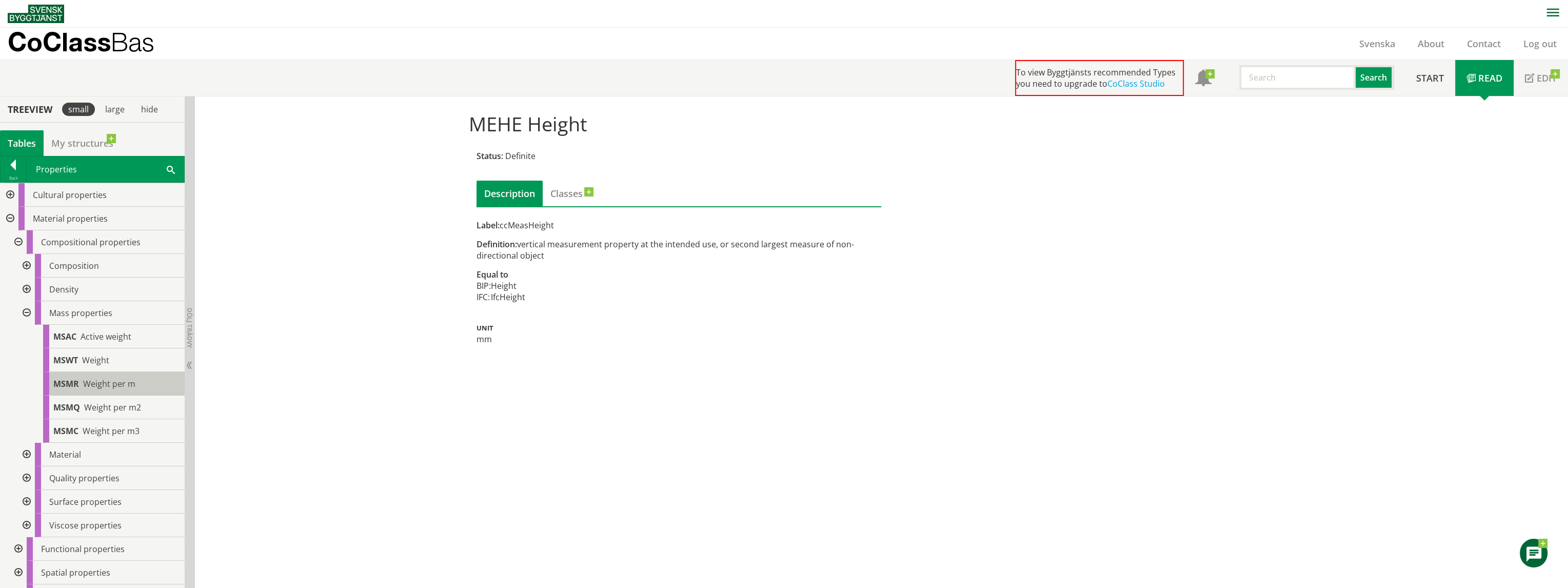
click at [91, 378] on span "Weight per m" at bounding box center [110, 384] width 53 height 11
